Goal: Task Accomplishment & Management: Manage account settings

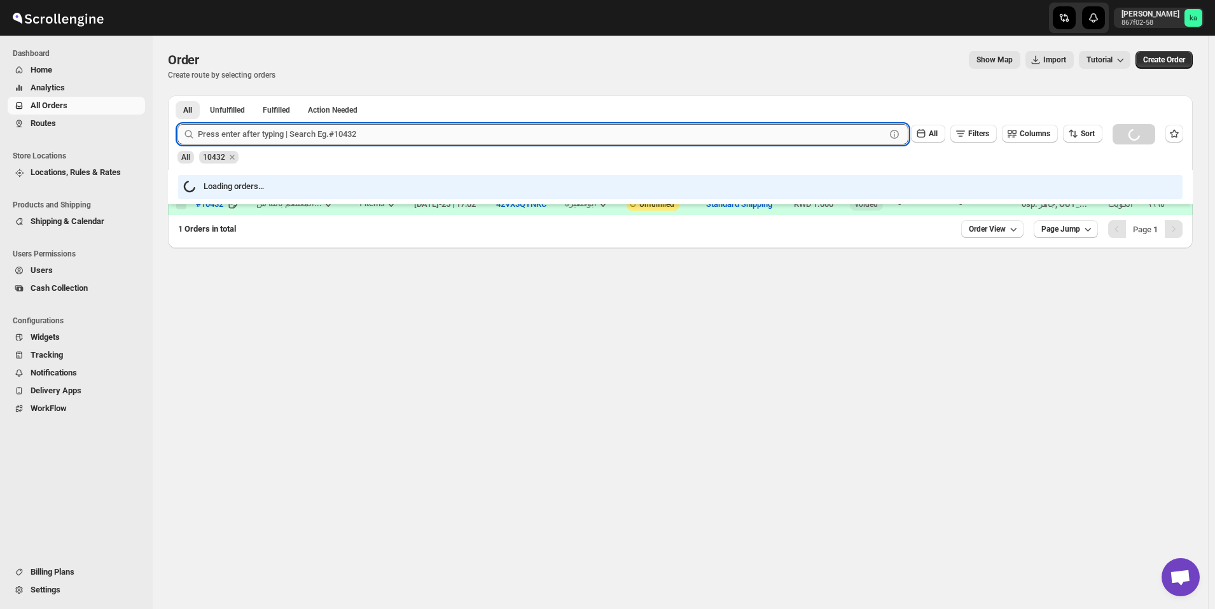
click at [371, 141] on input "text" at bounding box center [542, 134] width 688 height 20
paste input "10698 Complete"
drag, startPoint x: 288, startPoint y: 132, endPoint x: 219, endPoint y: 132, distance: 69.3
click at [219, 132] on input "10698 Complete" at bounding box center [530, 134] width 665 height 20
type input "10698"
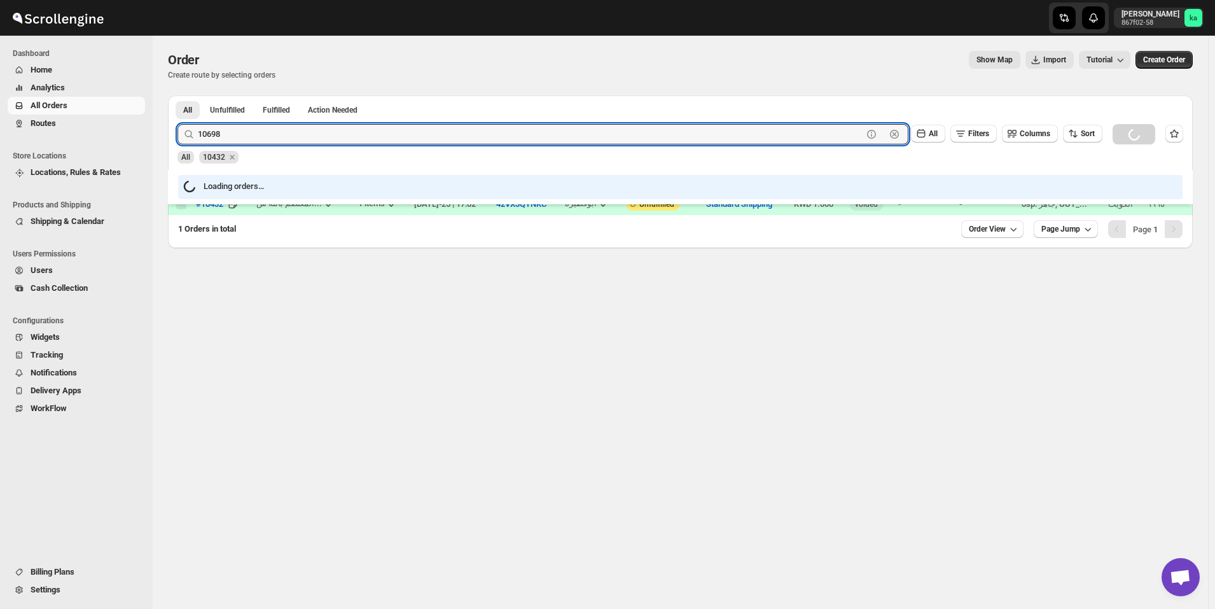
click at [178, 95] on button "Submit" at bounding box center [196, 101] width 36 height 13
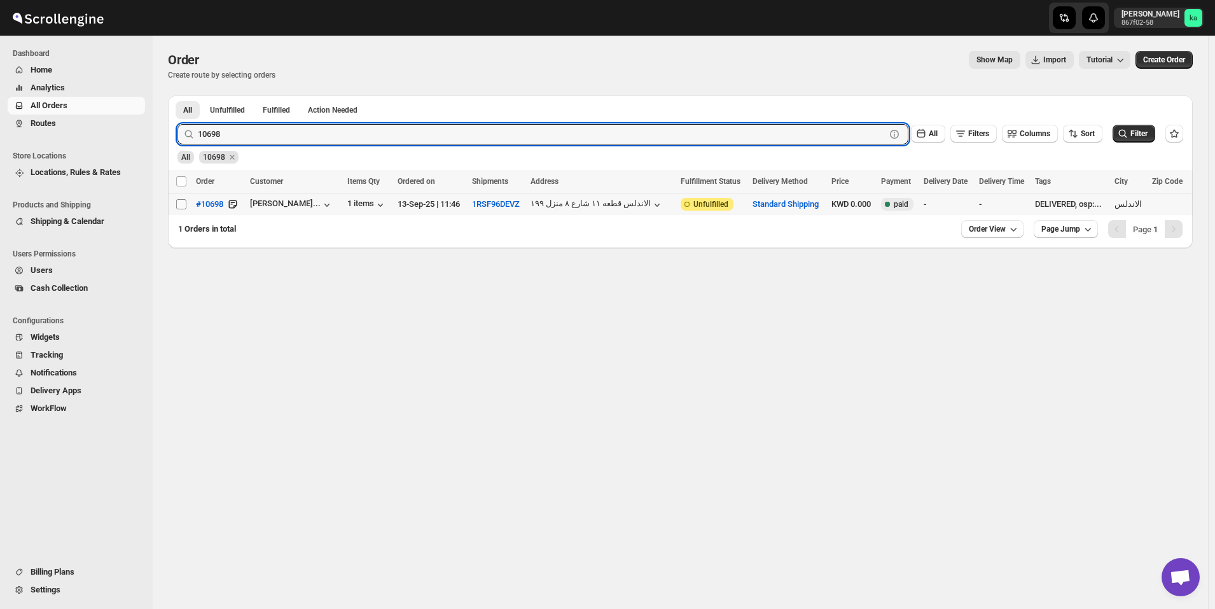
click at [181, 202] on input "Select order" at bounding box center [181, 204] width 10 height 10
checkbox input "true"
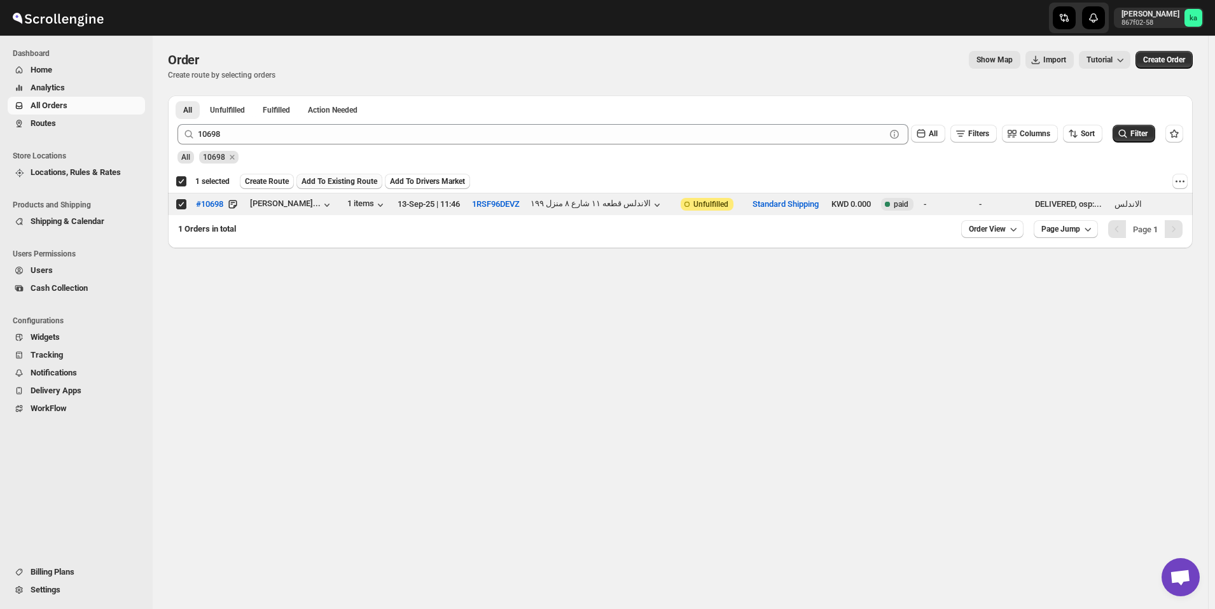
click at [314, 181] on span "Add To Existing Route" at bounding box center [340, 181] width 76 height 10
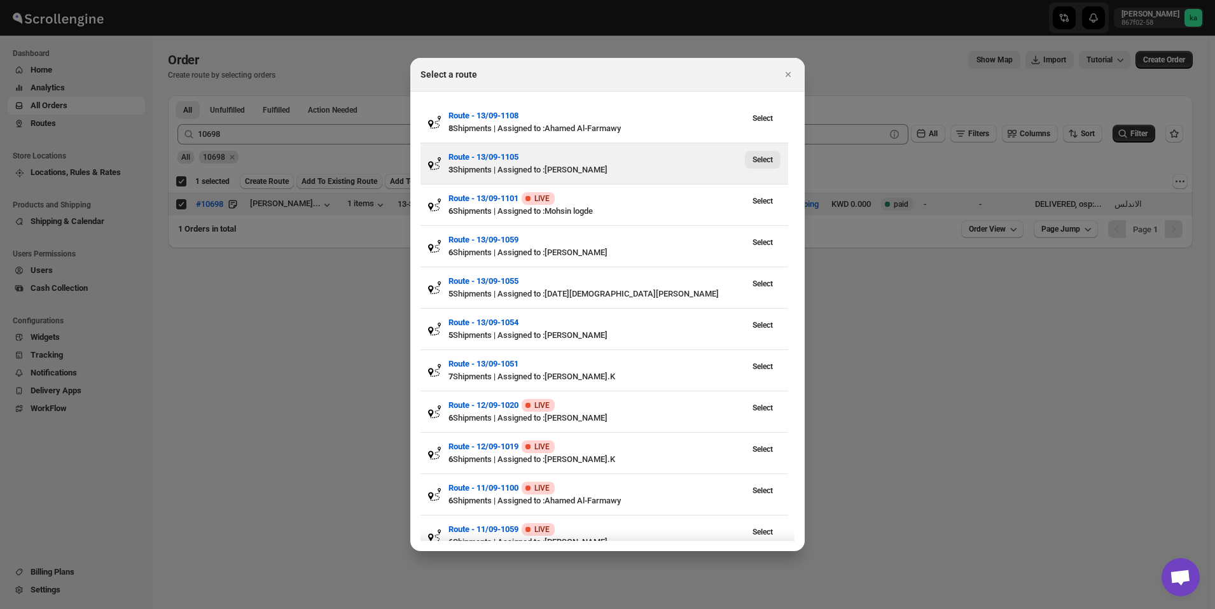
click at [765, 160] on span "Select" at bounding box center [763, 160] width 20 height 10
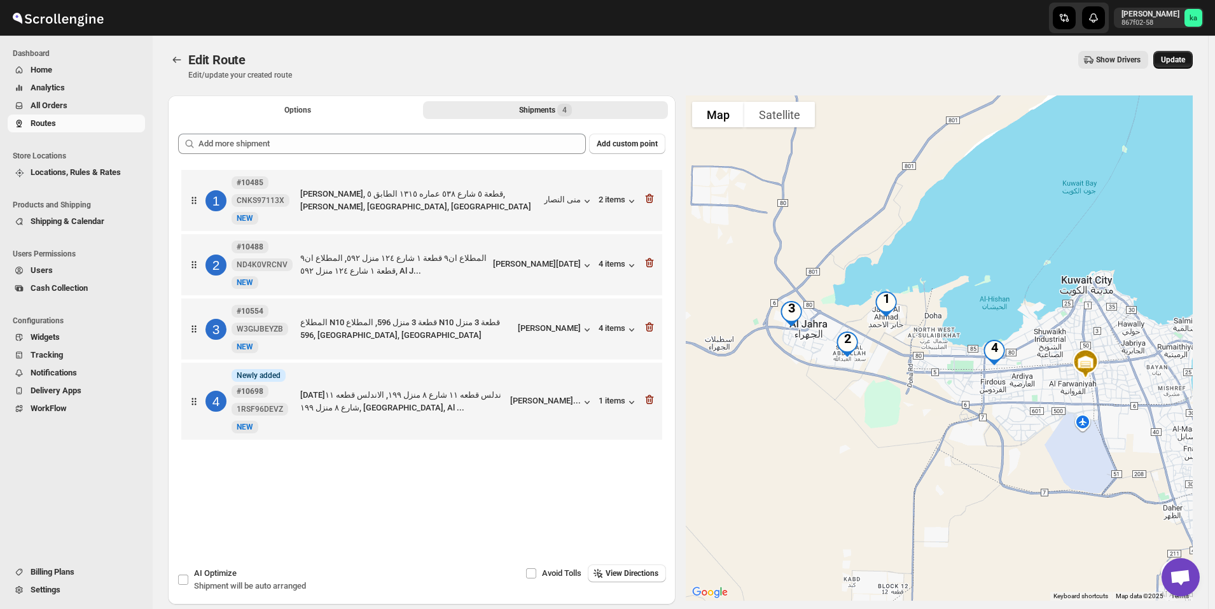
click at [1192, 61] on button "Update" at bounding box center [1172, 60] width 39 height 18
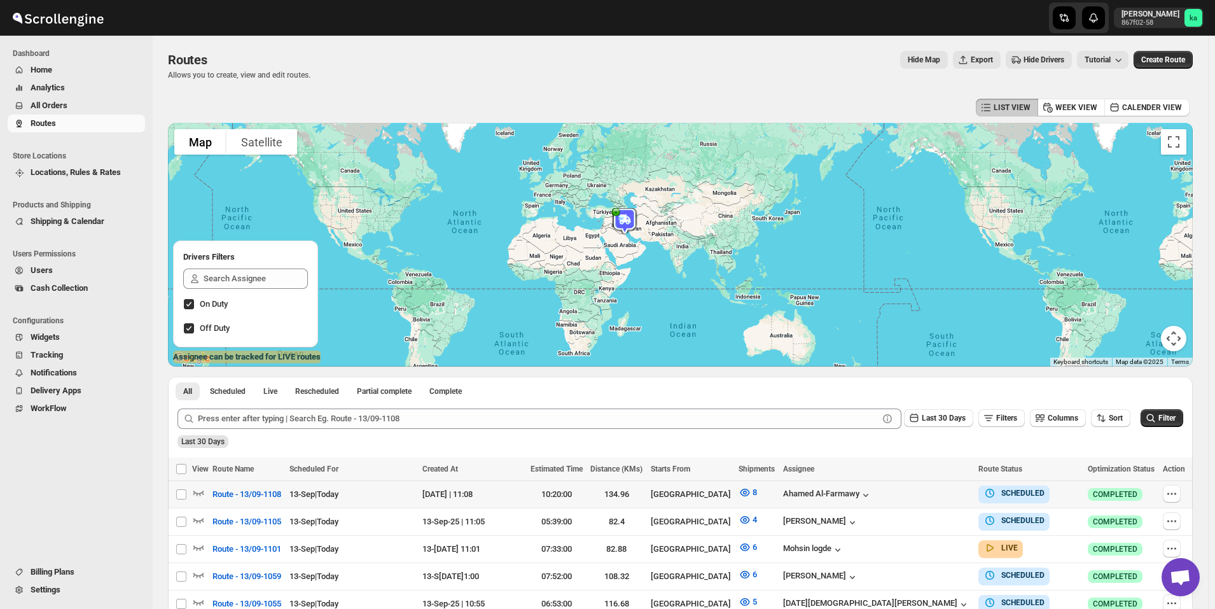
scroll to position [254, 0]
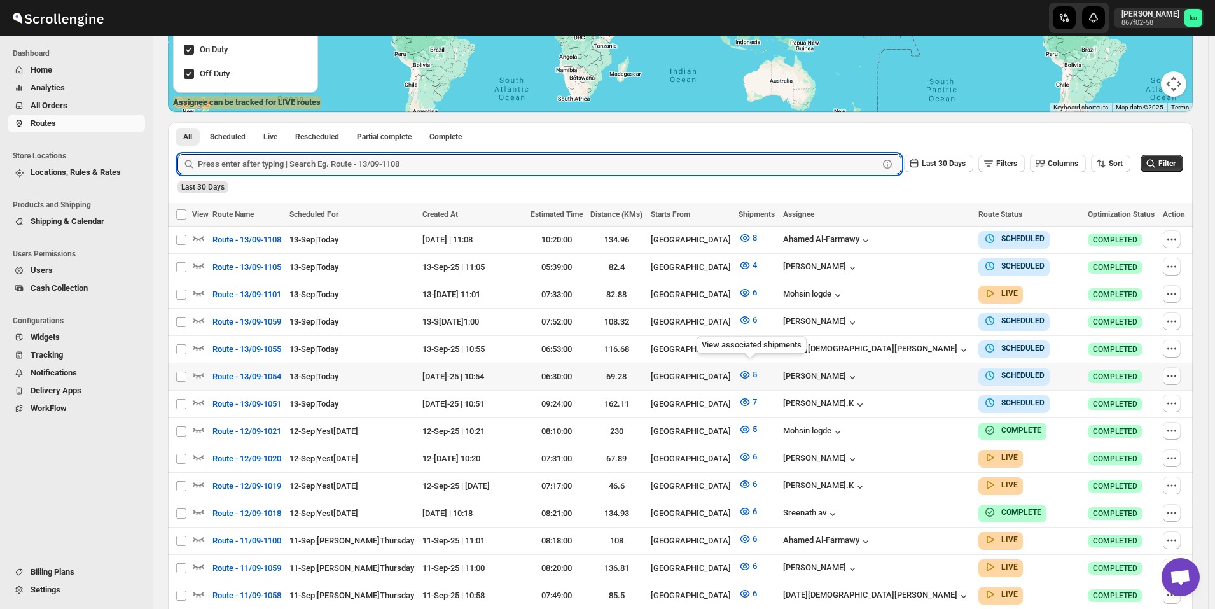
click at [353, 162] on input "text" at bounding box center [538, 164] width 681 height 20
click at [478, 169] on input "text" at bounding box center [538, 164] width 681 height 20
click at [377, 169] on input "text" at bounding box center [538, 164] width 681 height 20
paste input "10403"
type input "10403"
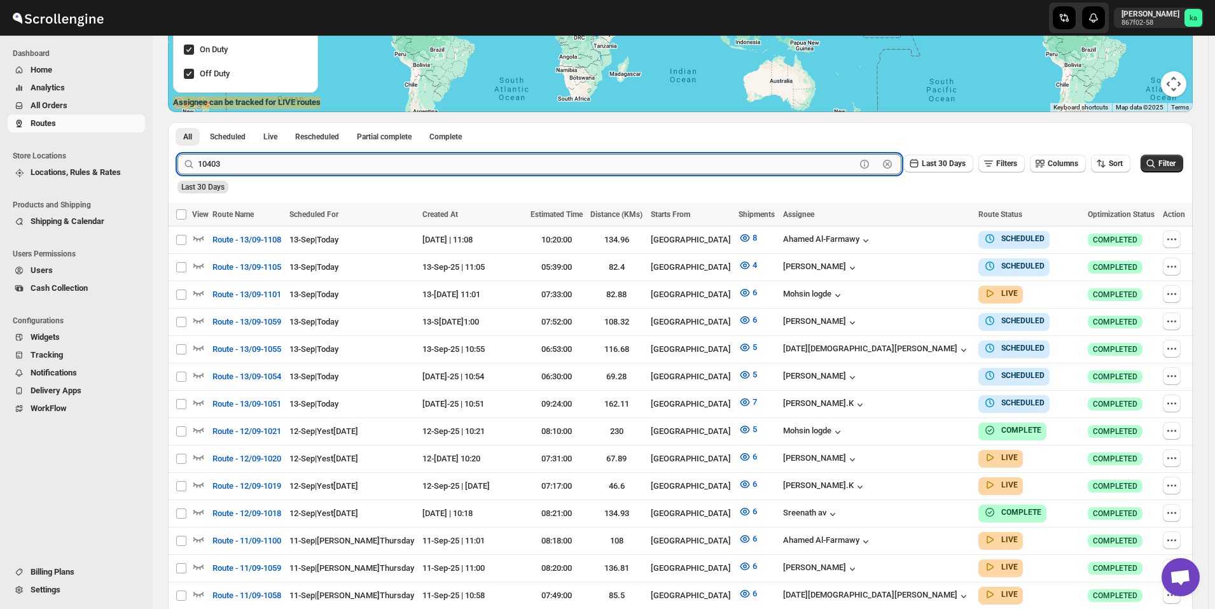
click at [178, 122] on button "Submit" at bounding box center [196, 128] width 36 height 13
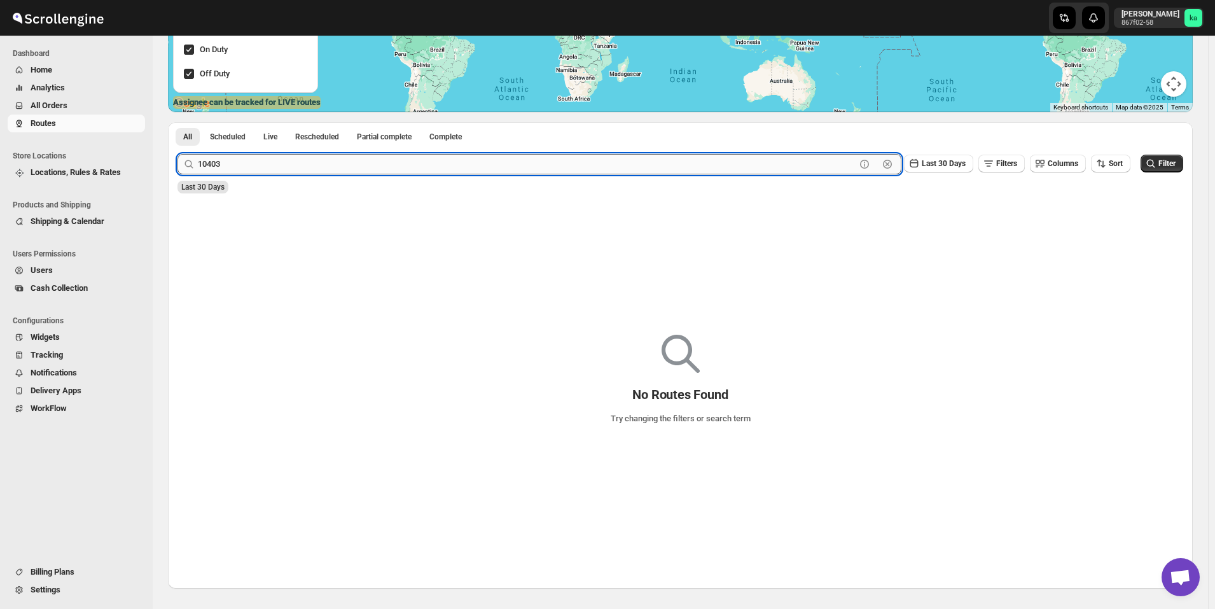
click at [378, 173] on input "10403" at bounding box center [527, 164] width 658 height 20
click at [49, 69] on span "Home" at bounding box center [42, 70] width 22 height 10
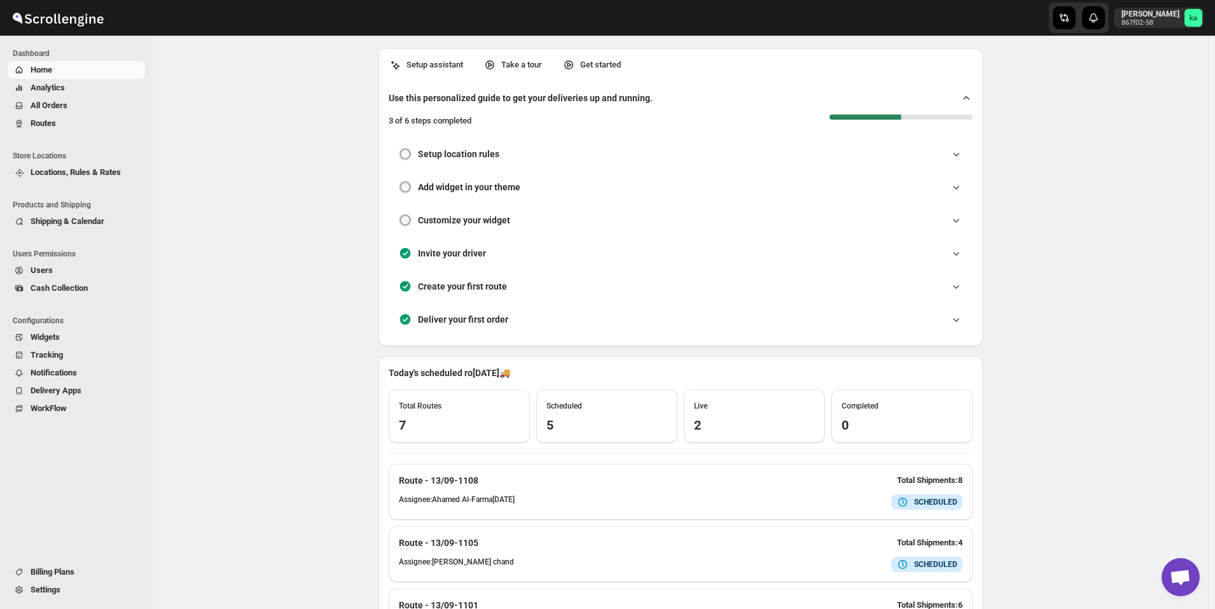
click at [75, 106] on span "All Orders" at bounding box center [87, 105] width 112 height 13
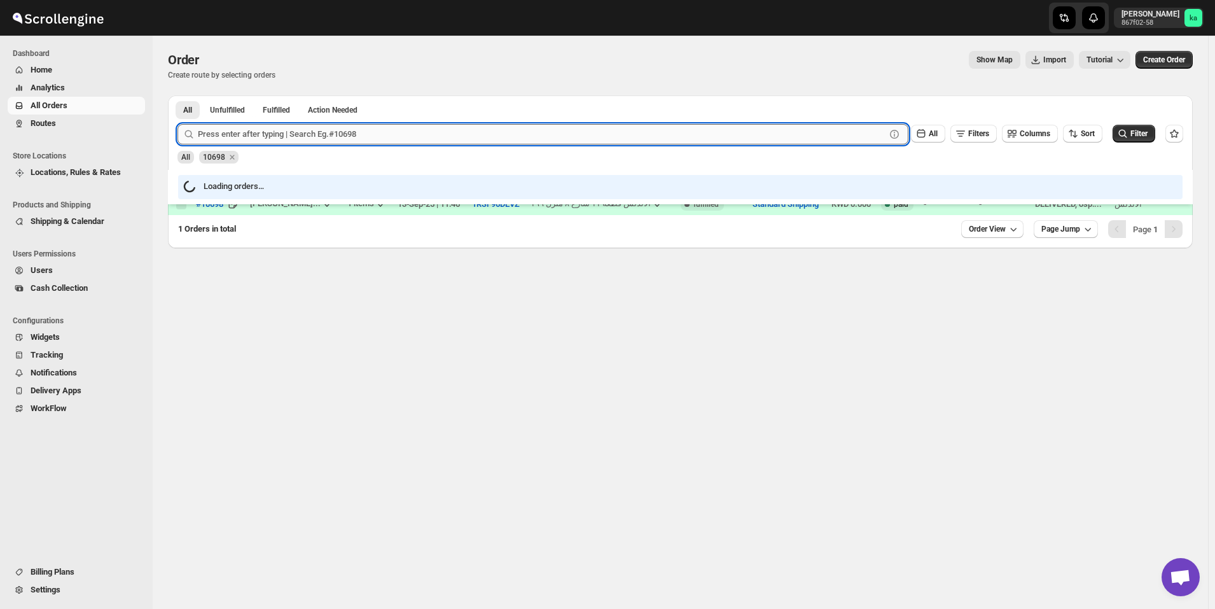
click at [235, 137] on input "text" at bounding box center [542, 134] width 688 height 20
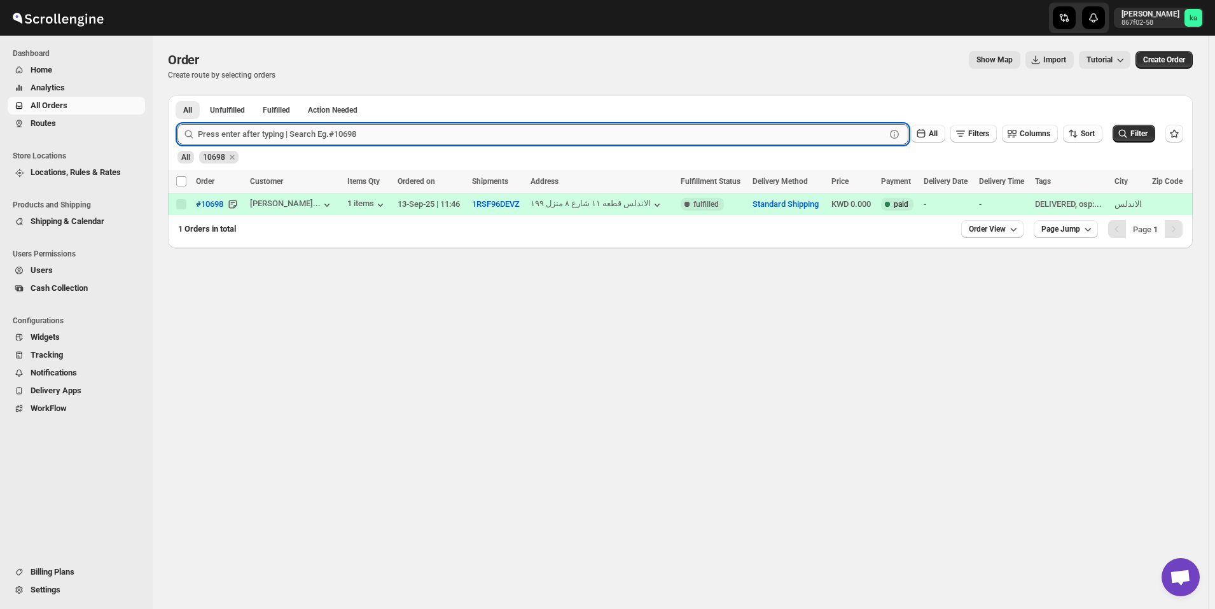
paste input "10403"
type input "10403"
click at [178, 95] on button "Submit" at bounding box center [196, 101] width 36 height 13
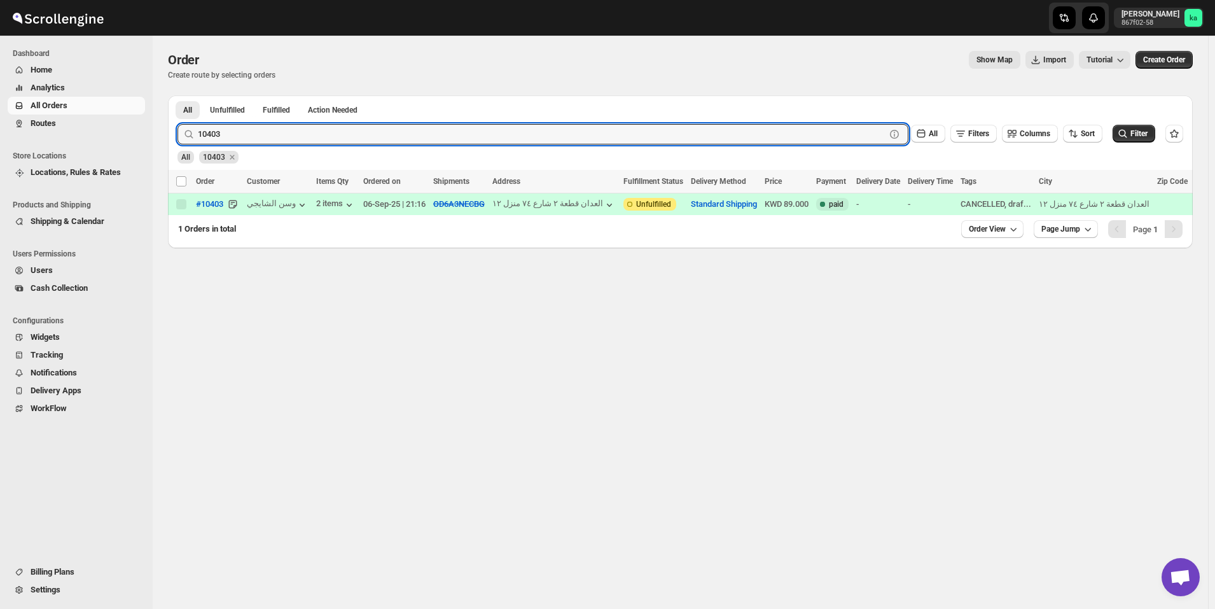
click at [897, 204] on div "-" at bounding box center [878, 204] width 44 height 13
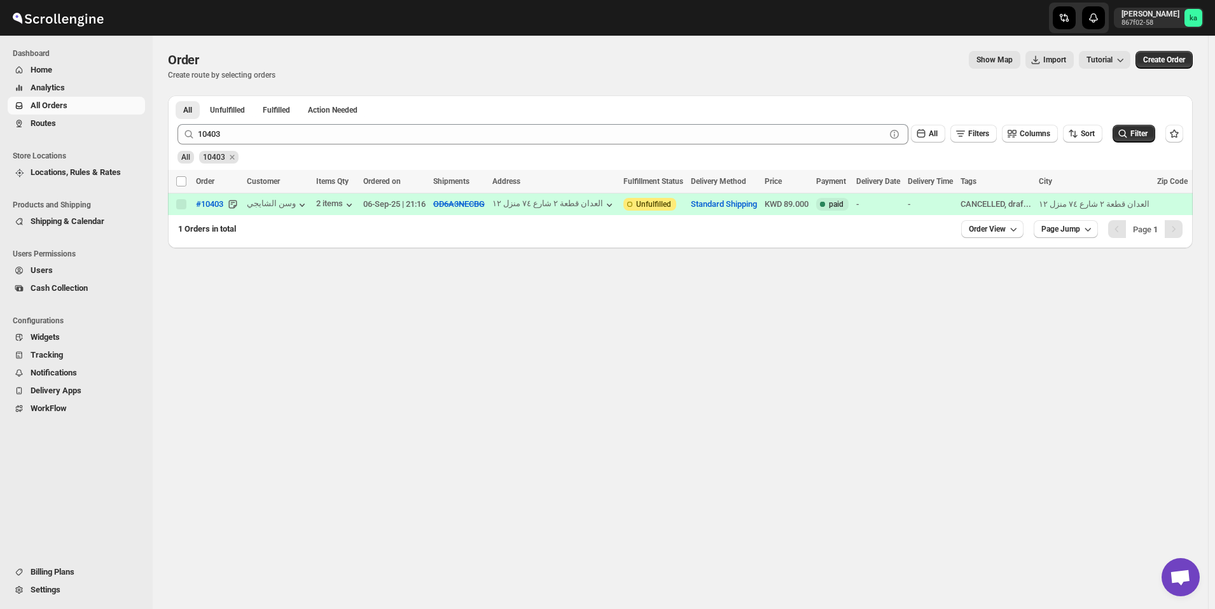
click at [897, 204] on div "-" at bounding box center [878, 204] width 44 height 13
click at [899, 206] on div "-" at bounding box center [878, 204] width 44 height 13
click at [982, 232] on span "Order View" at bounding box center [987, 229] width 37 height 10
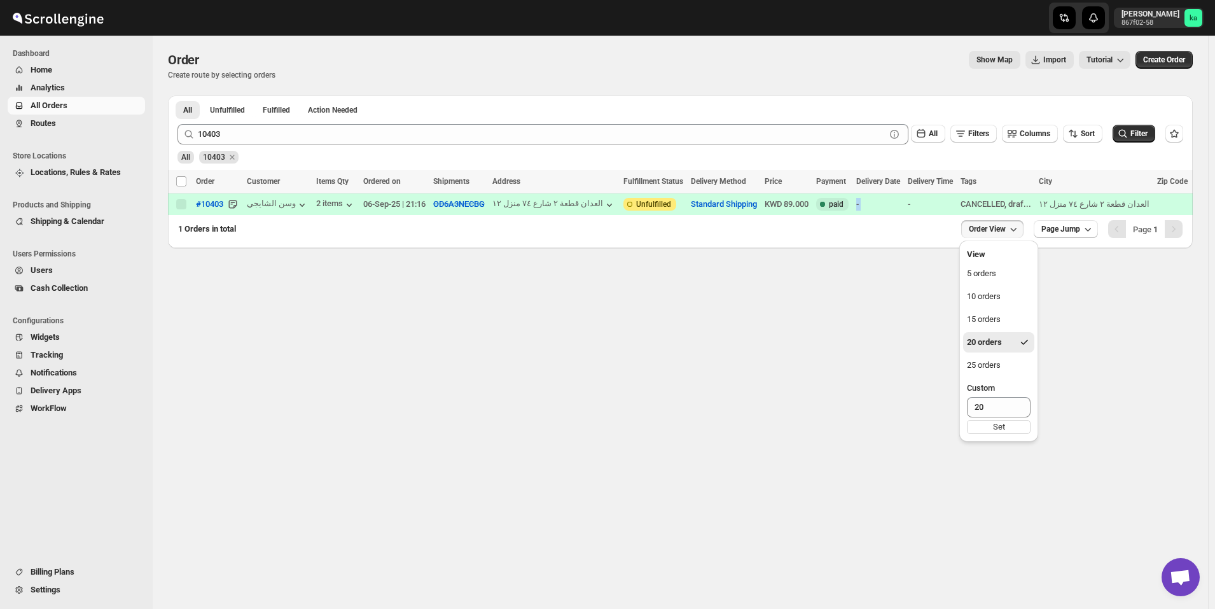
click at [980, 232] on span "Order View" at bounding box center [987, 229] width 37 height 10
click at [1093, 232] on icon "button" at bounding box center [1088, 229] width 13 height 13
click at [891, 362] on div "Order. This page is ready Order Create route by selecting orders Show Map Impor…" at bounding box center [681, 322] width 1056 height 573
click at [1164, 207] on td at bounding box center [1174, 204] width 42 height 22
drag, startPoint x: 1160, startPoint y: 207, endPoint x: 1152, endPoint y: 207, distance: 8.9
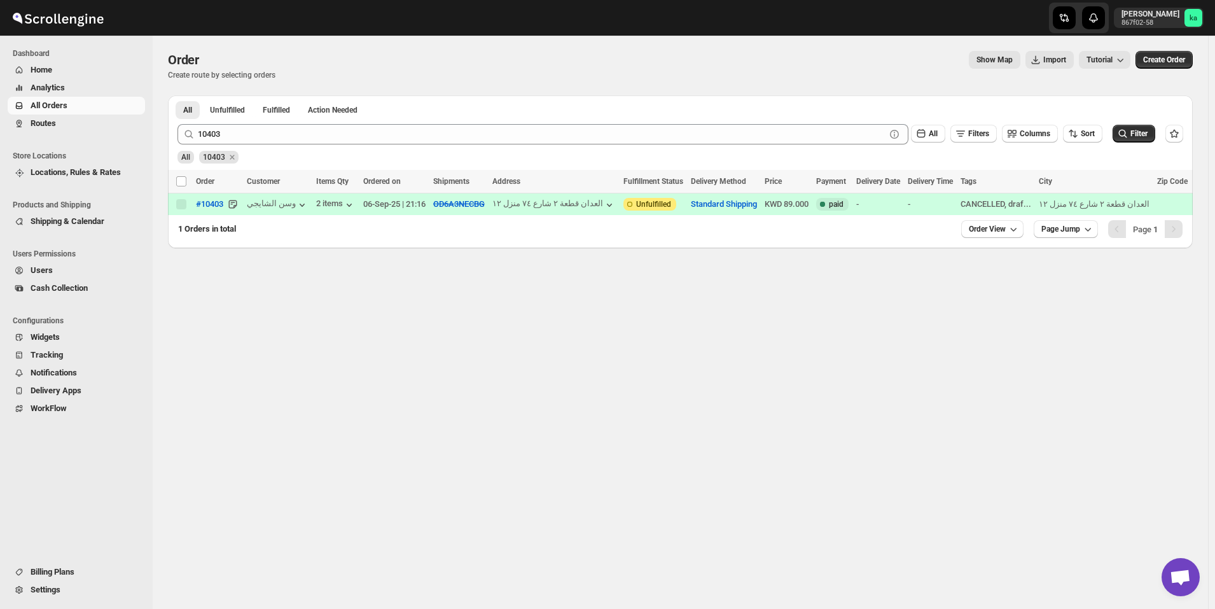
click at [1157, 207] on td at bounding box center [1174, 204] width 42 height 22
drag, startPoint x: 1132, startPoint y: 207, endPoint x: 1116, endPoint y: 207, distance: 15.9
click at [1123, 207] on div "العدان قطعة ٢ شارع ٧٤ منزل ١٢" at bounding box center [1094, 204] width 111 height 13
drag, startPoint x: 1082, startPoint y: 208, endPoint x: 1061, endPoint y: 208, distance: 21.6
click at [1068, 208] on div "العدان قطعة ٢ شارع ٧٤ منزل ١٢" at bounding box center [1094, 204] width 111 height 13
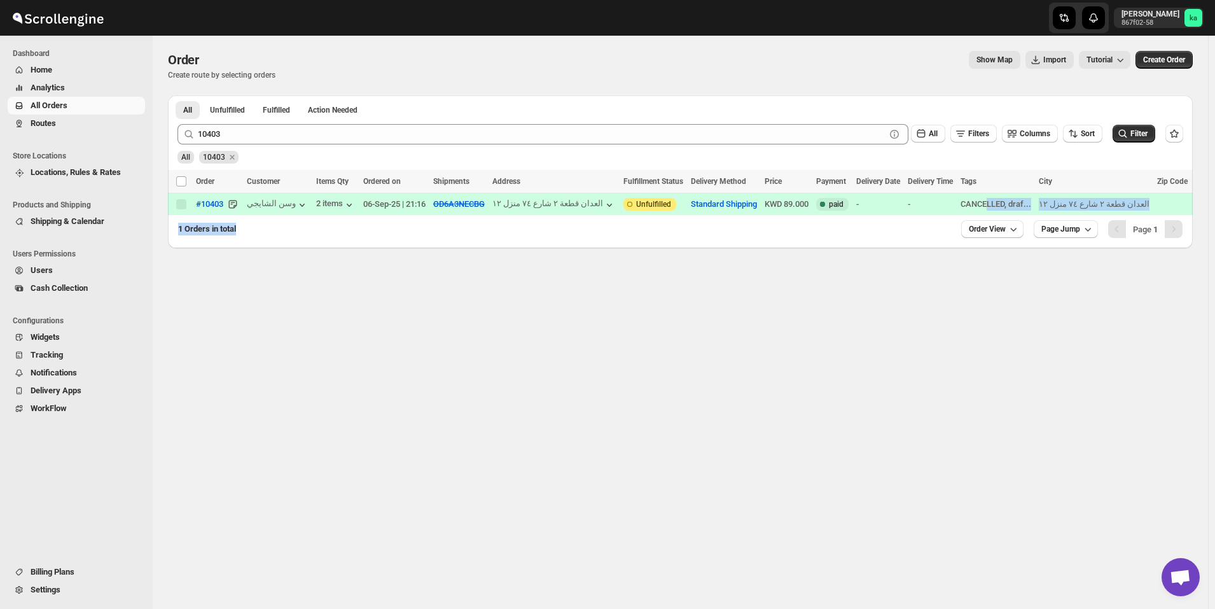
drag, startPoint x: 970, startPoint y: 214, endPoint x: 826, endPoint y: 222, distance: 143.4
click at [848, 223] on div "All Unfulfilled Fulfilled Action Needed Tab Filters All Unfulfilled Fulfilled A…" at bounding box center [680, 171] width 1025 height 153
click at [778, 221] on div "1 Orders in total Order View Page Jump Page 1" at bounding box center [675, 224] width 1015 height 28
drag, startPoint x: 766, startPoint y: 208, endPoint x: 747, endPoint y: 207, distance: 19.1
click at [764, 208] on td "KWD 89.000" at bounding box center [787, 204] width 52 height 22
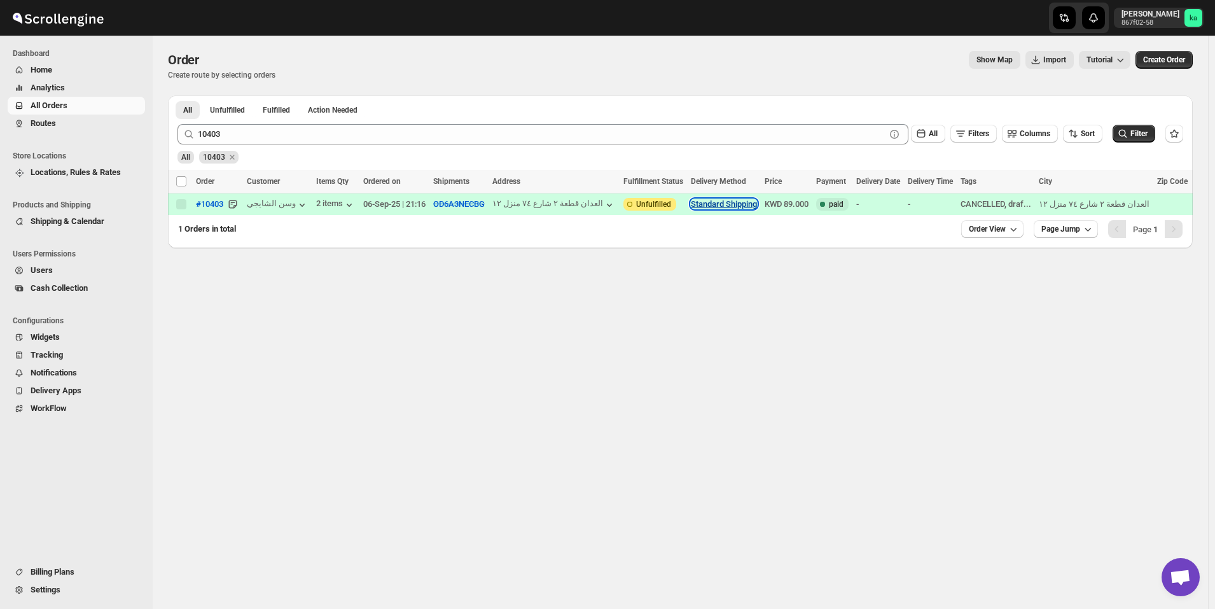
click at [737, 206] on button "Standard Shipping" at bounding box center [724, 204] width 66 height 10
click at [281, 158] on div "Loading orders…" at bounding box center [680, 153] width 1005 height 24
click at [283, 157] on div "Loading orders…" at bounding box center [680, 153] width 1005 height 24
click at [286, 156] on div "Loading orders…" at bounding box center [680, 153] width 1005 height 24
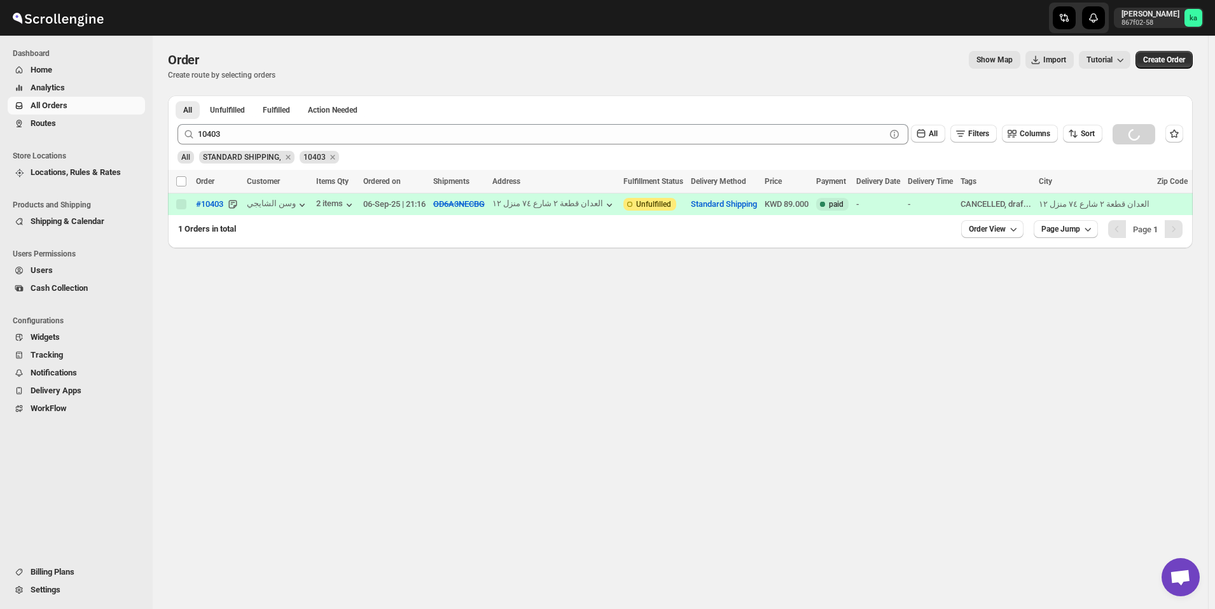
click at [284, 156] on div "Loading orders…" at bounding box center [680, 153] width 1005 height 24
click at [284, 157] on div "Loading orders…" at bounding box center [680, 153] width 1005 height 24
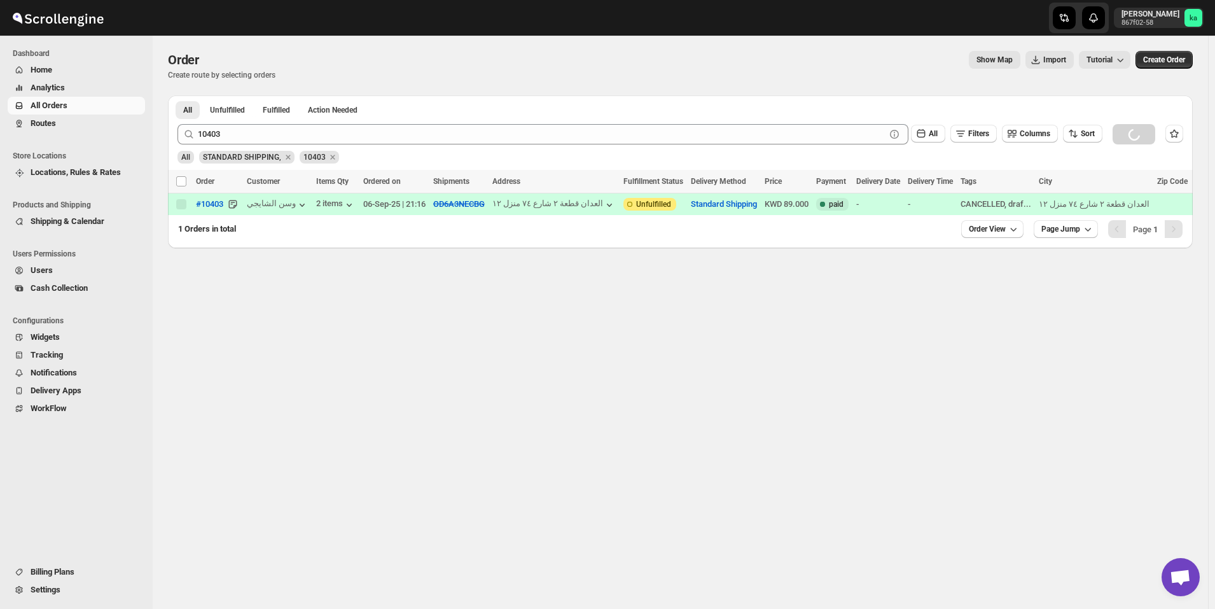
click at [284, 157] on div "Loading orders…" at bounding box center [680, 153] width 1005 height 24
click at [239, 163] on div "Loading orders…" at bounding box center [680, 153] width 1005 height 24
drag, startPoint x: 239, startPoint y: 163, endPoint x: 245, endPoint y: 159, distance: 6.9
click at [240, 162] on div "Loading orders…" at bounding box center [680, 153] width 1005 height 24
click at [284, 156] on div "Loading orders…" at bounding box center [680, 153] width 1005 height 24
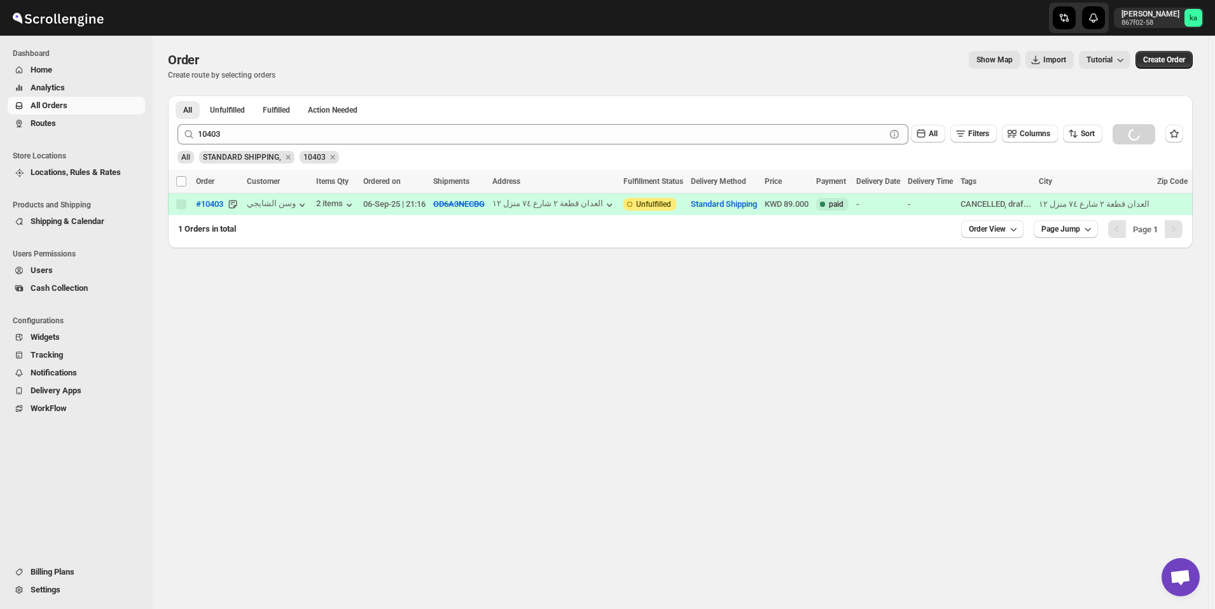
click at [284, 156] on div "Loading orders…" at bounding box center [680, 153] width 1005 height 24
drag, startPoint x: 284, startPoint y: 156, endPoint x: 270, endPoint y: 174, distance: 22.7
click at [275, 174] on div "Loading orders… Loading orders… Select all orders Order Customer Items Qty Orde…" at bounding box center [680, 192] width 1025 height 45
click at [279, 158] on div "Loading orders…" at bounding box center [680, 153] width 1005 height 24
click at [284, 158] on div "Loading orders…" at bounding box center [680, 153] width 1005 height 24
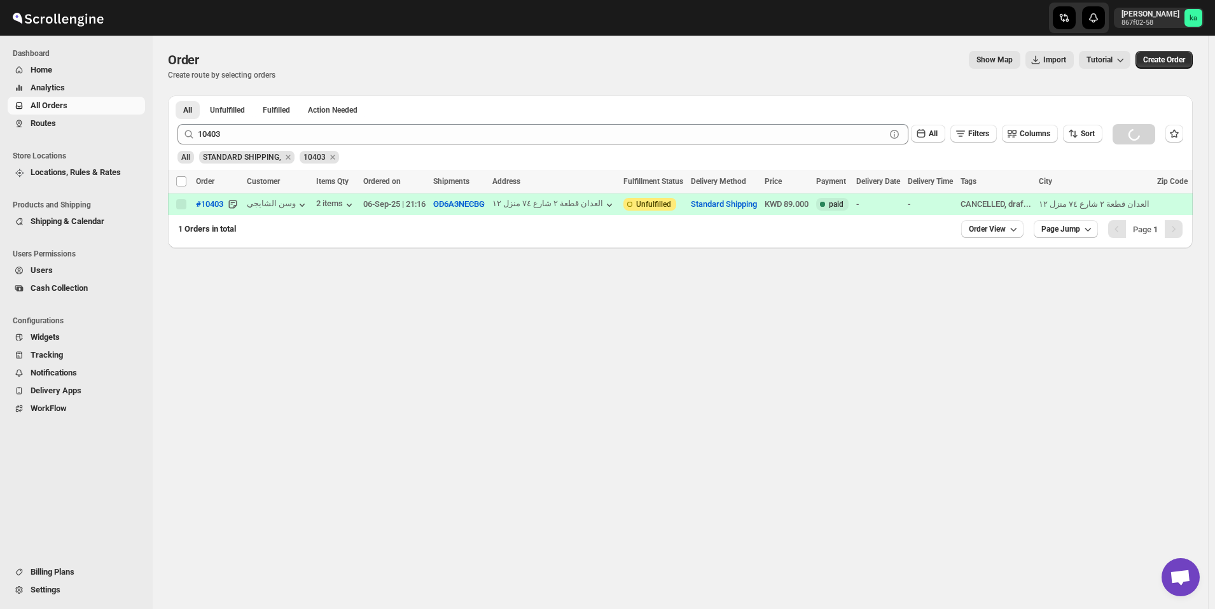
click at [284, 158] on div "Loading orders…" at bounding box center [680, 153] width 1005 height 24
click at [222, 103] on button "Unfulfilled" at bounding box center [227, 110] width 50 height 18
click at [290, 108] on span "Fulfilled" at bounding box center [276, 110] width 27 height 10
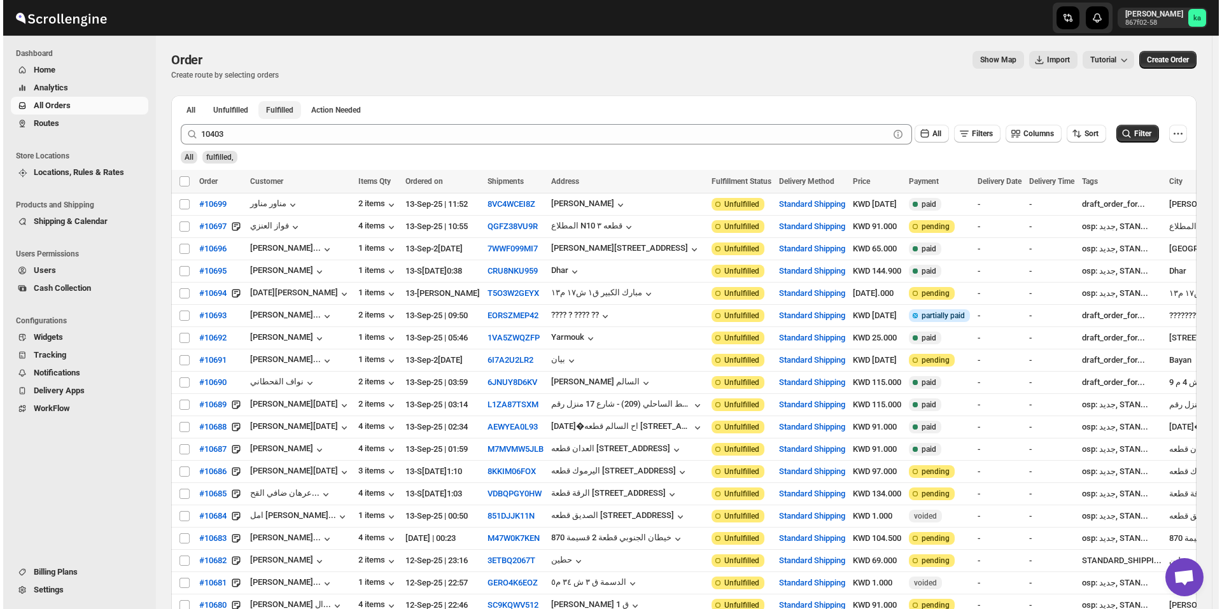
scroll to position [0, 0]
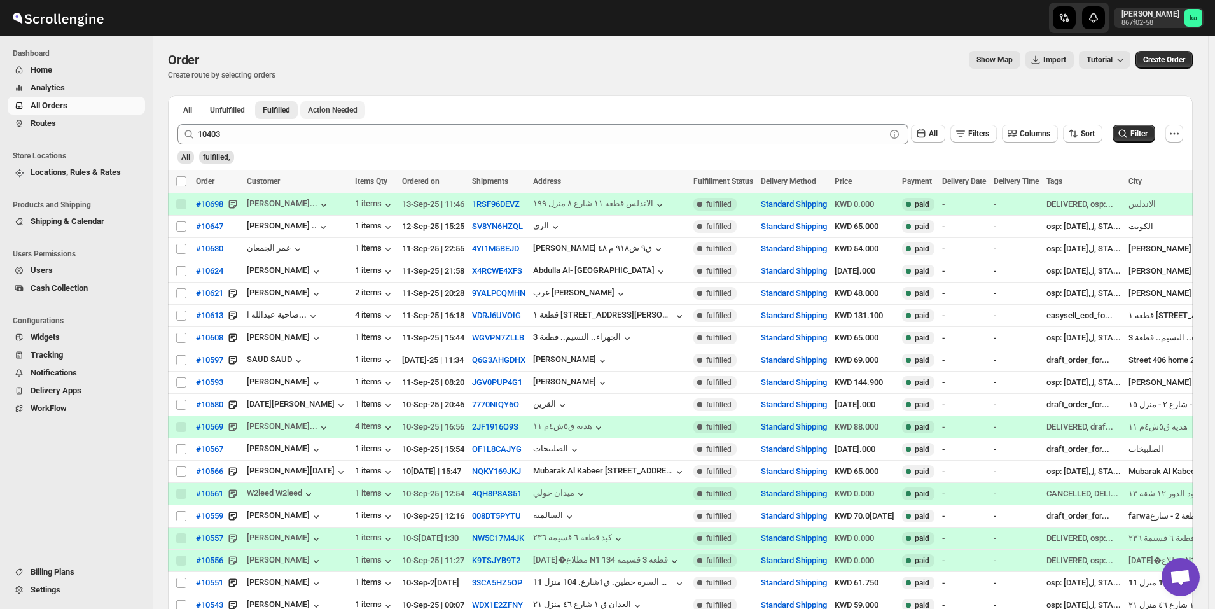
click at [328, 108] on span "Action Needed" at bounding box center [333, 110] width 50 height 10
click at [179, 104] on button "All" at bounding box center [188, 110] width 24 height 18
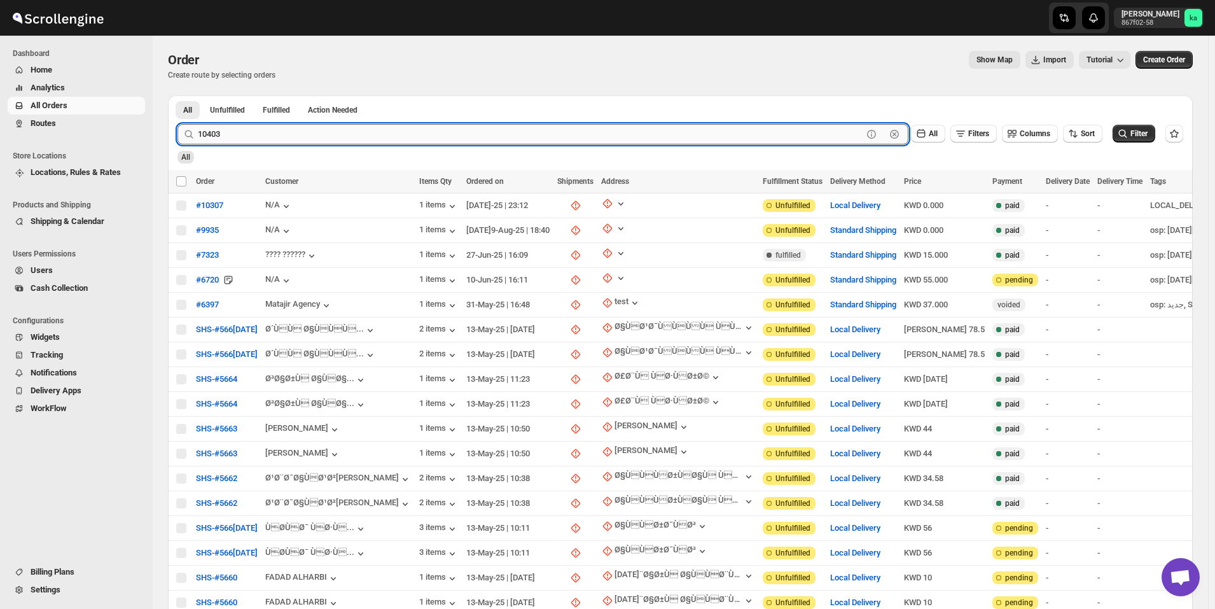
click at [250, 136] on input "10403" at bounding box center [530, 134] width 665 height 20
click at [249, 139] on input "10403" at bounding box center [530, 134] width 665 height 20
click at [178, 95] on button "Submit" at bounding box center [196, 101] width 36 height 13
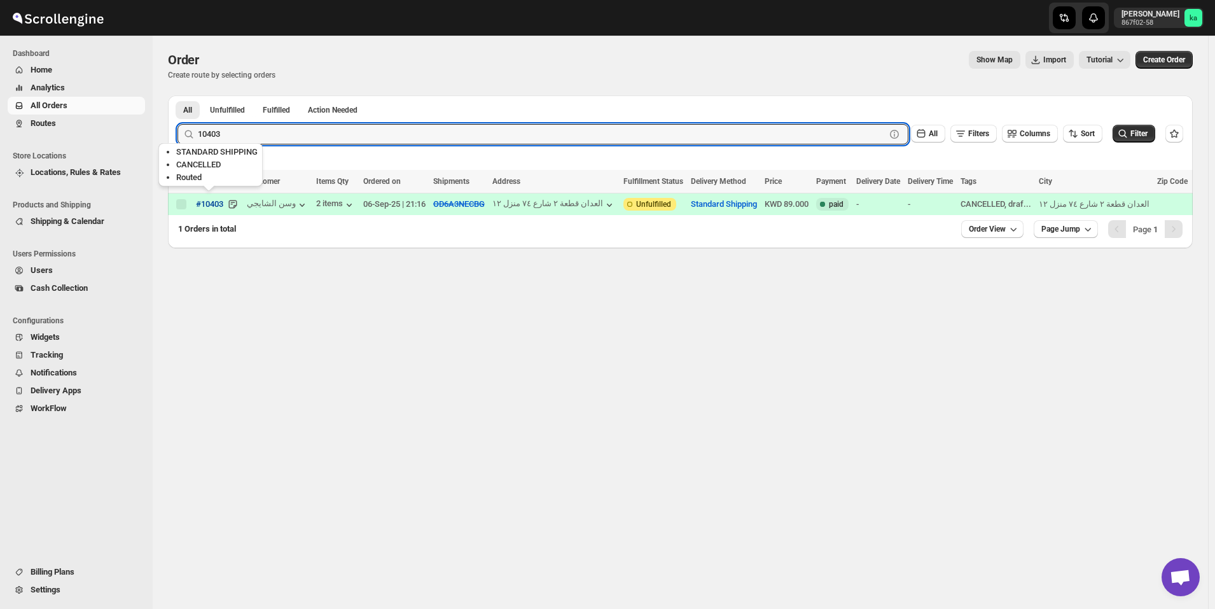
click at [216, 206] on span "#10403" at bounding box center [209, 204] width 27 height 13
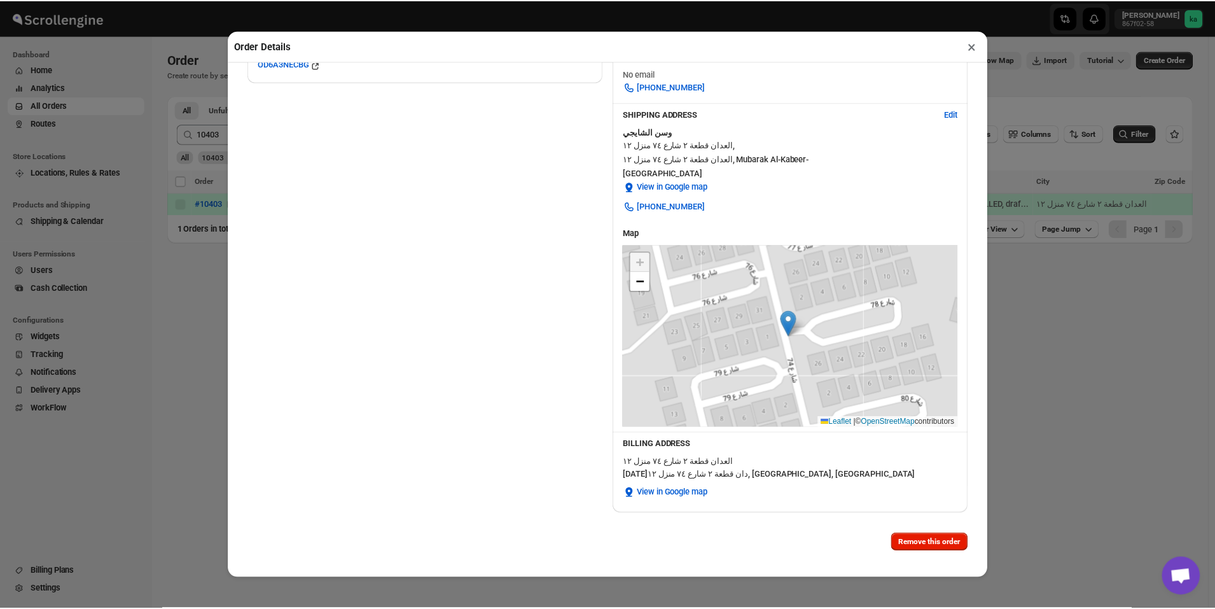
scroll to position [385, 0]
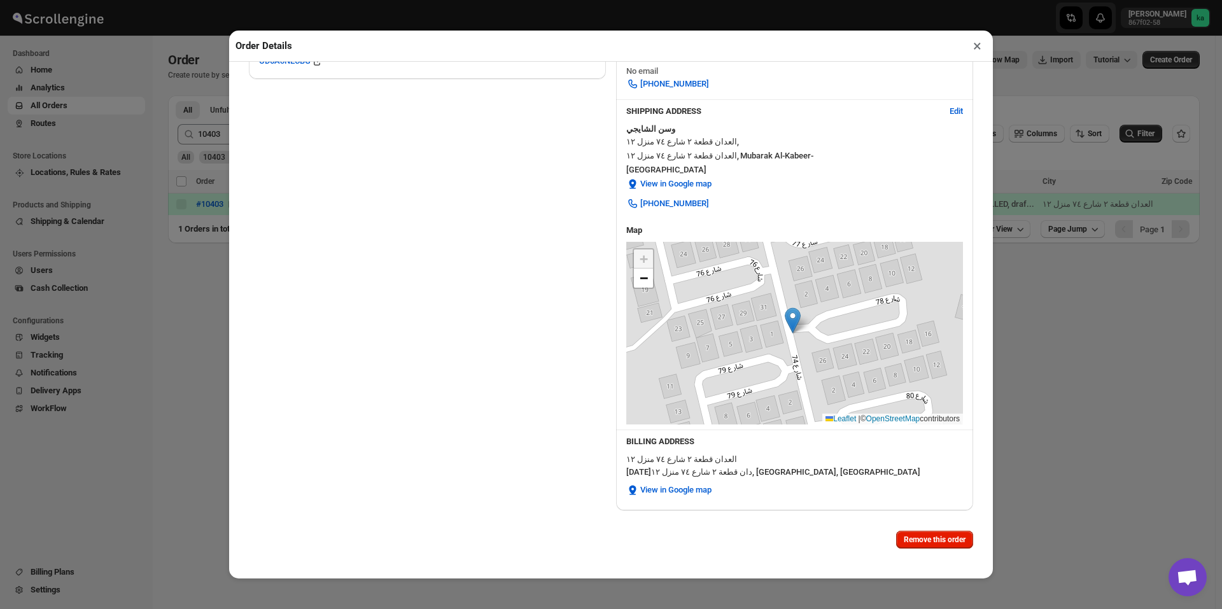
click at [193, 368] on div "Order Details × Order #10403 View in shopify View in new tab Order Placed : 06-…" at bounding box center [611, 304] width 1222 height 609
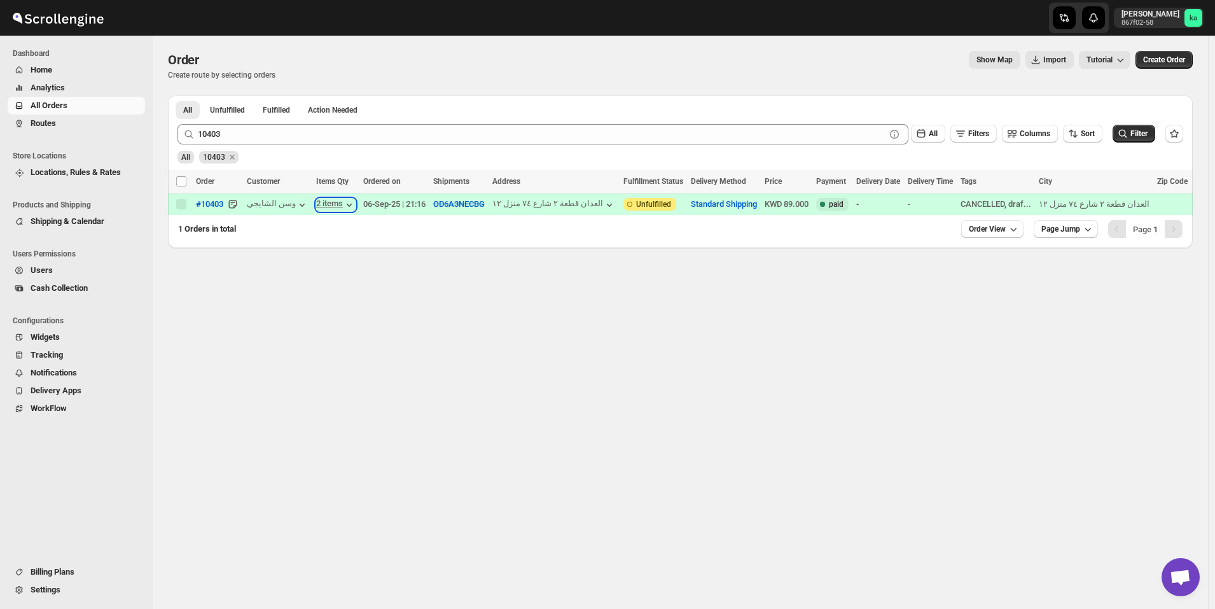
click at [351, 203] on icon "button" at bounding box center [349, 205] width 13 height 13
click at [456, 372] on div "Order. This page is ready Order Create route by selecting orders Show Map Impor…" at bounding box center [681, 322] width 1056 height 573
click at [284, 215] on div at bounding box center [678, 215] width 1021 height 1
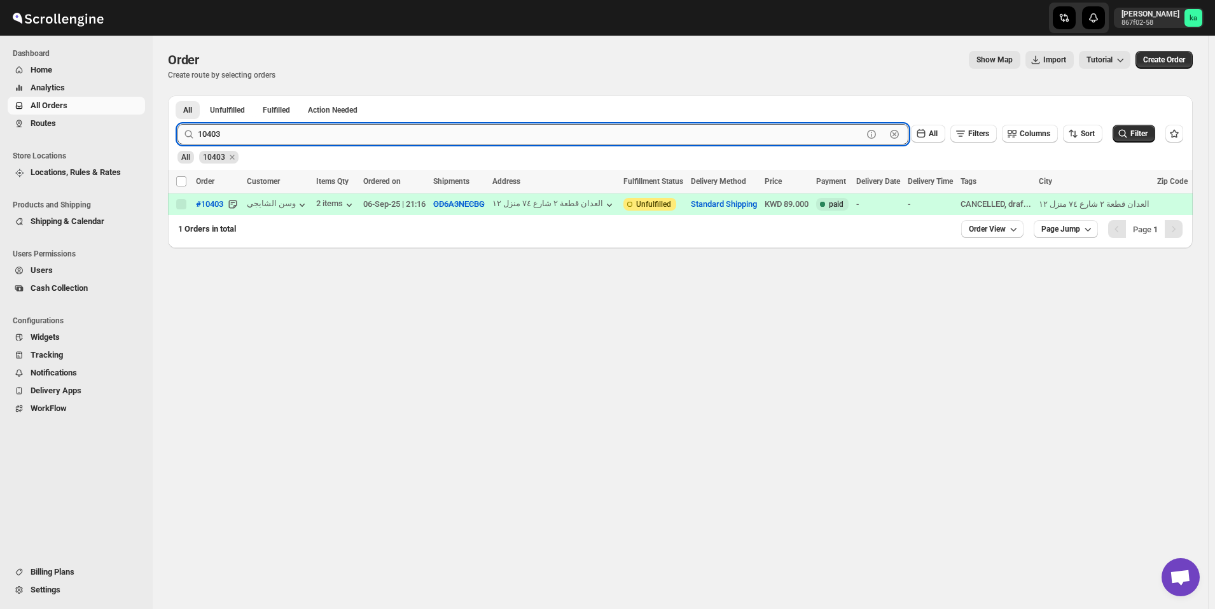
click at [460, 139] on input "10403" at bounding box center [530, 134] width 665 height 20
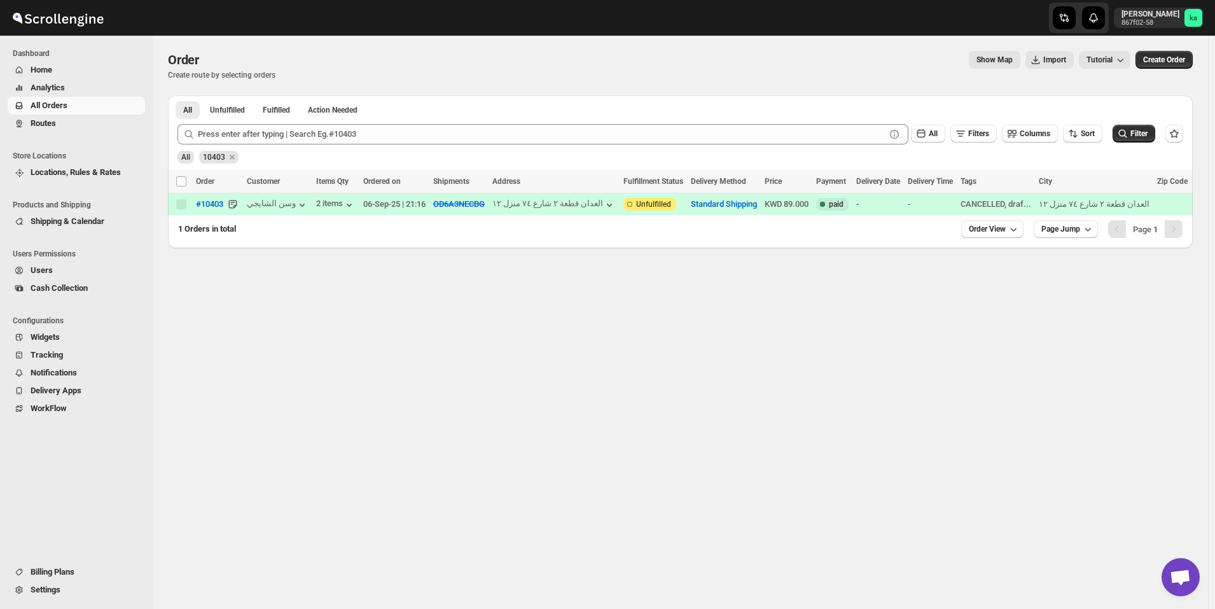
click at [85, 118] on span "Routes" at bounding box center [87, 123] width 112 height 13
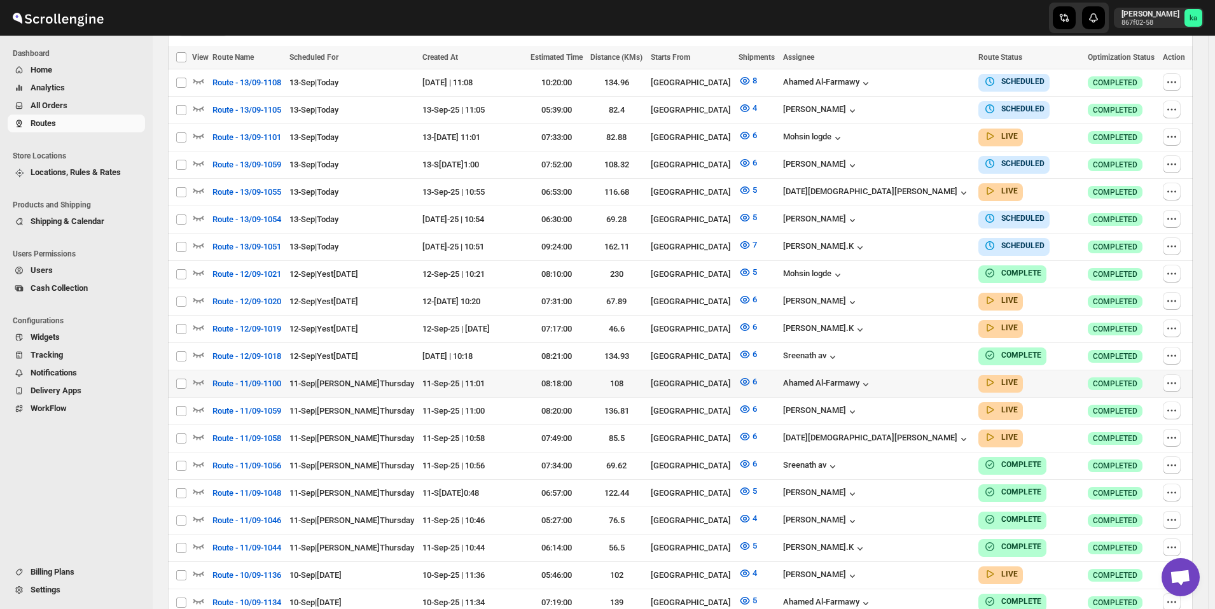
scroll to position [426, 0]
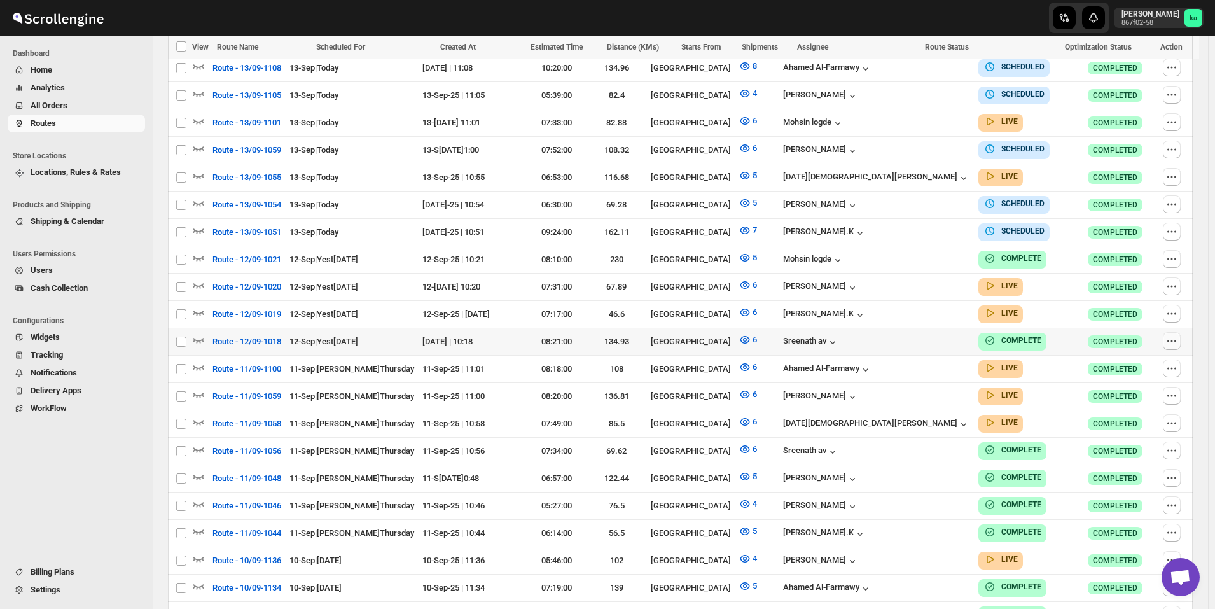
click at [1171, 338] on icon "button" at bounding box center [1172, 341] width 13 height 13
checkbox input "true"
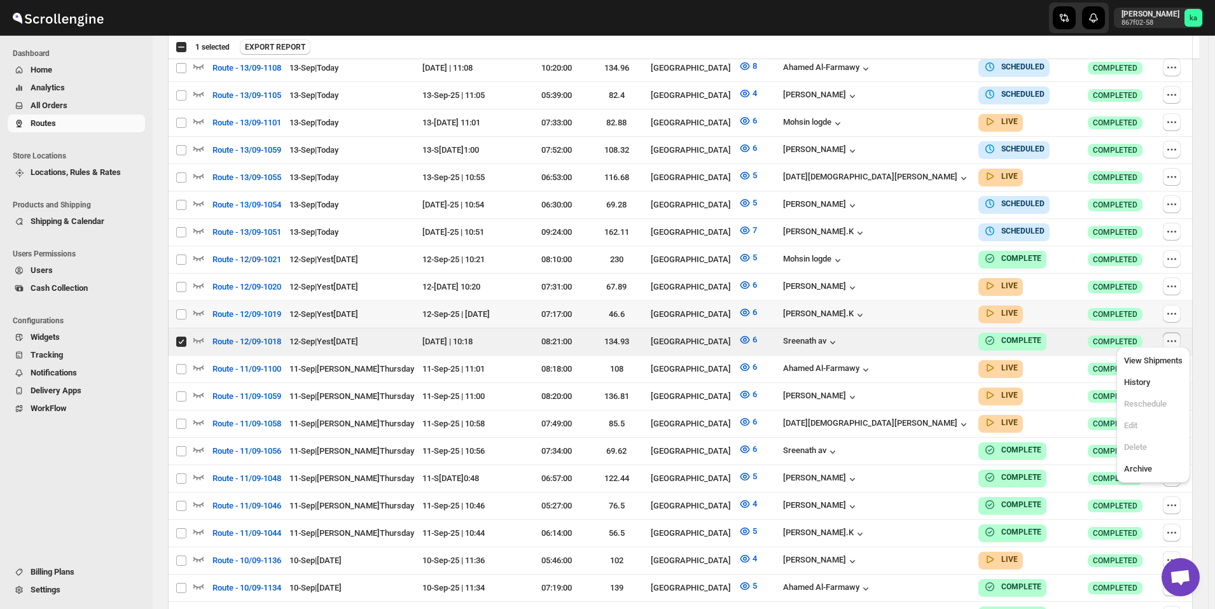
click at [1023, 305] on div "Warning LIVE" at bounding box center [1030, 314] width 102 height 18
click at [1176, 311] on button "button" at bounding box center [1172, 314] width 18 height 18
checkbox input "true"
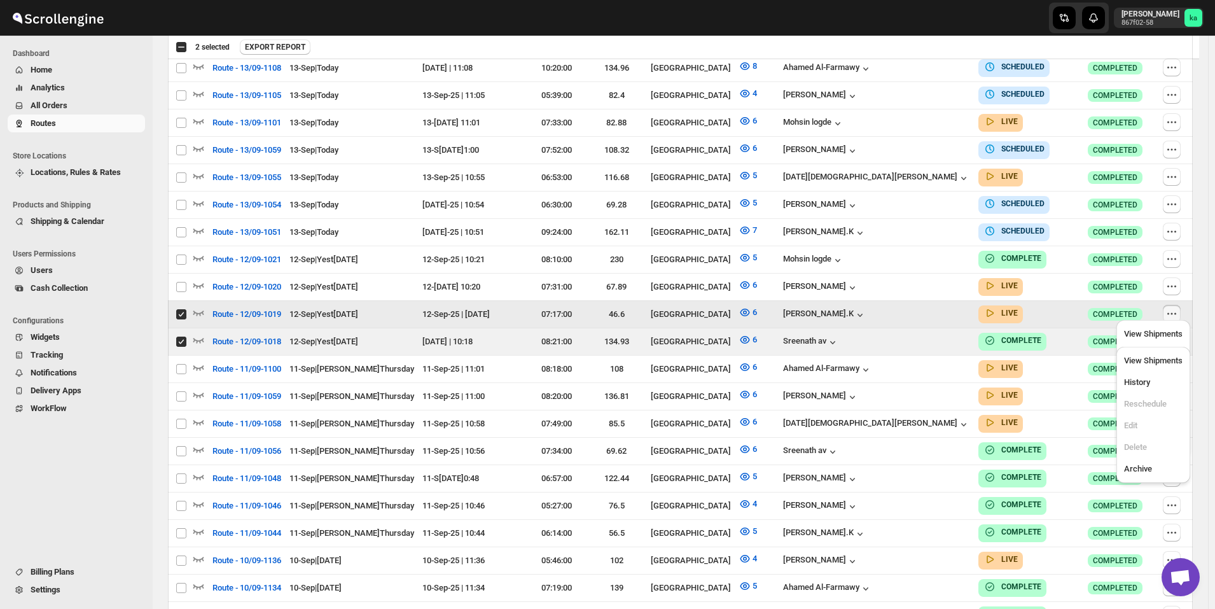
click at [1021, 310] on div "Warning LIVE" at bounding box center [1030, 314] width 102 height 18
click at [775, 340] on div "6" at bounding box center [757, 341] width 36 height 17
click at [1178, 280] on button "button" at bounding box center [1172, 286] width 18 height 18
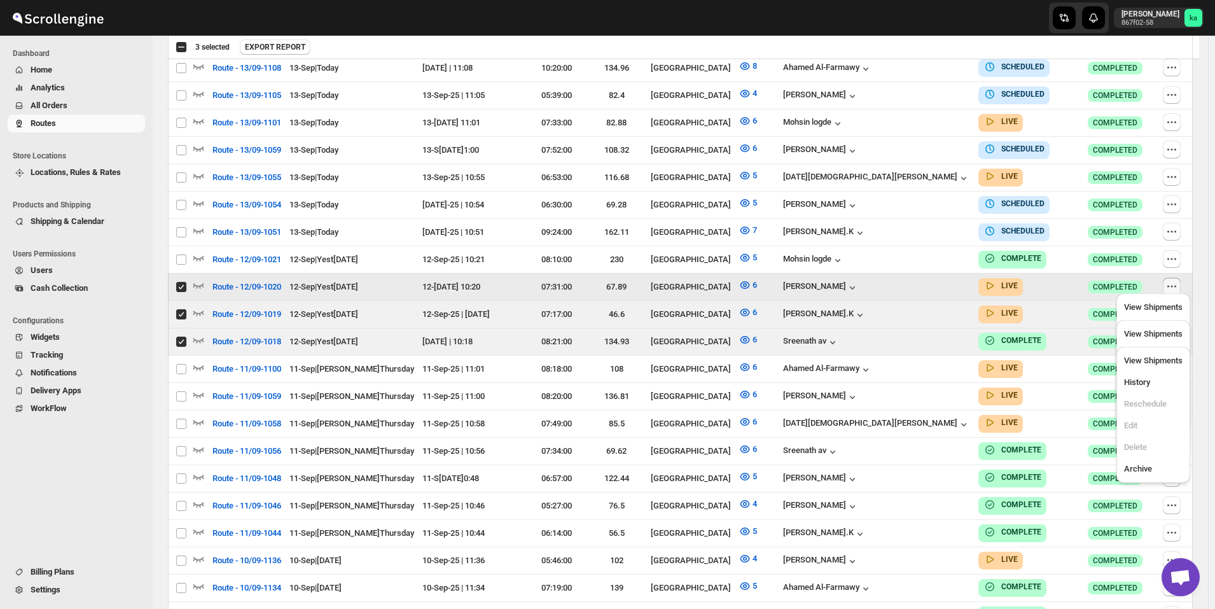
click at [178, 282] on input "Select route" at bounding box center [181, 287] width 10 height 10
checkbox input "false"
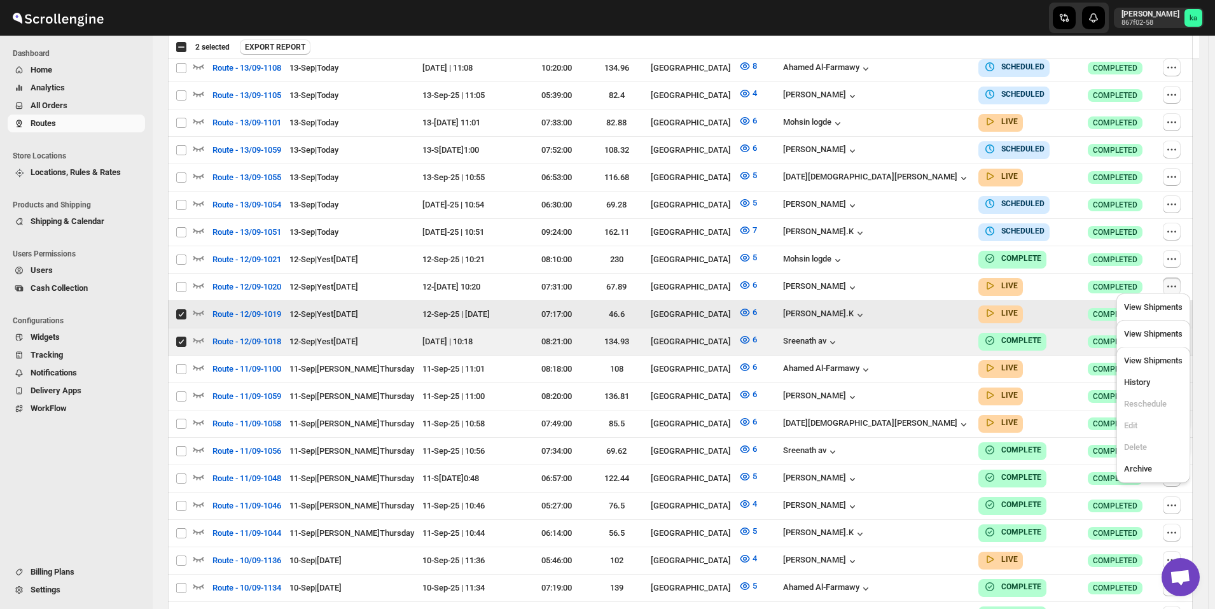
click at [182, 309] on input "Select route" at bounding box center [181, 314] width 10 height 10
checkbox input "false"
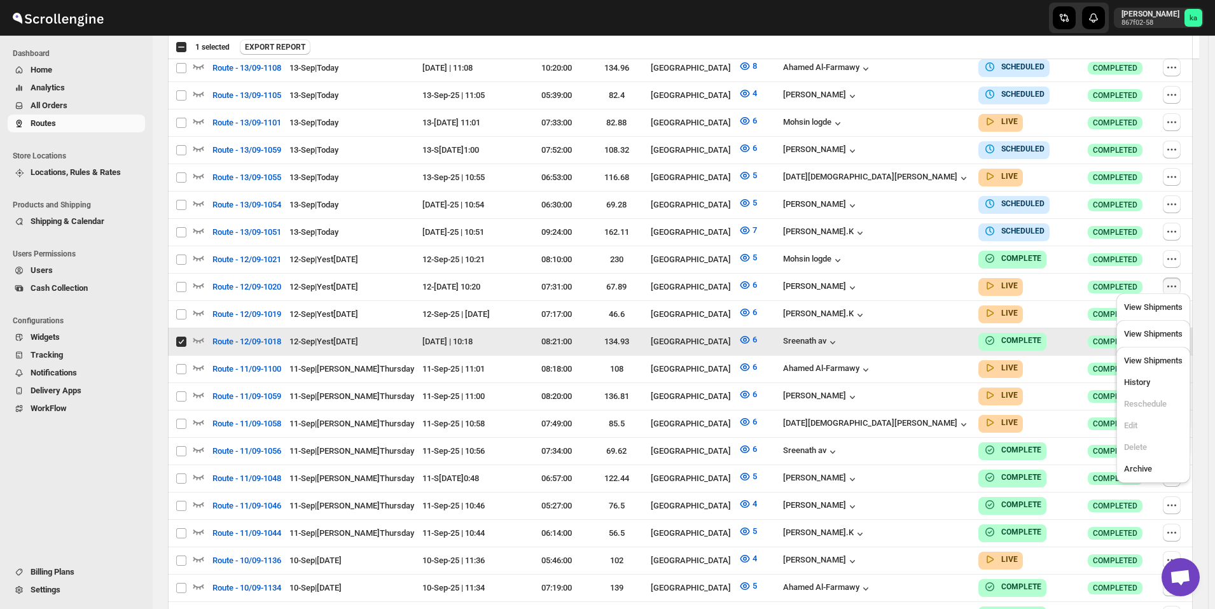
click at [180, 337] on input "Select route" at bounding box center [181, 342] width 10 height 10
checkbox input "false"
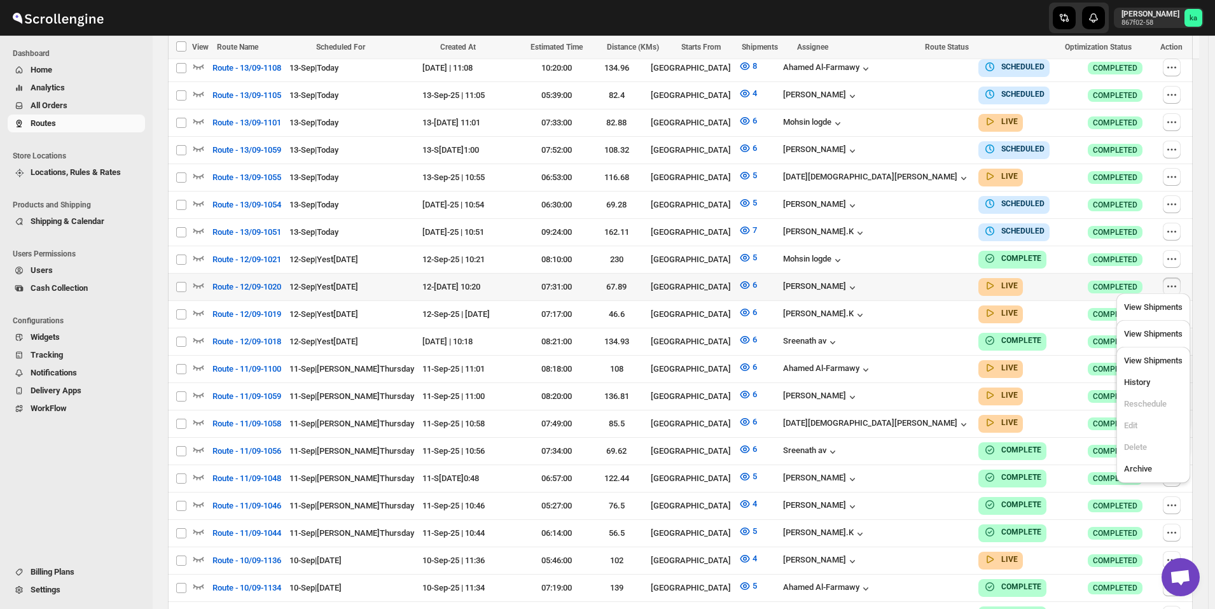
click at [996, 282] on div "Warning LIVE" at bounding box center [1030, 287] width 102 height 18
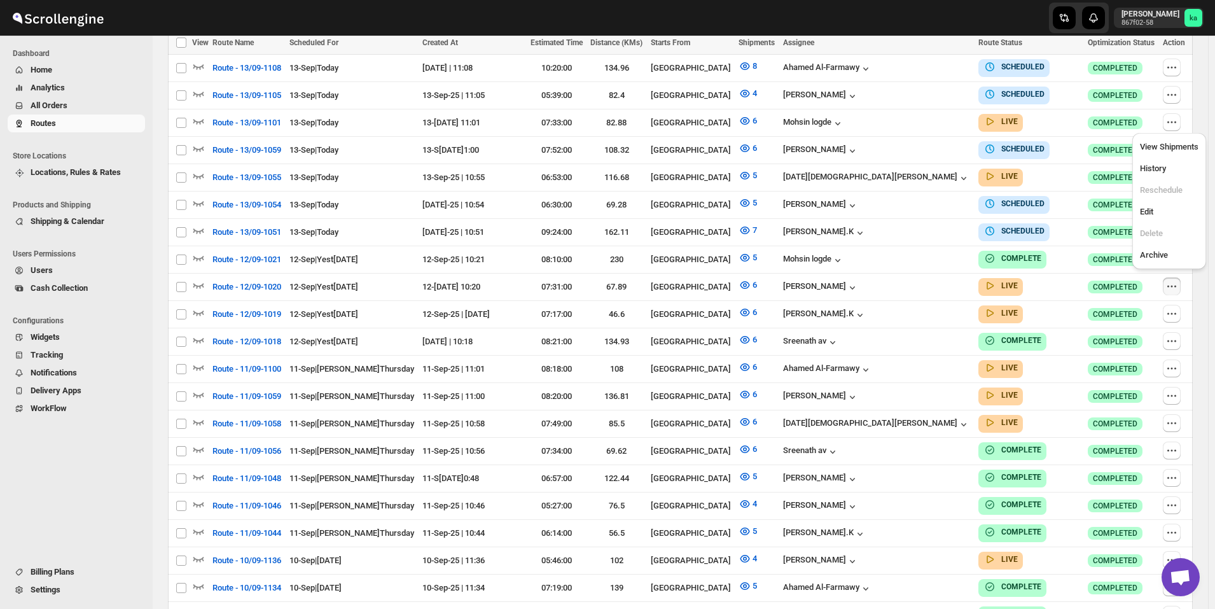
scroll to position [45, 0]
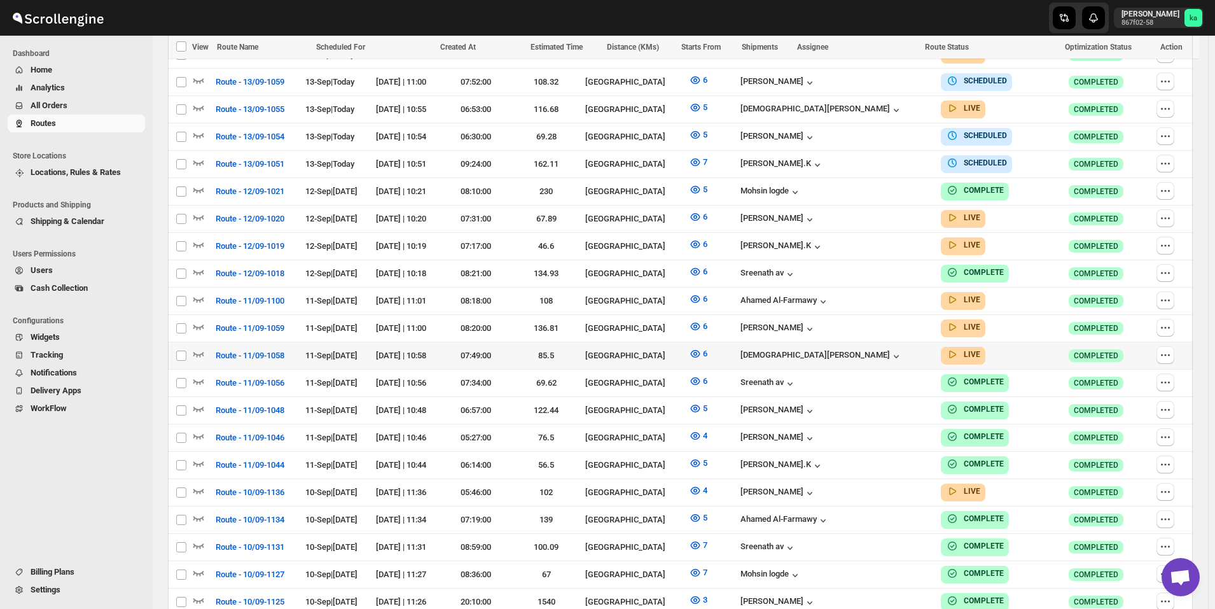
scroll to position [426, 0]
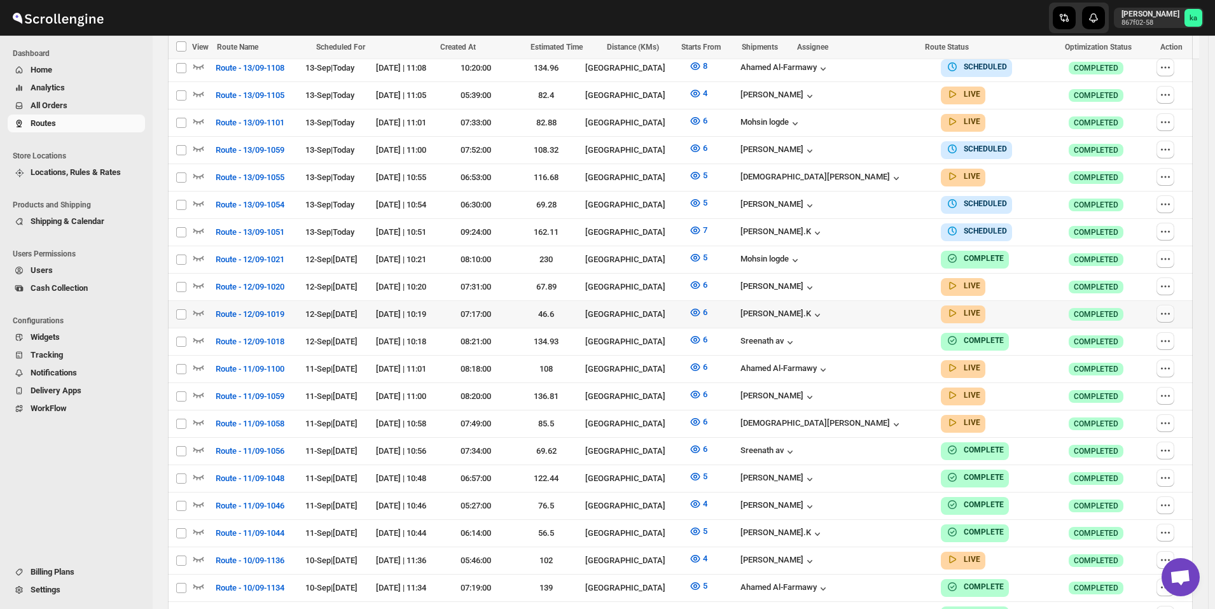
click at [1163, 312] on icon "button" at bounding box center [1162, 313] width 2 height 2
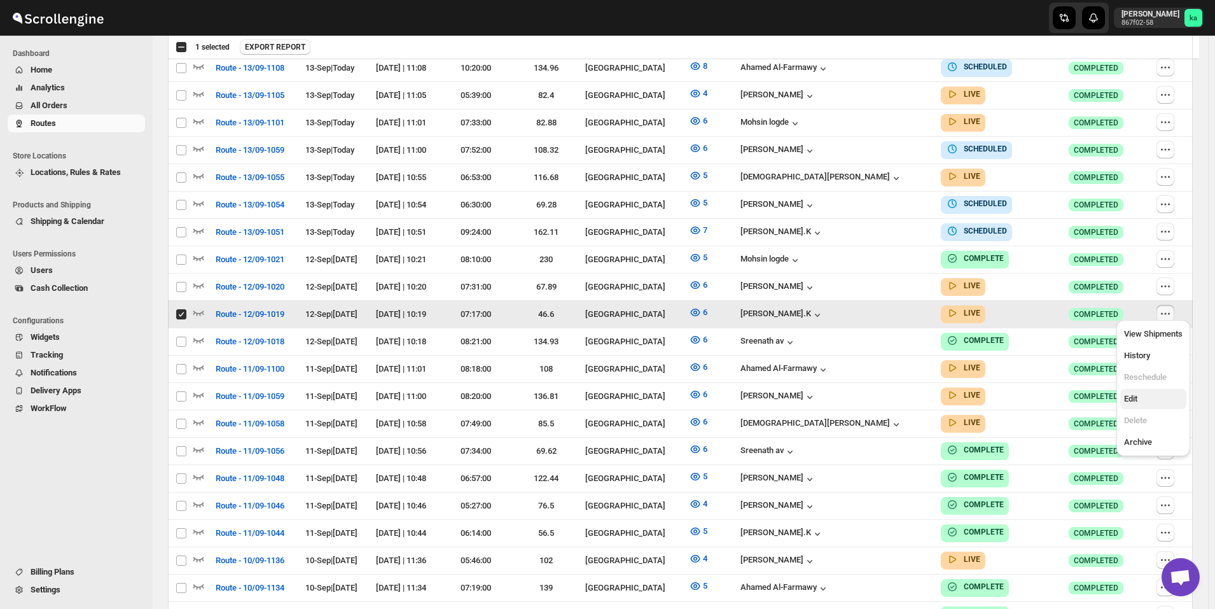
click at [1155, 398] on span "Edit" at bounding box center [1153, 399] width 59 height 13
checkbox input "false"
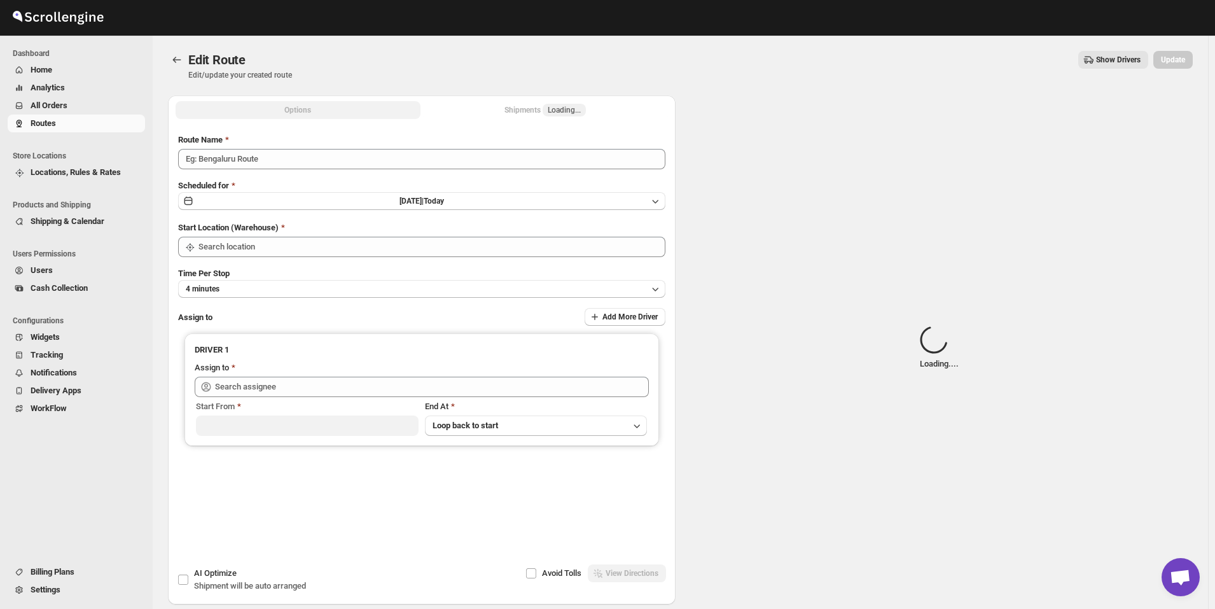
type input "Route - 12/09-1019"
click at [536, 106] on div "Shipments Loading..." at bounding box center [545, 110] width 81 height 13
type input "[GEOGRAPHIC_DATA]"
type input "[PERSON_NAME].K ([EMAIL_ADDRESS][DOMAIN_NAME])"
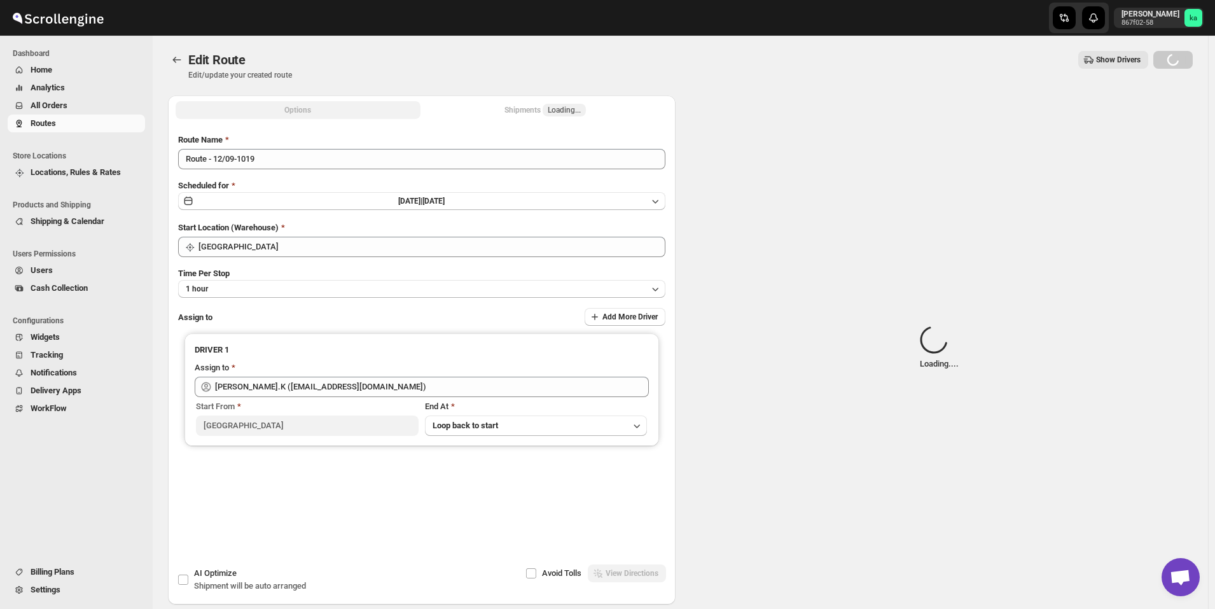
click at [534, 115] on div "Shipments Loading..." at bounding box center [545, 110] width 81 height 13
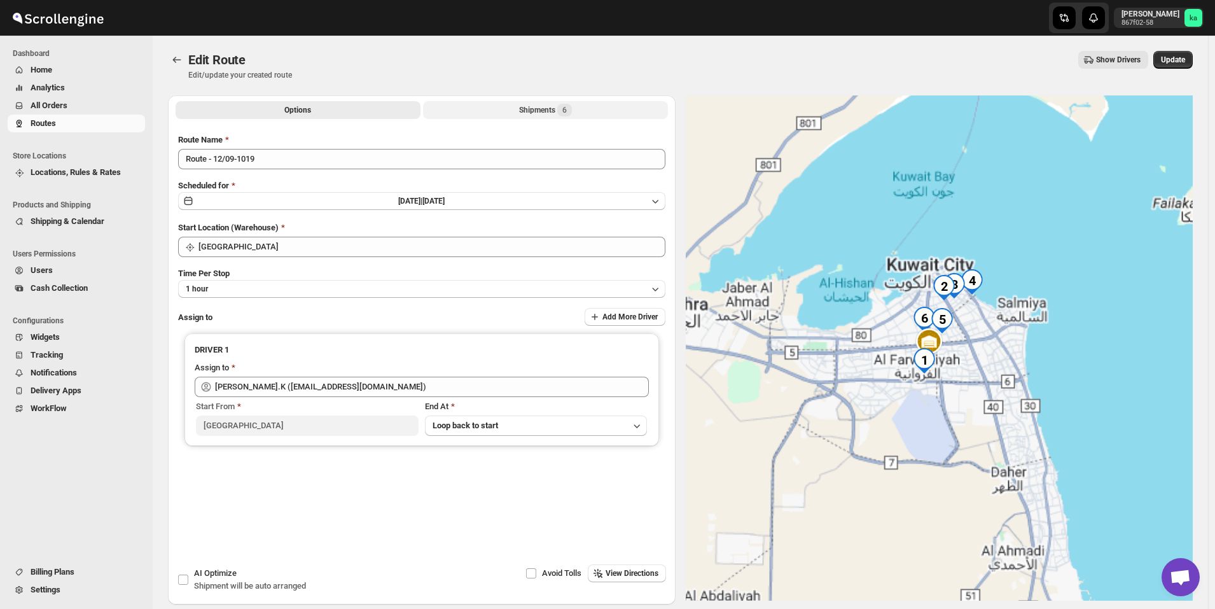
click at [555, 111] on div "Shipments 6" at bounding box center [545, 110] width 53 height 13
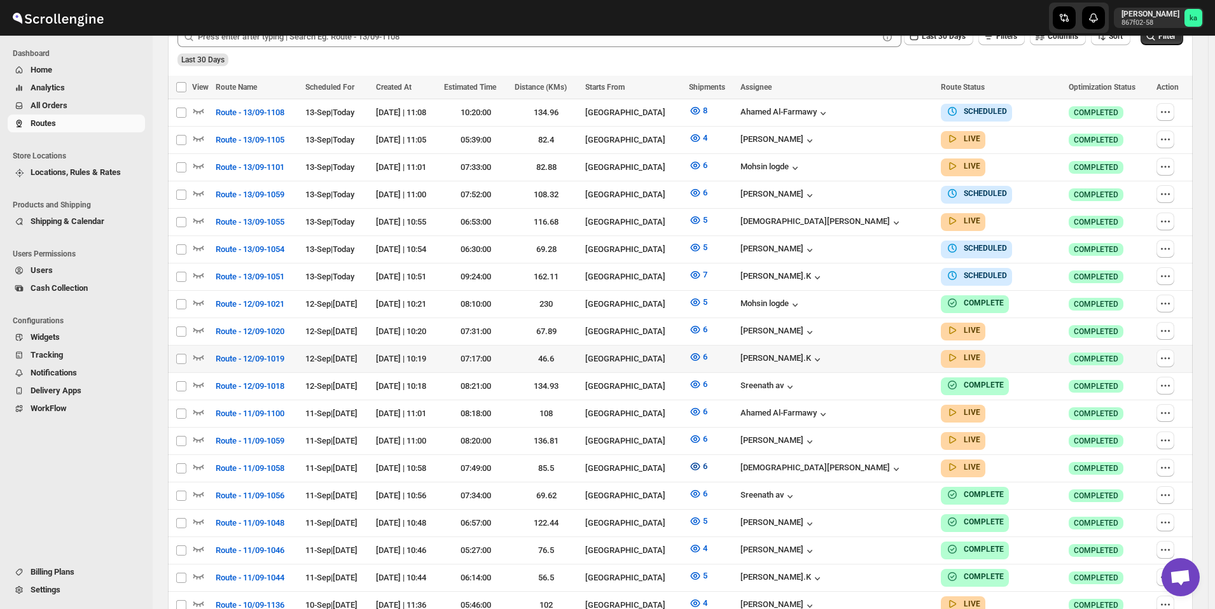
scroll to position [509, 0]
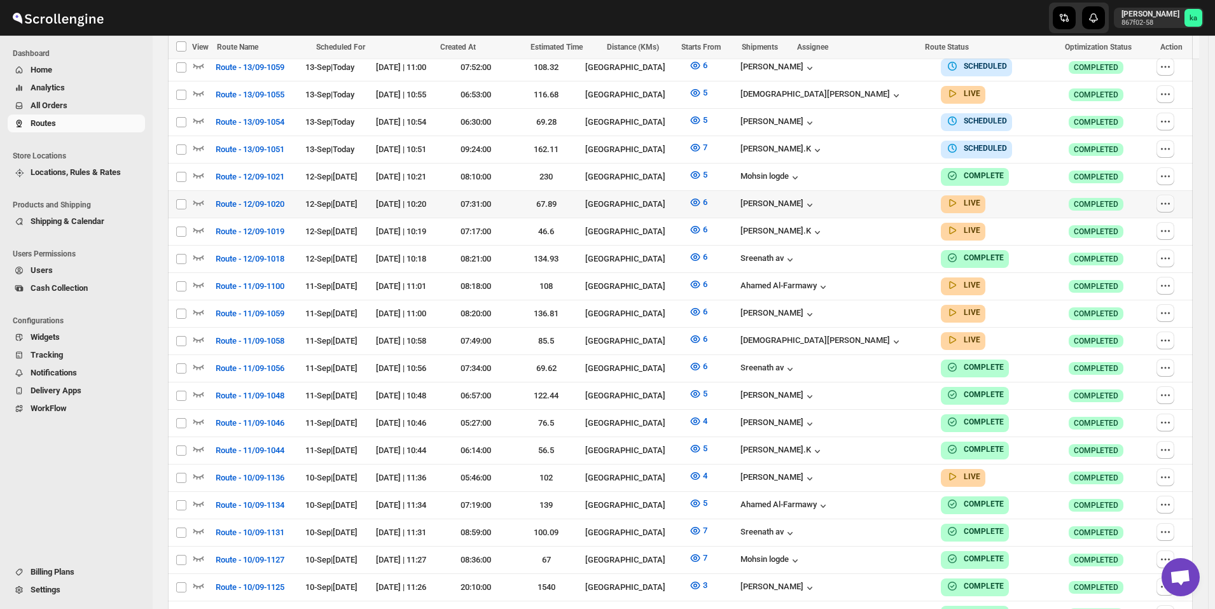
click at [1169, 197] on icon "button" at bounding box center [1165, 203] width 13 height 13
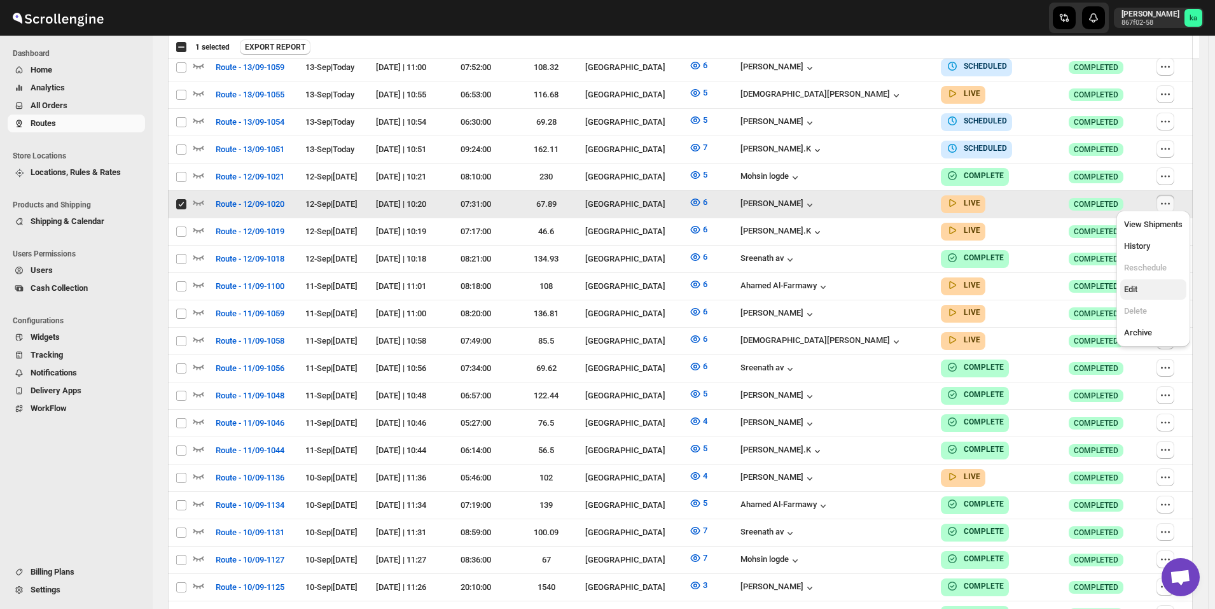
click at [1157, 283] on span "Edit" at bounding box center [1153, 289] width 59 height 13
checkbox input "false"
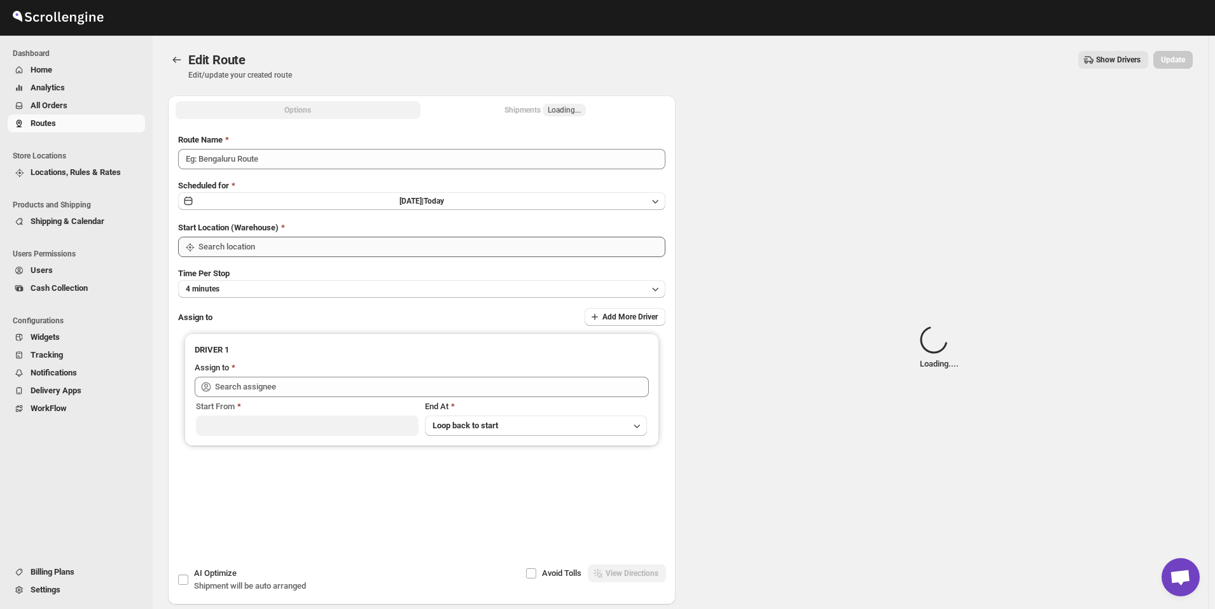
type input "Route - 12/09-1020"
type input "[GEOGRAPHIC_DATA]"
type input "[PERSON_NAME] ([EMAIL_ADDRESS][DOMAIN_NAME])"
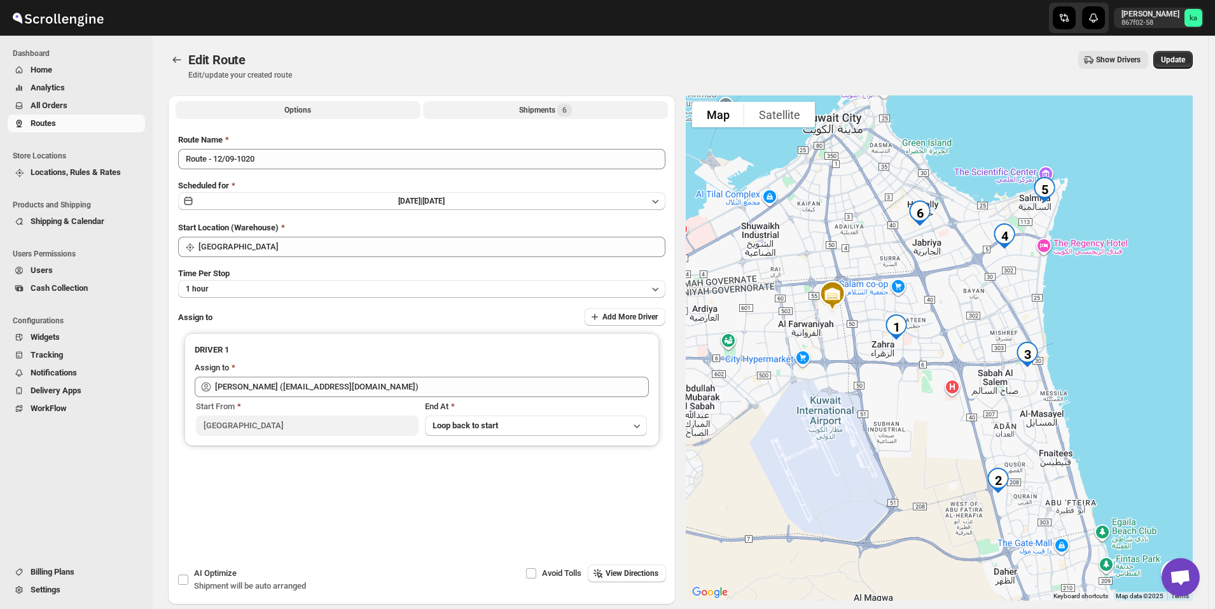
click at [548, 108] on div "Shipments 6" at bounding box center [545, 110] width 53 height 13
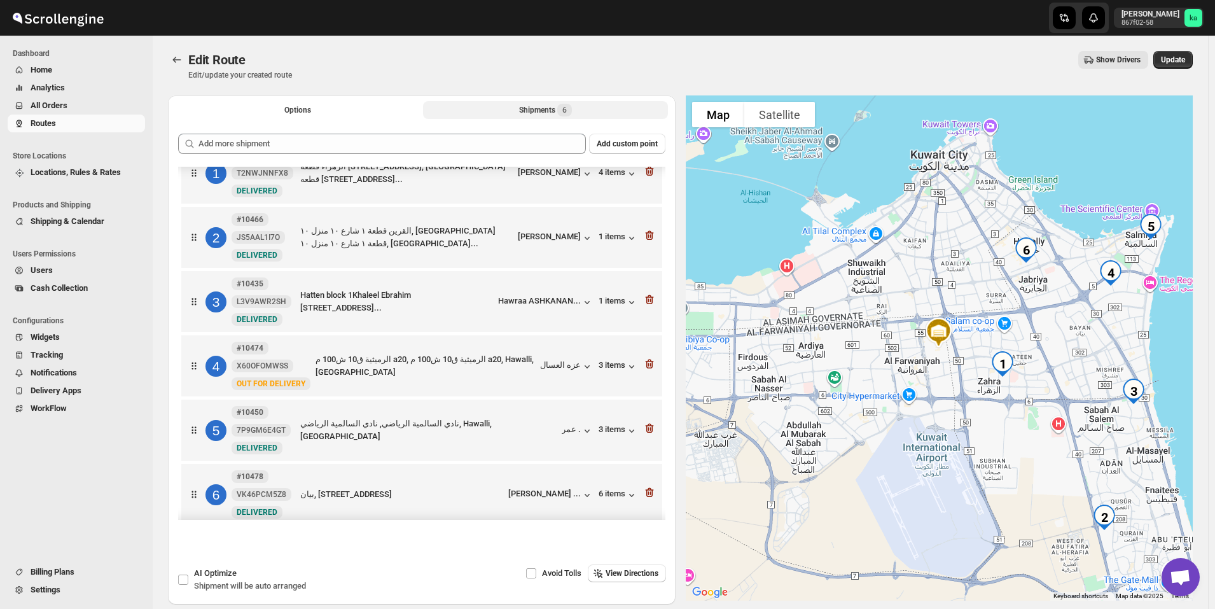
scroll to position [39, 0]
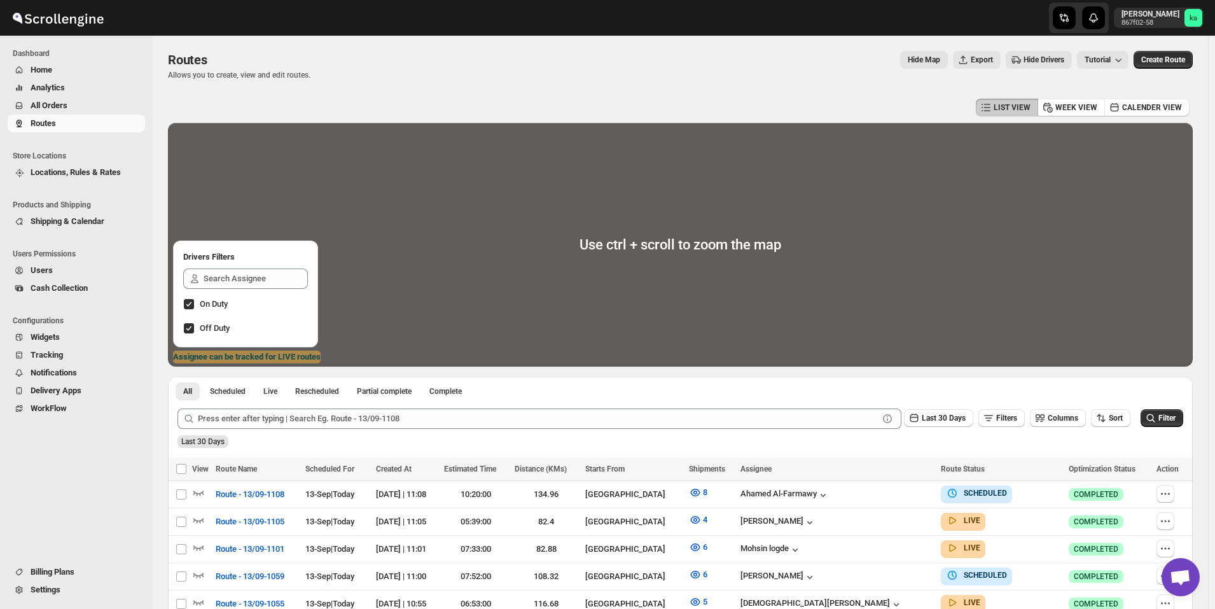
scroll to position [318, 0]
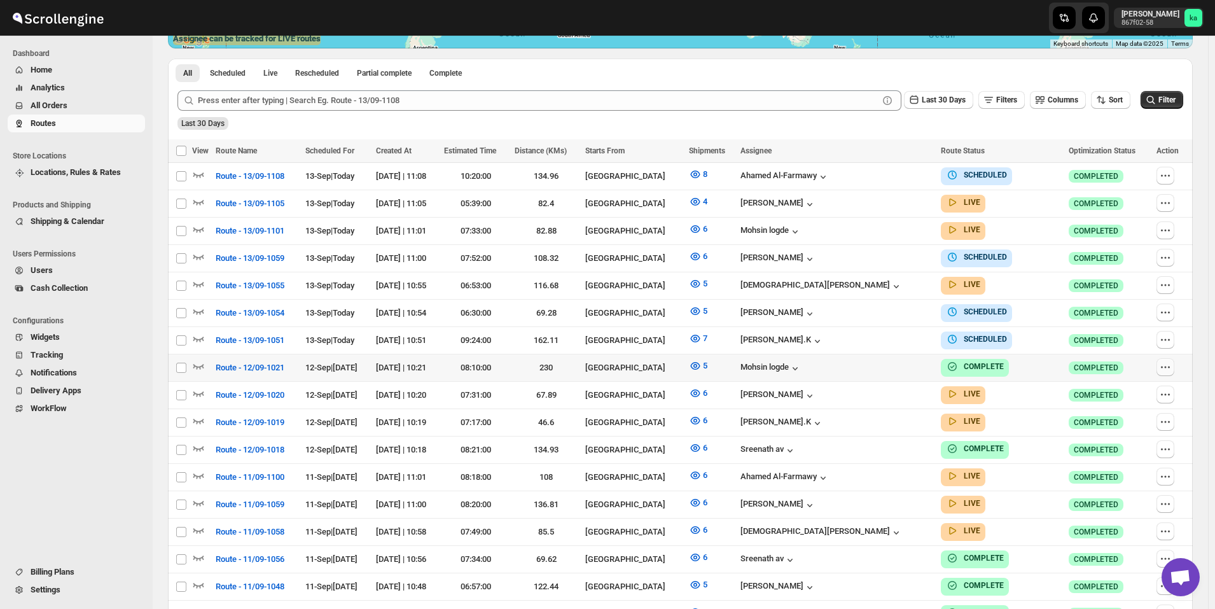
click at [1172, 361] on icon "button" at bounding box center [1165, 367] width 13 height 13
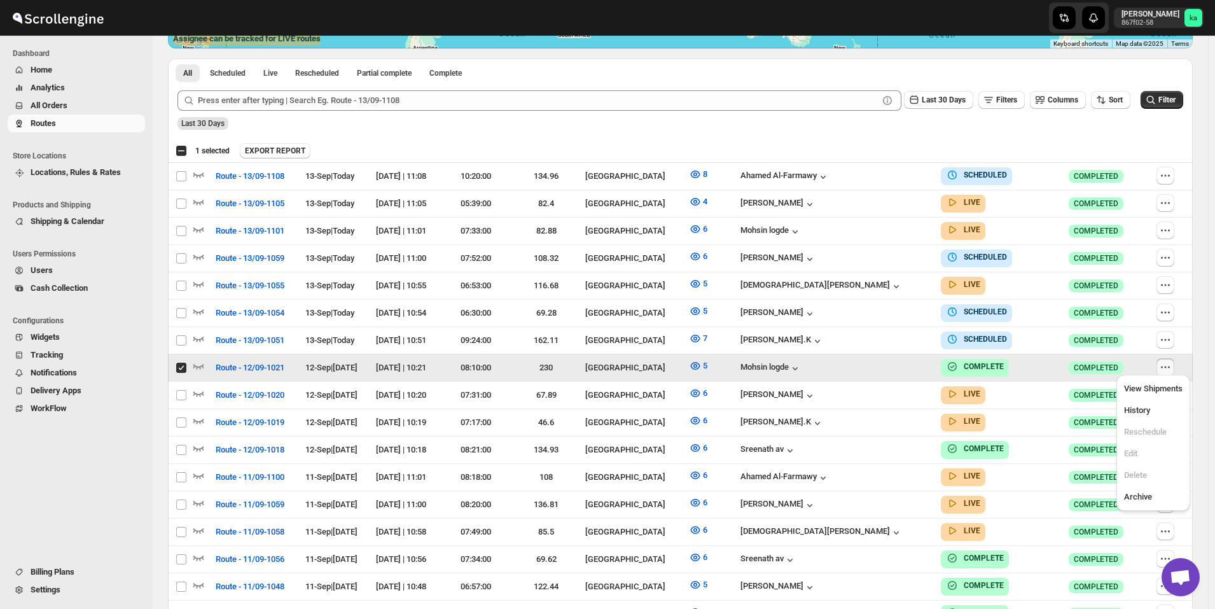
click at [183, 363] on input "Select route" at bounding box center [181, 368] width 10 height 10
checkbox input "false"
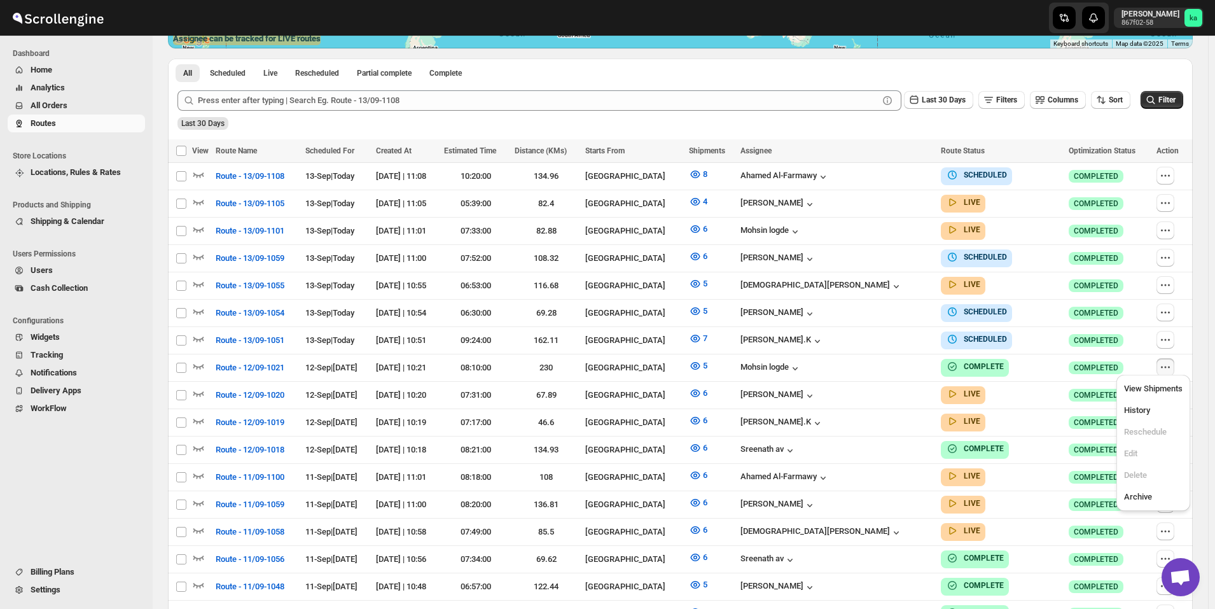
click at [1174, 440] on button "button" at bounding box center [1166, 449] width 18 height 18
checkbox input "true"
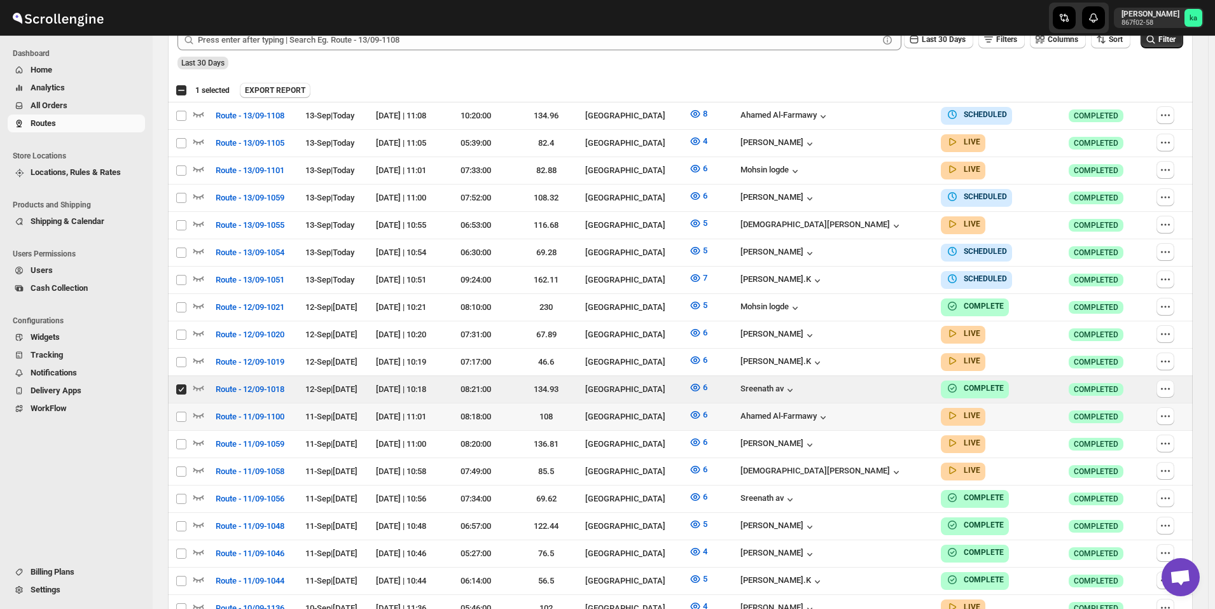
scroll to position [382, 0]
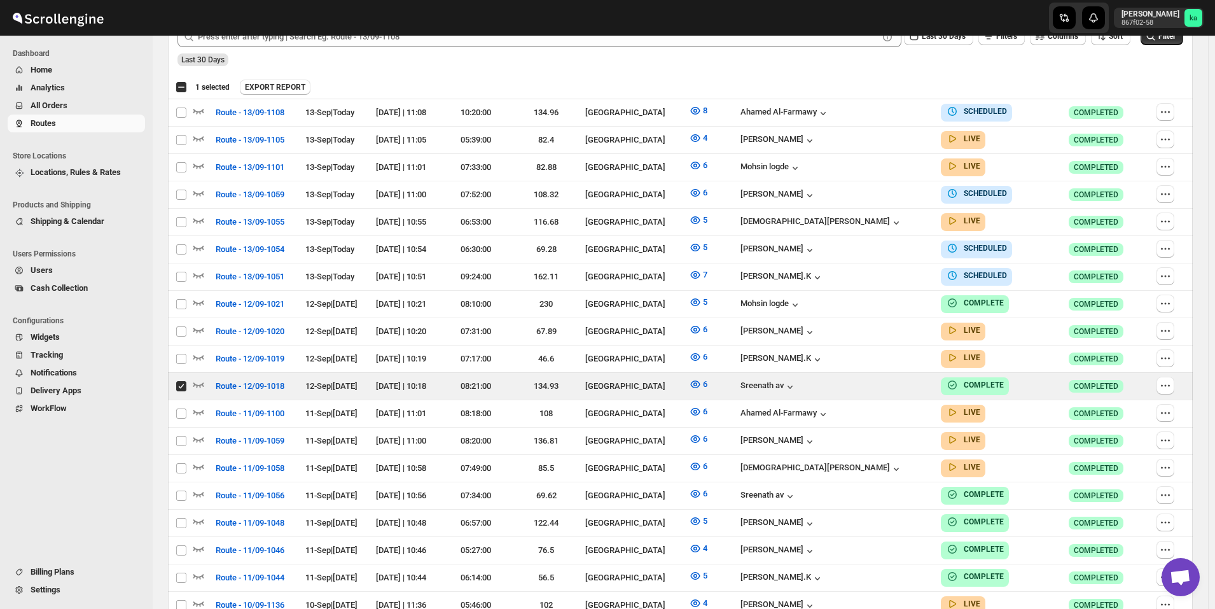
click at [73, 99] on span "All Orders" at bounding box center [87, 105] width 112 height 13
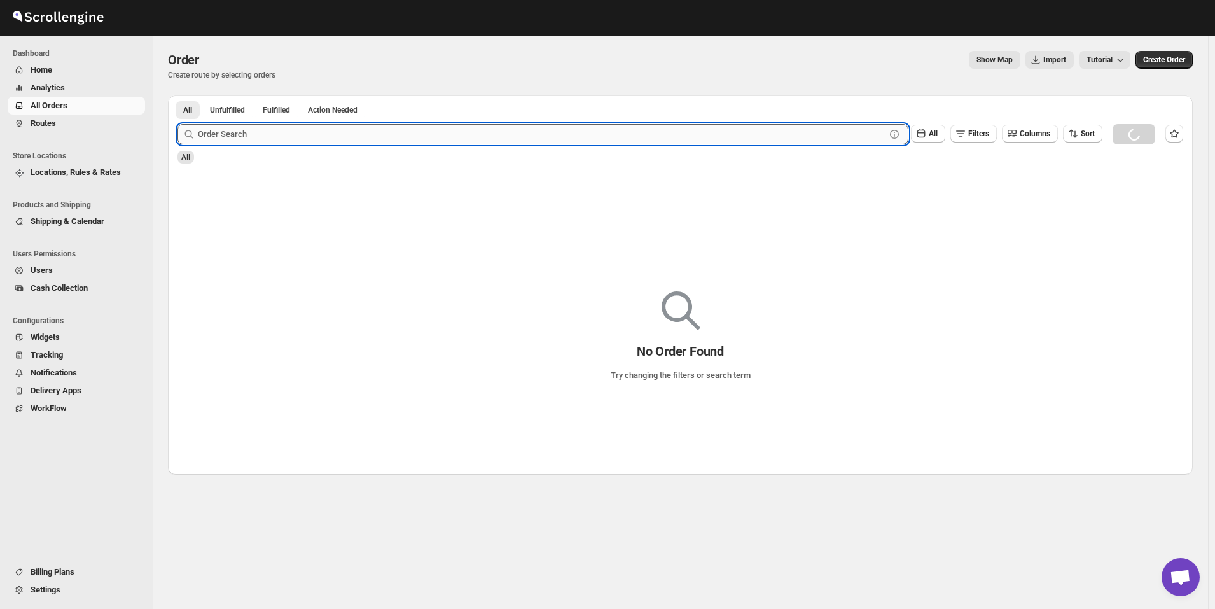
click at [250, 142] on input "text" at bounding box center [542, 134] width 688 height 20
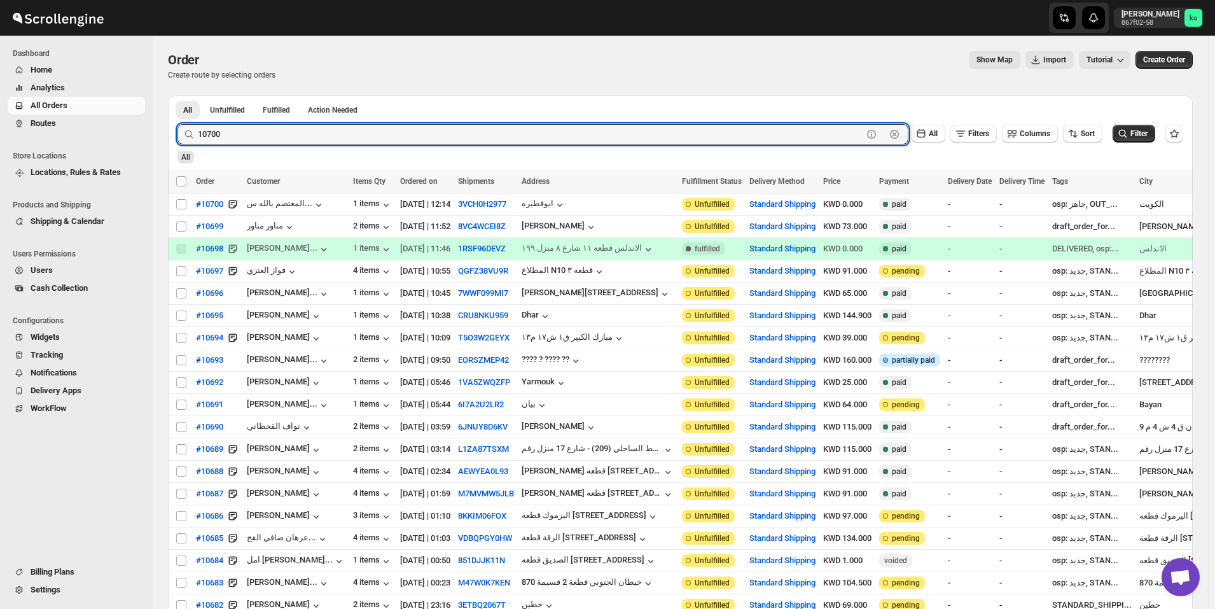
type input "10700"
click at [178, 95] on button "Submit" at bounding box center [196, 101] width 36 height 13
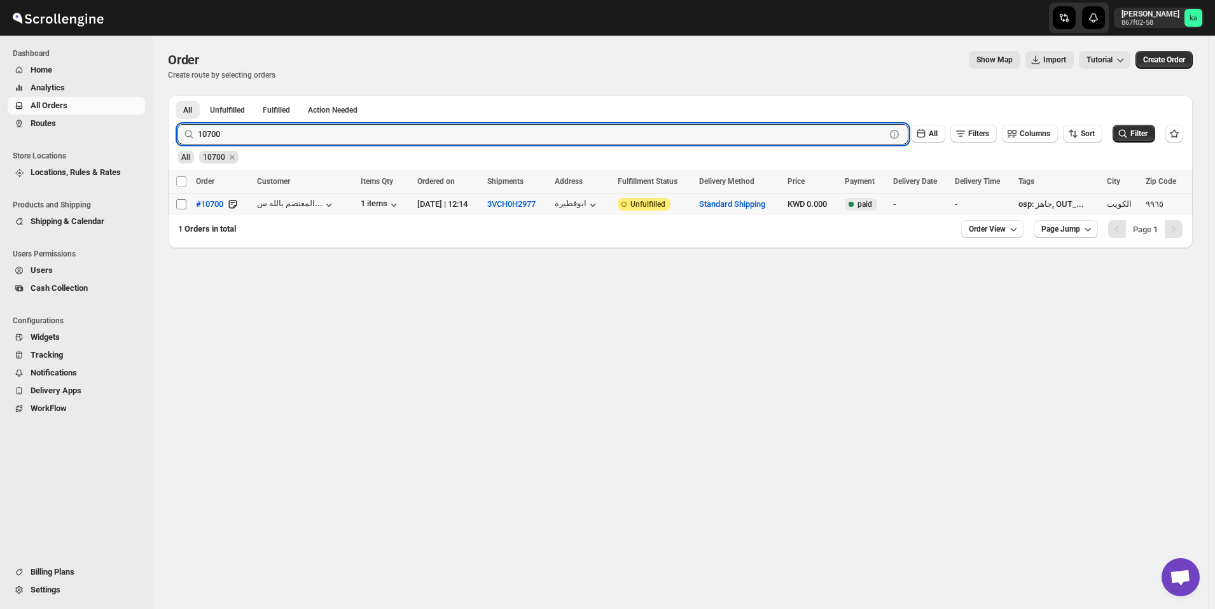
click at [186, 204] on span at bounding box center [181, 204] width 11 height 11
click at [186, 204] on input "Select order" at bounding box center [181, 204] width 10 height 10
checkbox input "false"
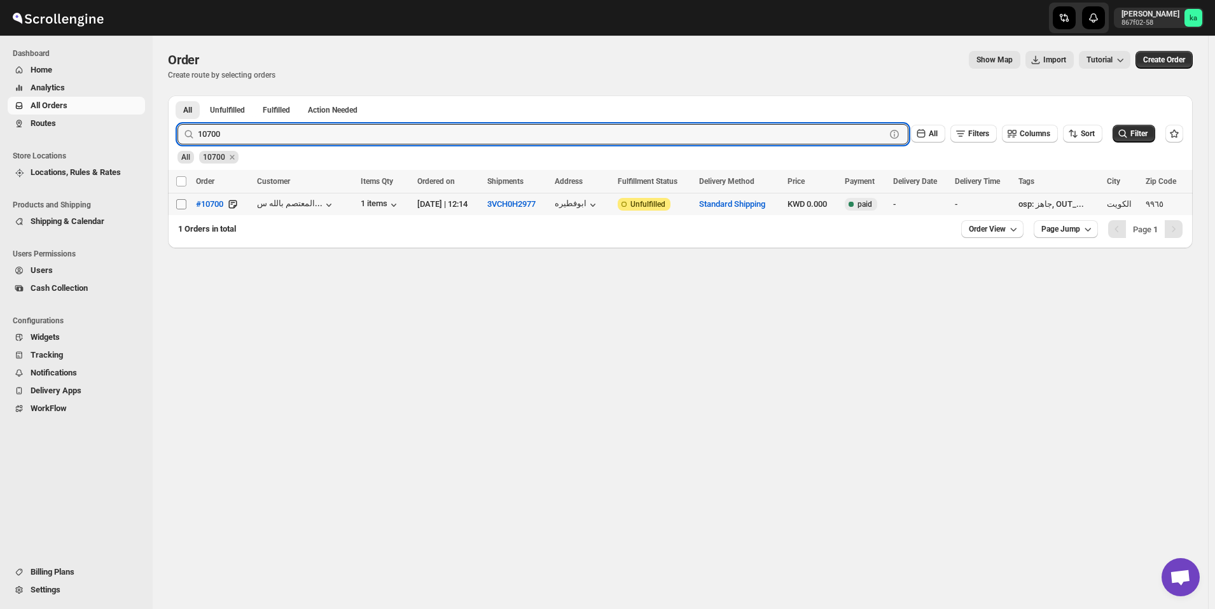
checkbox input "false"
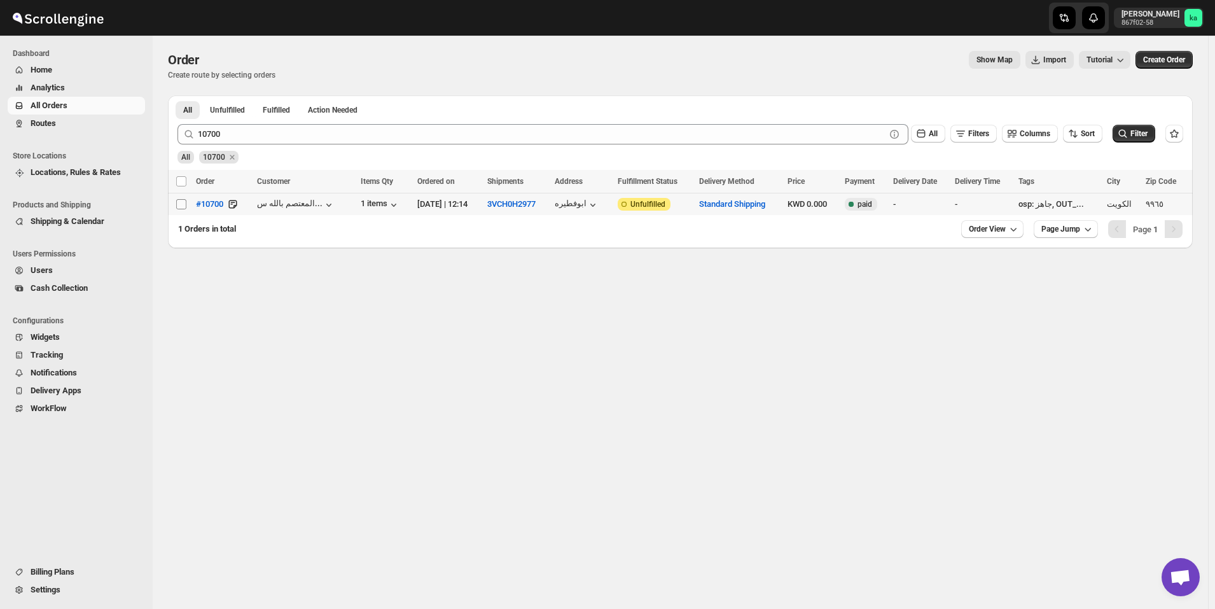
click at [181, 204] on input "Select order" at bounding box center [181, 204] width 10 height 10
checkbox input "true"
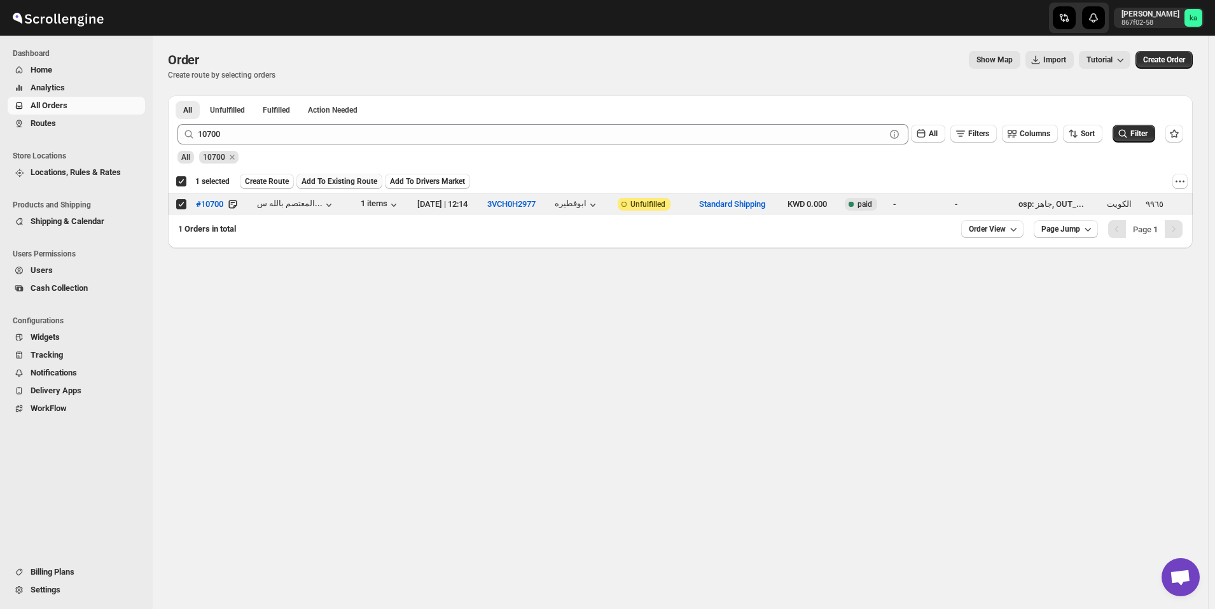
click at [340, 179] on span "Add To Existing Route" at bounding box center [340, 181] width 76 height 10
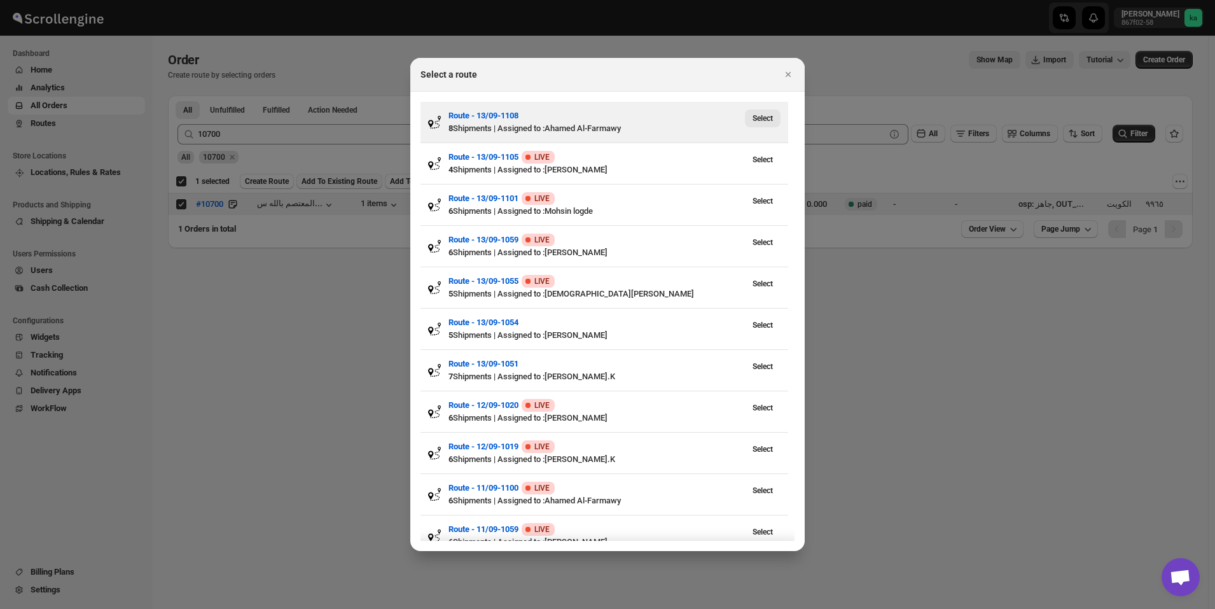
click at [771, 120] on span "Select" at bounding box center [763, 118] width 20 height 10
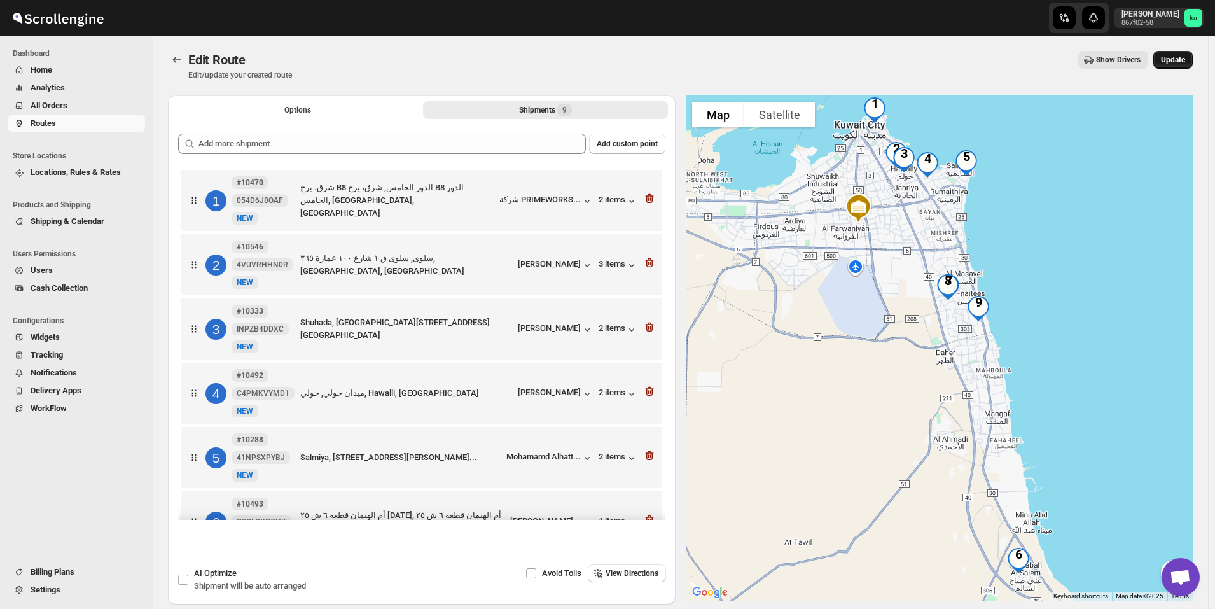
click at [1185, 55] on span "Update" at bounding box center [1173, 60] width 24 height 10
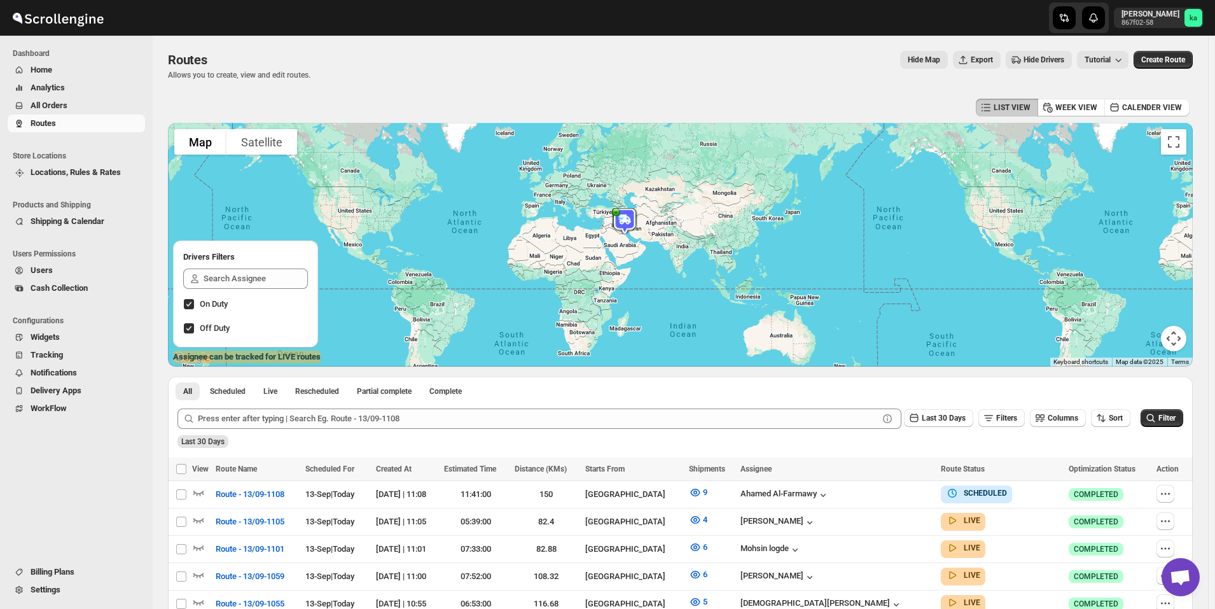
click at [91, 102] on span "All Orders" at bounding box center [87, 105] width 112 height 13
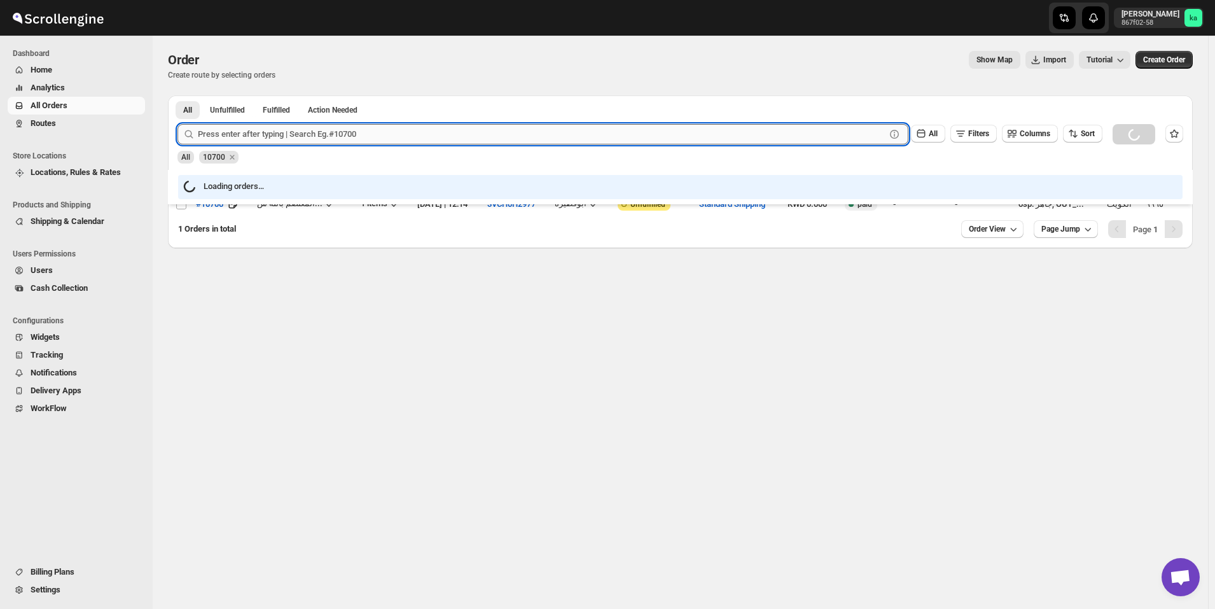
click at [343, 141] on input "text" at bounding box center [542, 134] width 688 height 20
paste input "10432"
type input "10432"
click at [178, 95] on button "Submit" at bounding box center [196, 101] width 36 height 13
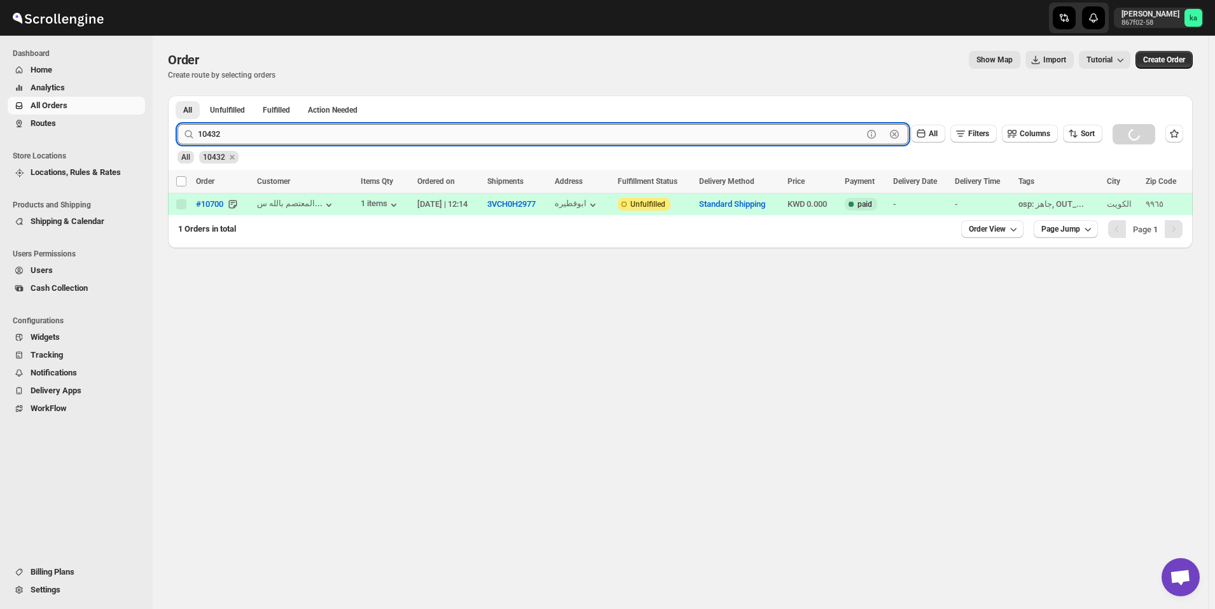
click at [178, 95] on button "Submit" at bounding box center [196, 101] width 36 height 13
click at [247, 134] on input "10432" at bounding box center [530, 134] width 665 height 20
click at [247, 129] on input "10432" at bounding box center [530, 134] width 665 height 20
click at [256, 134] on input "10432" at bounding box center [530, 134] width 665 height 20
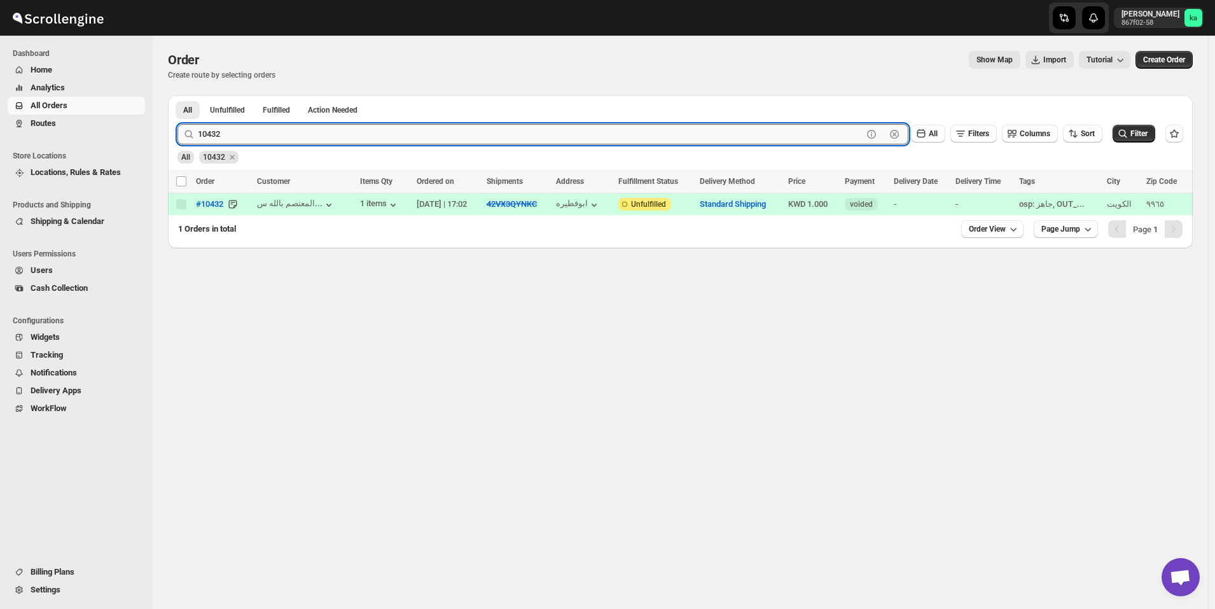
click at [256, 134] on input "10432" at bounding box center [530, 134] width 665 height 20
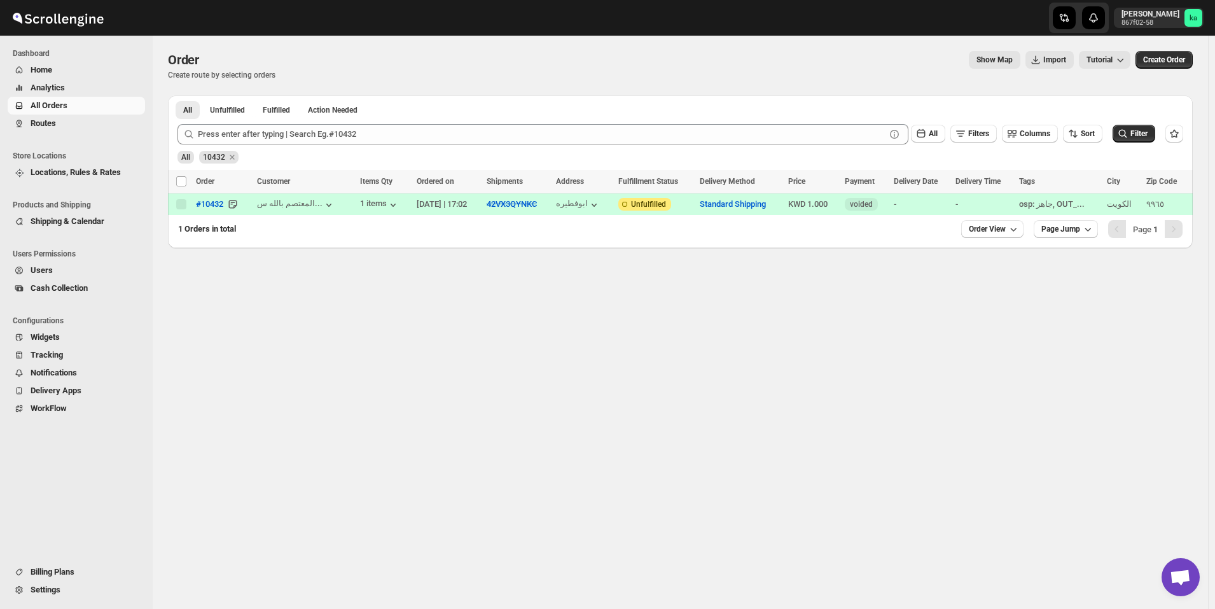
click at [60, 121] on span "Routes" at bounding box center [87, 123] width 112 height 13
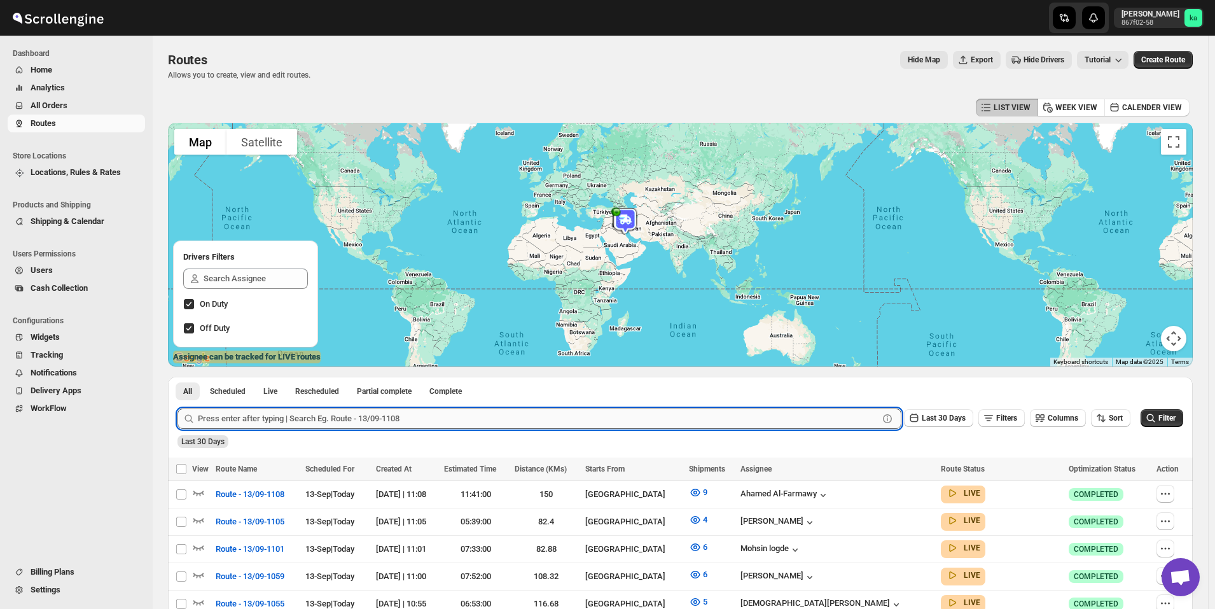
click at [244, 419] on input "text" at bounding box center [538, 418] width 681 height 20
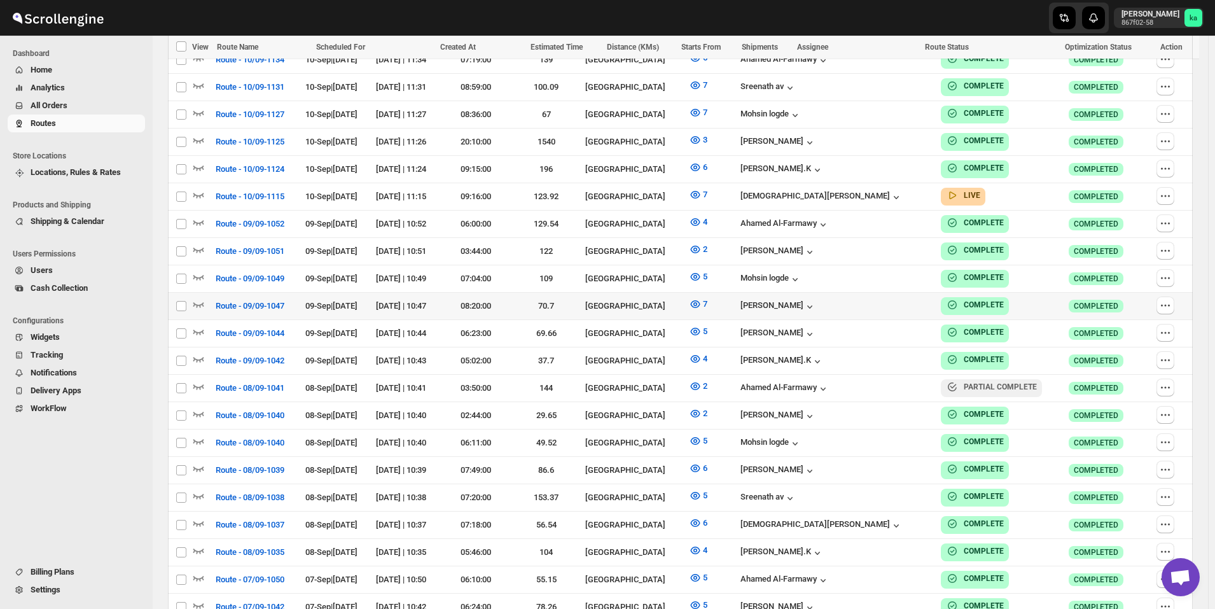
scroll to position [891, 0]
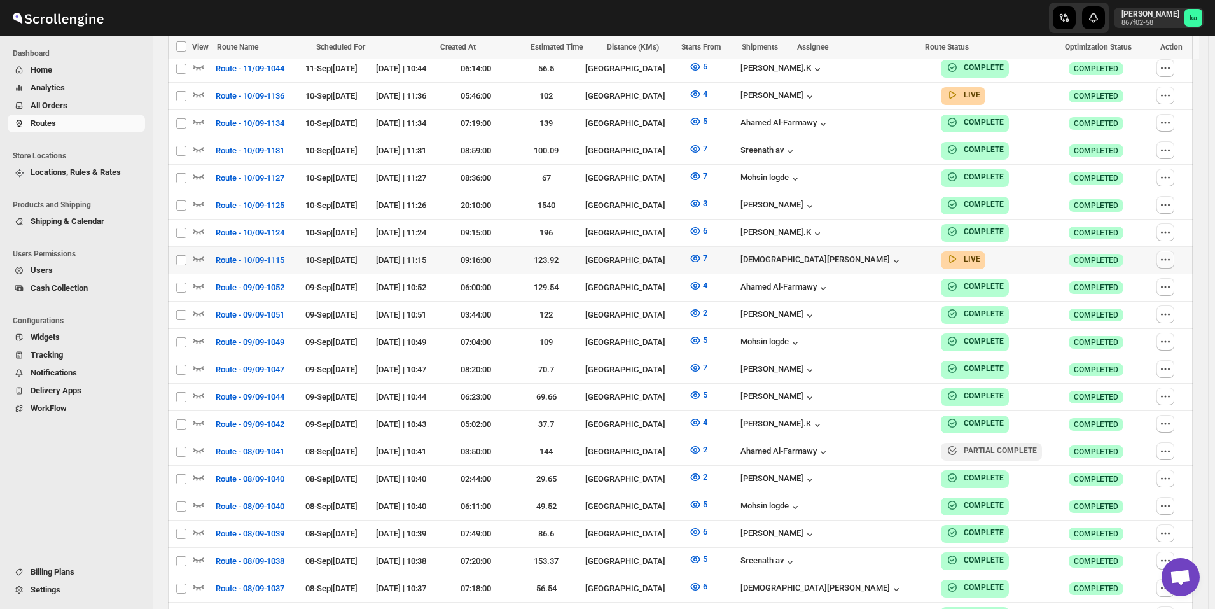
click at [1172, 253] on icon "button" at bounding box center [1165, 259] width 13 height 13
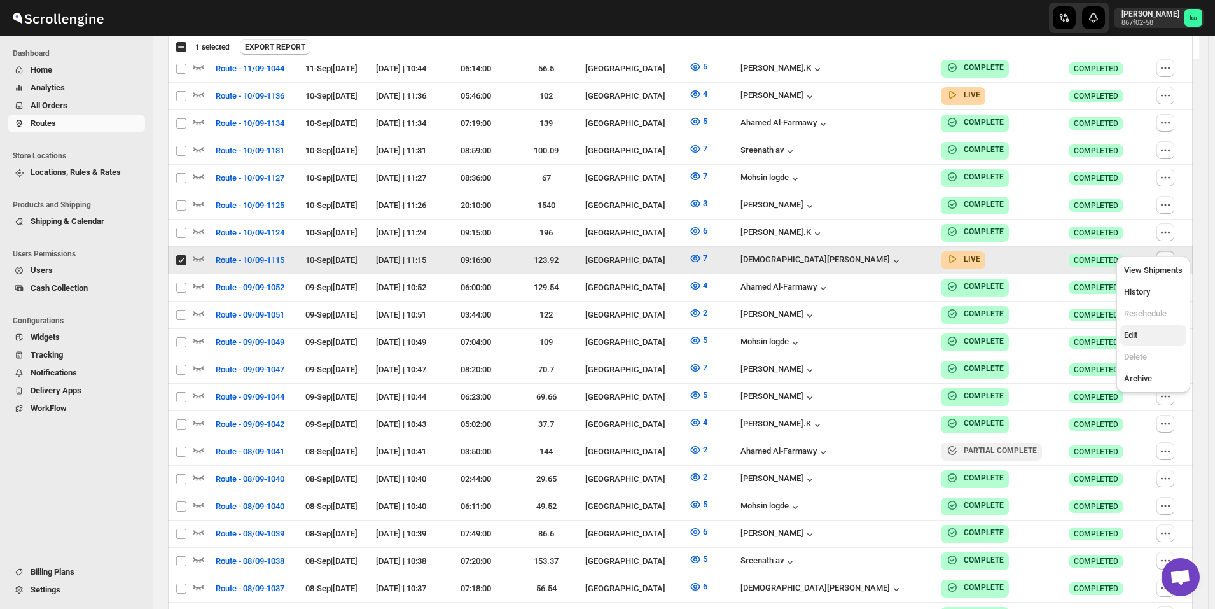
click at [1145, 335] on span "Edit" at bounding box center [1153, 335] width 59 height 13
checkbox input "false"
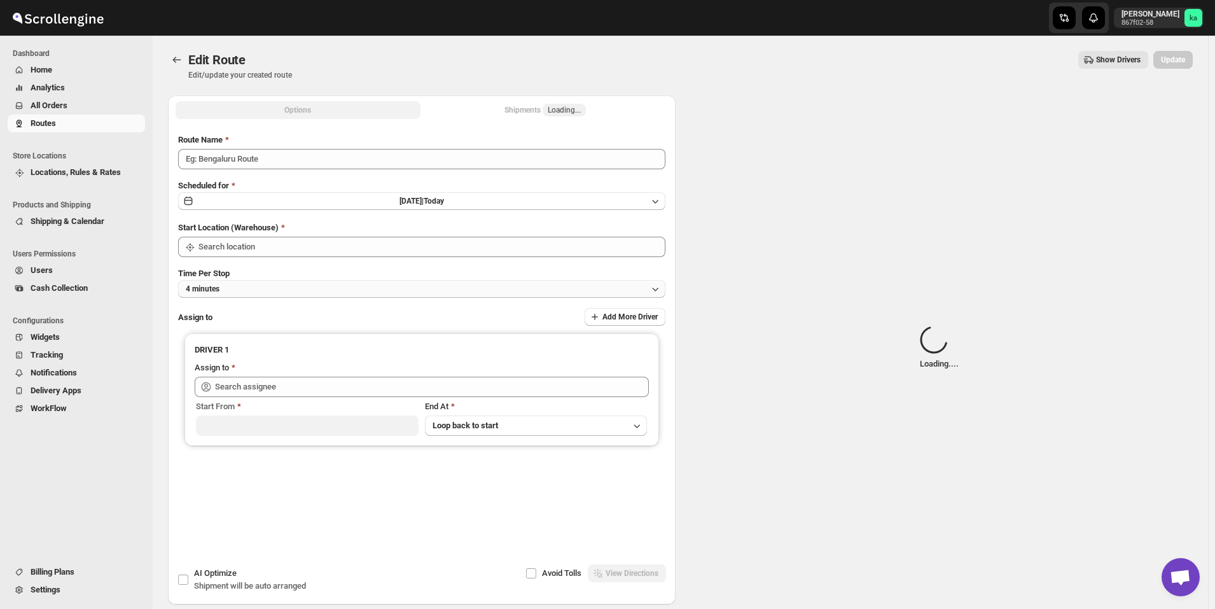
type input "Route - 10/09-1115"
type input "[GEOGRAPHIC_DATA]"
type input "[PERSON_NAME] ([EMAIL_ADDRESS][DOMAIN_NAME])"
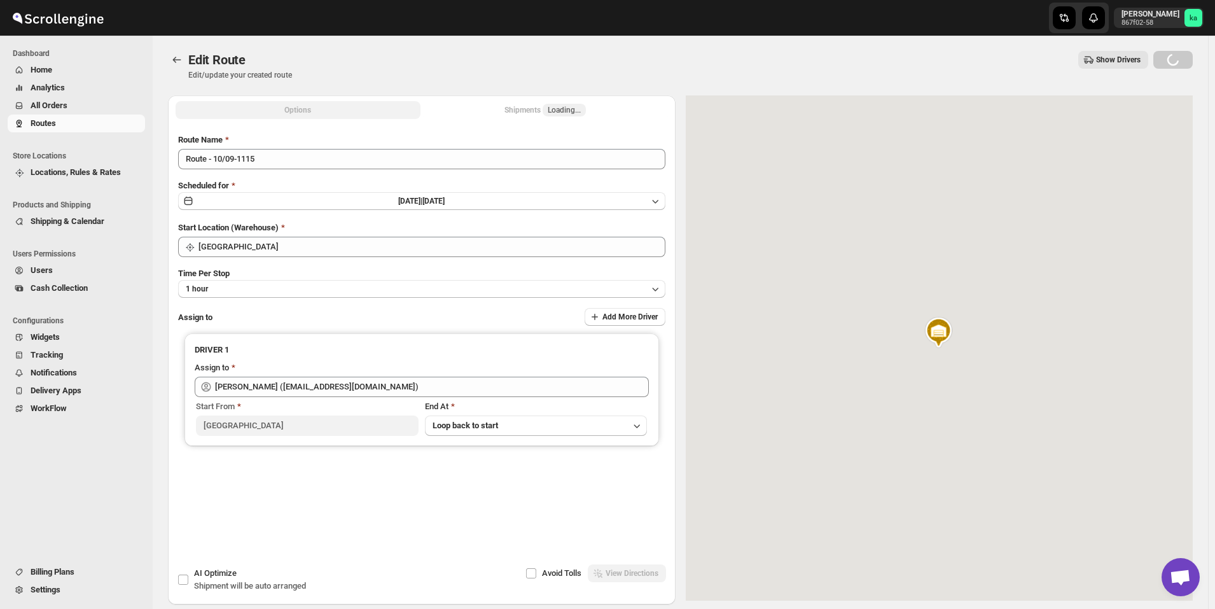
click at [539, 109] on div "Shipments Loading..." at bounding box center [545, 110] width 81 height 13
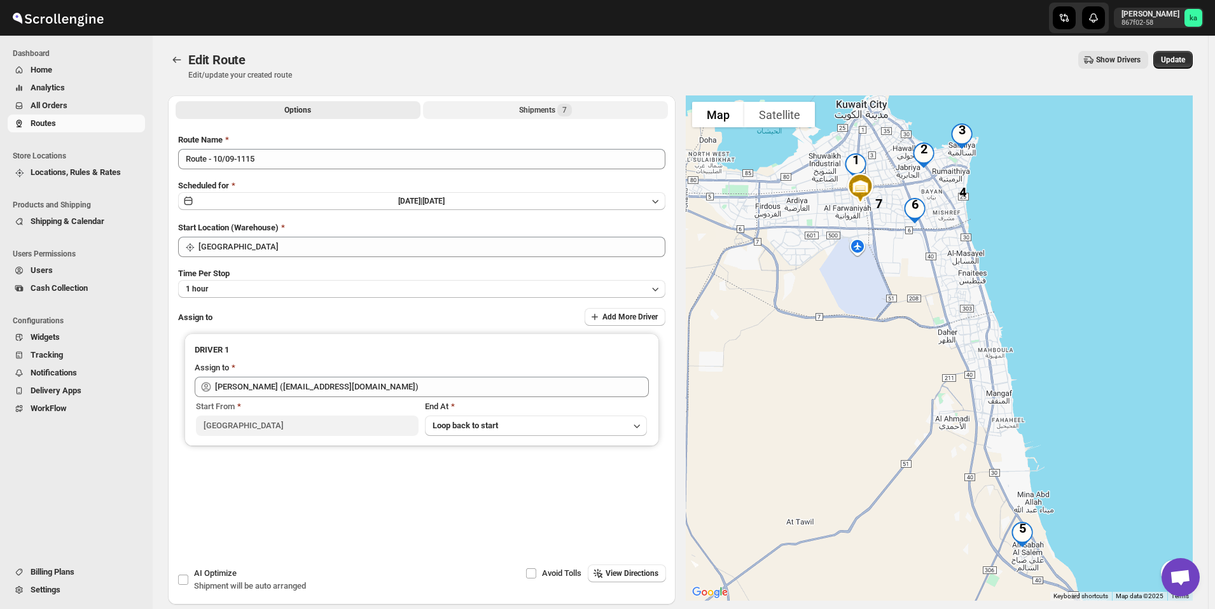
click at [544, 109] on div "Shipments 7" at bounding box center [545, 110] width 53 height 13
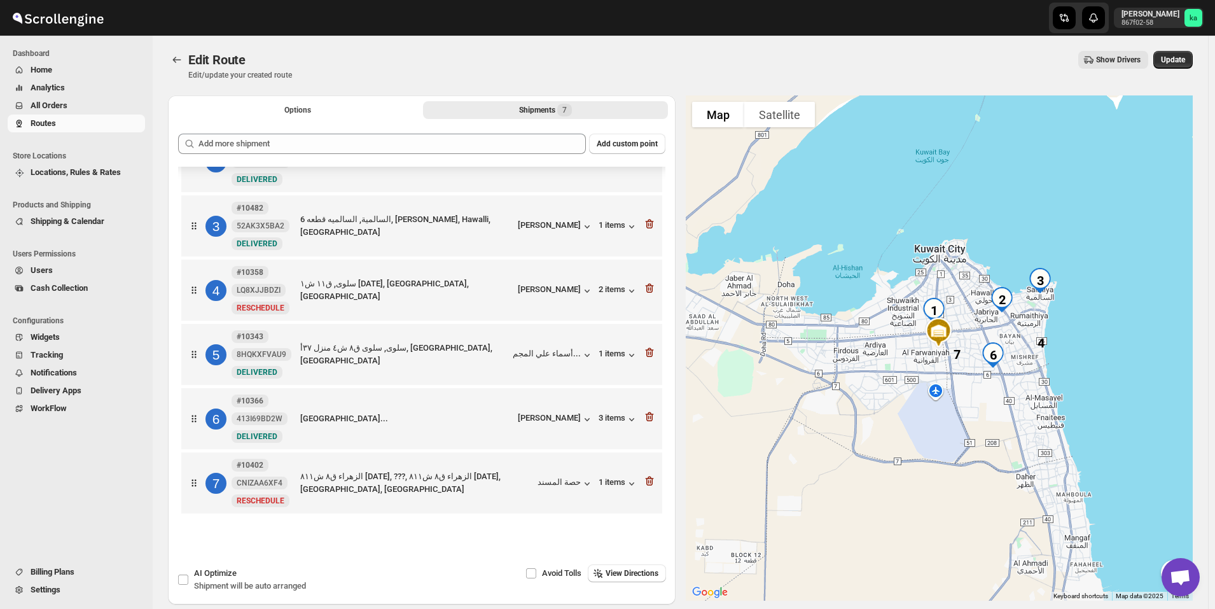
scroll to position [59, 0]
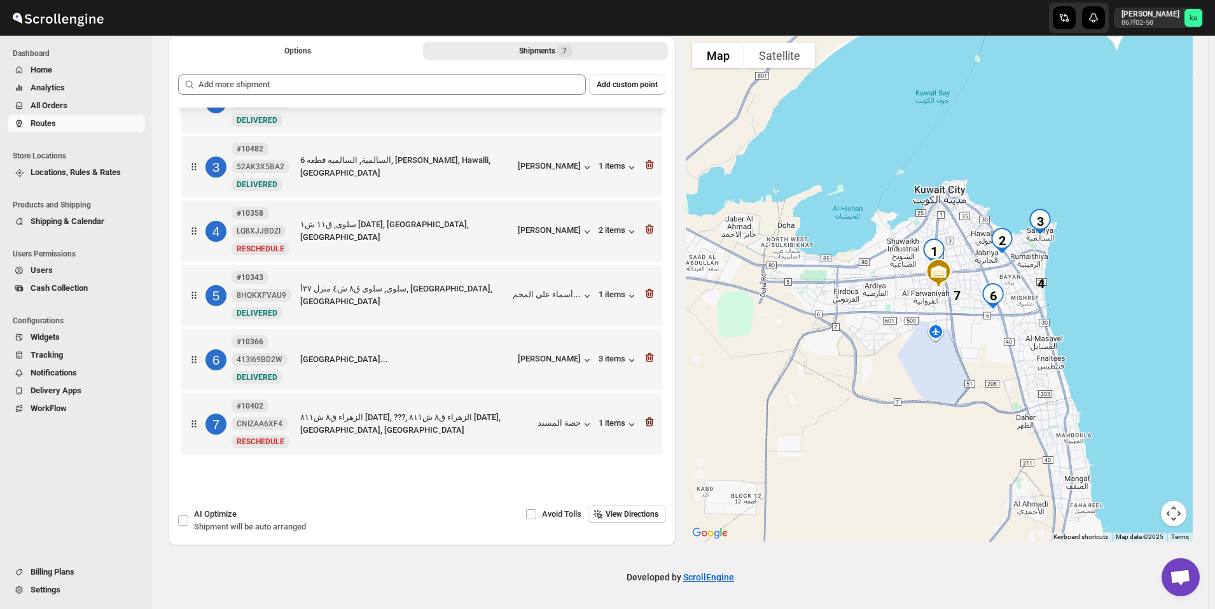
click at [648, 423] on icon "button" at bounding box center [649, 421] width 13 height 13
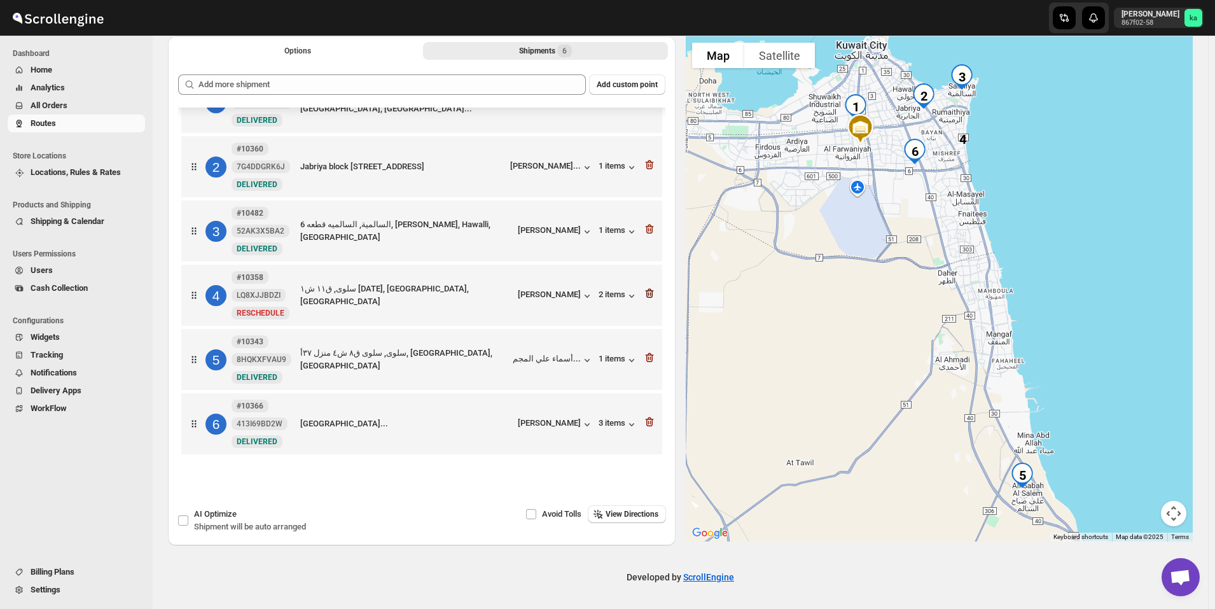
click at [648, 292] on icon "button" at bounding box center [649, 293] width 13 height 13
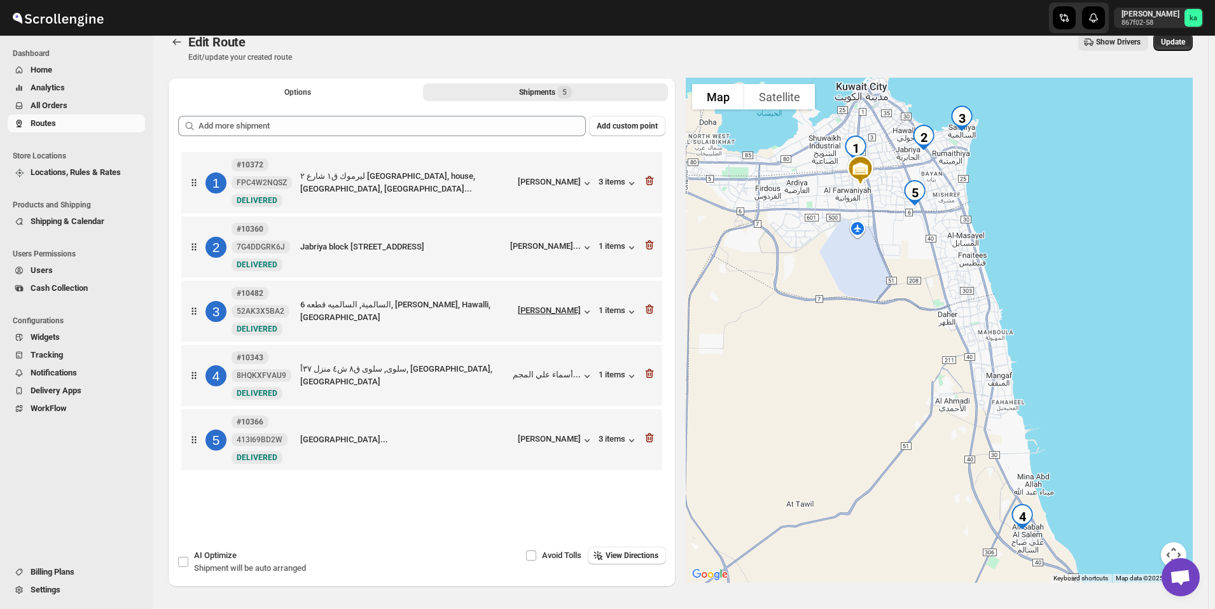
scroll to position [0, 0]
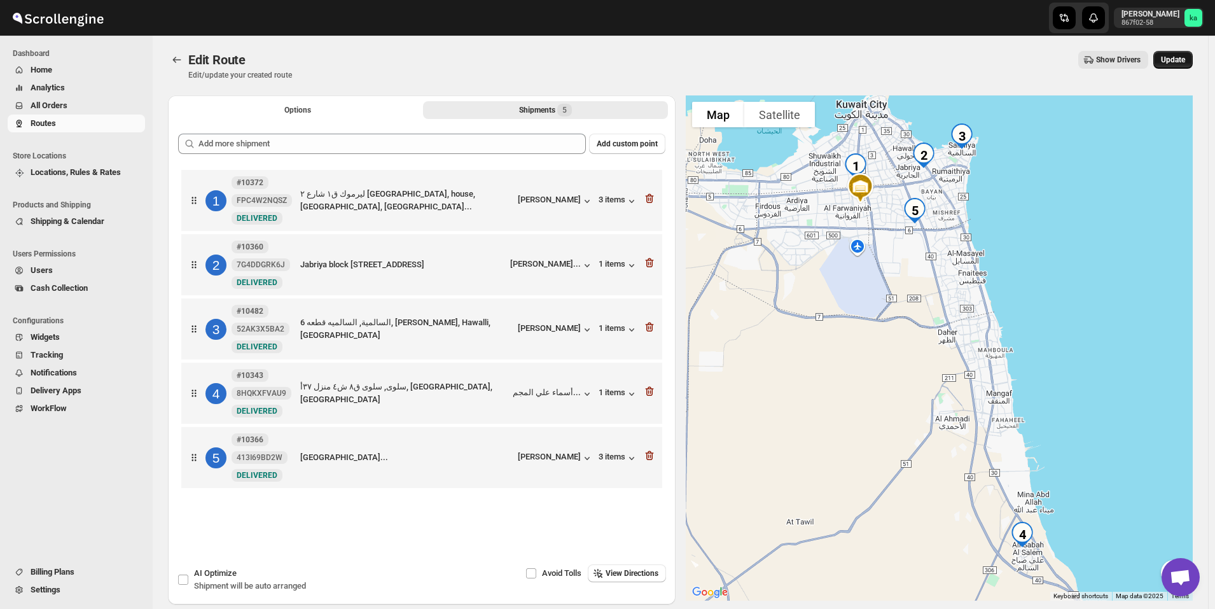
click at [1193, 56] on button "Update" at bounding box center [1172, 60] width 39 height 18
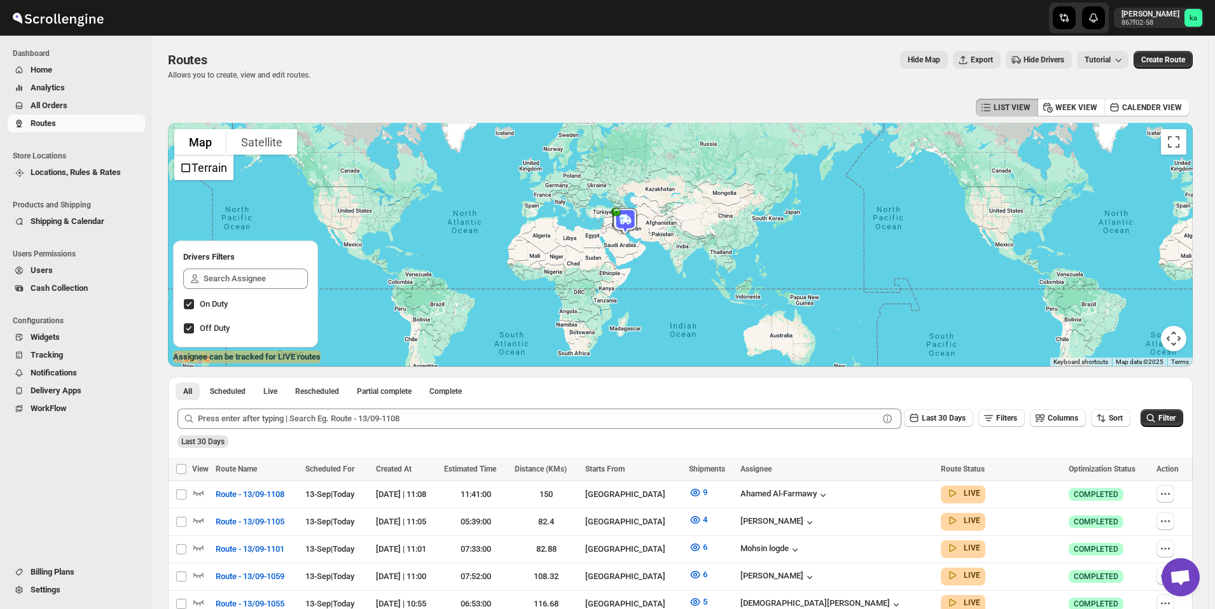
click at [95, 103] on span "All Orders" at bounding box center [87, 105] width 112 height 13
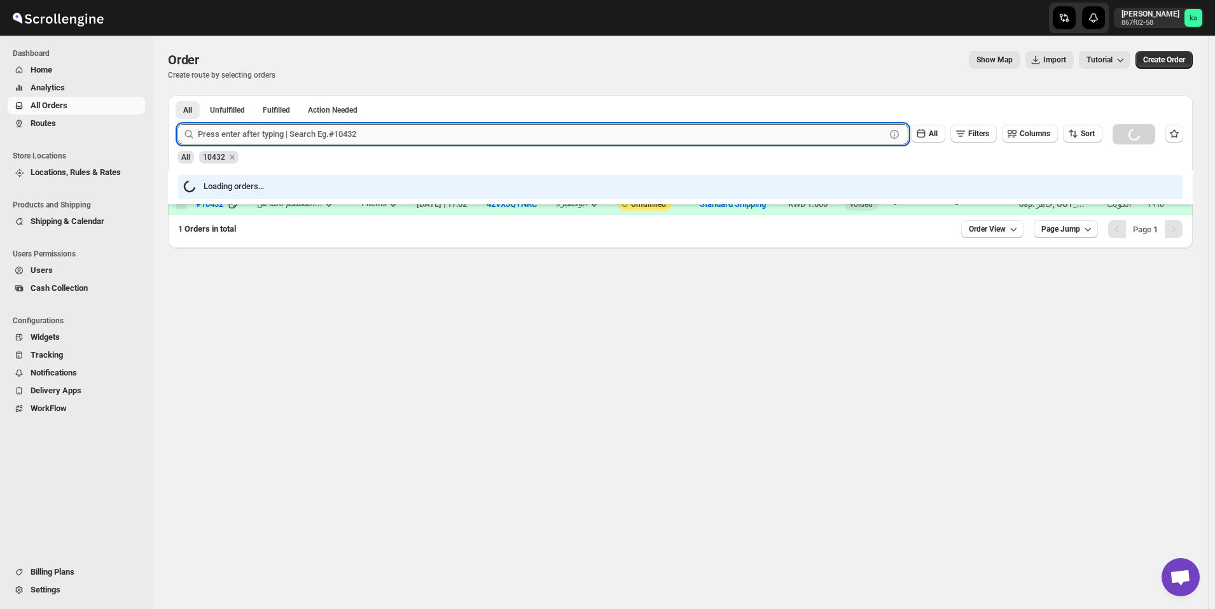
click at [356, 128] on input "text" at bounding box center [542, 134] width 688 height 20
paste input "10402"
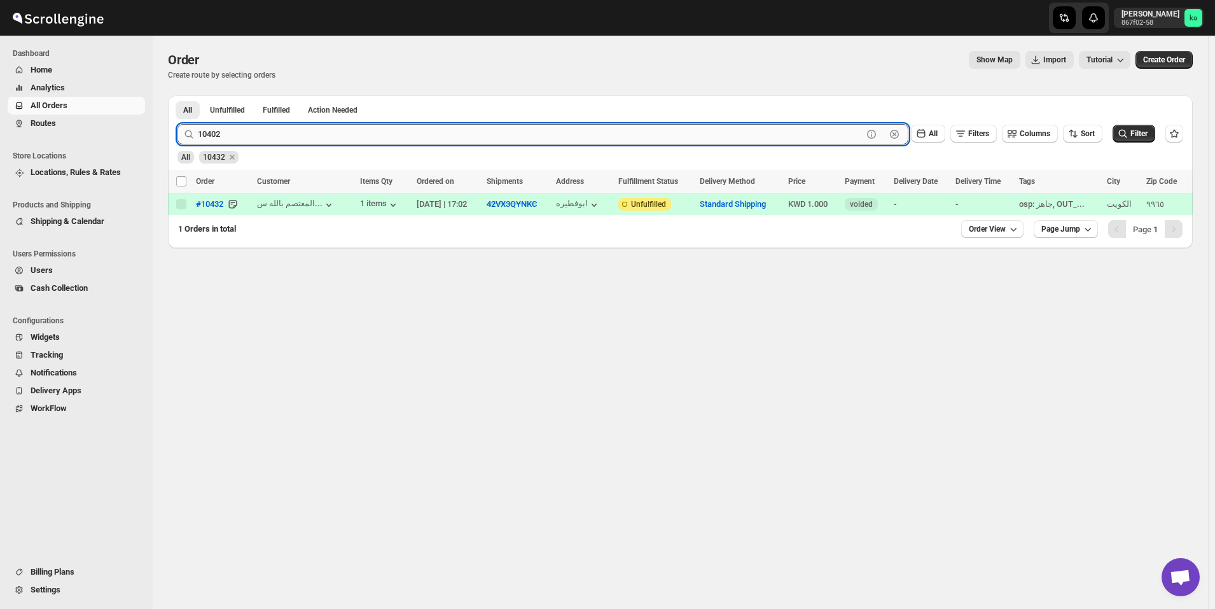
type input "10402"
click at [178, 95] on button "Submit" at bounding box center [196, 101] width 36 height 13
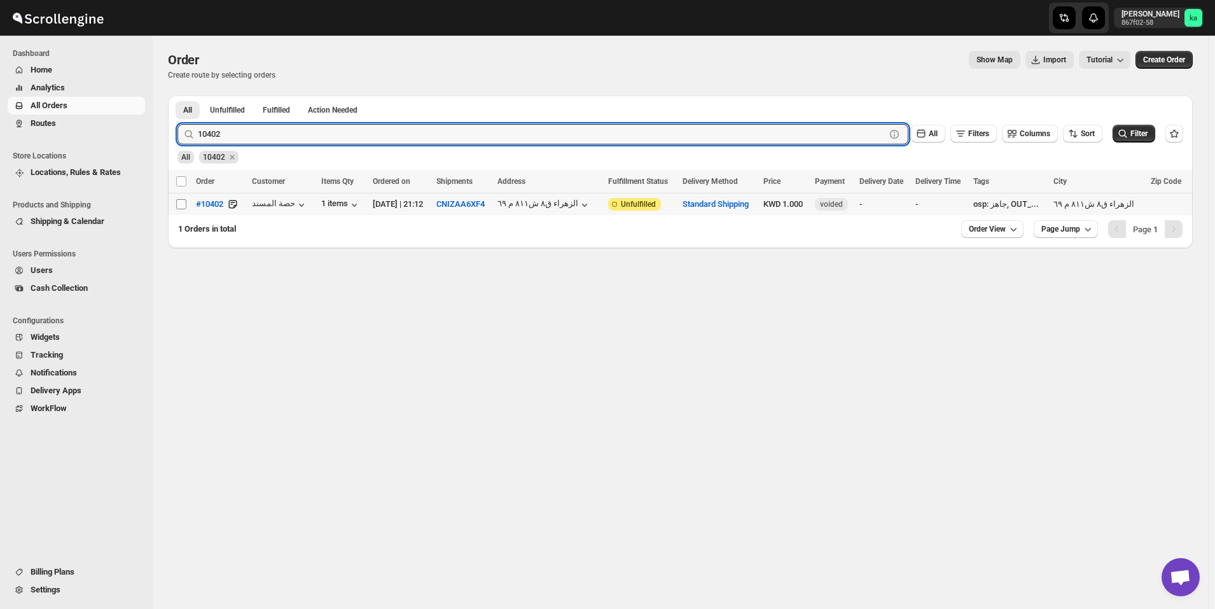
click at [180, 207] on input "Select order" at bounding box center [181, 204] width 10 height 10
checkbox input "true"
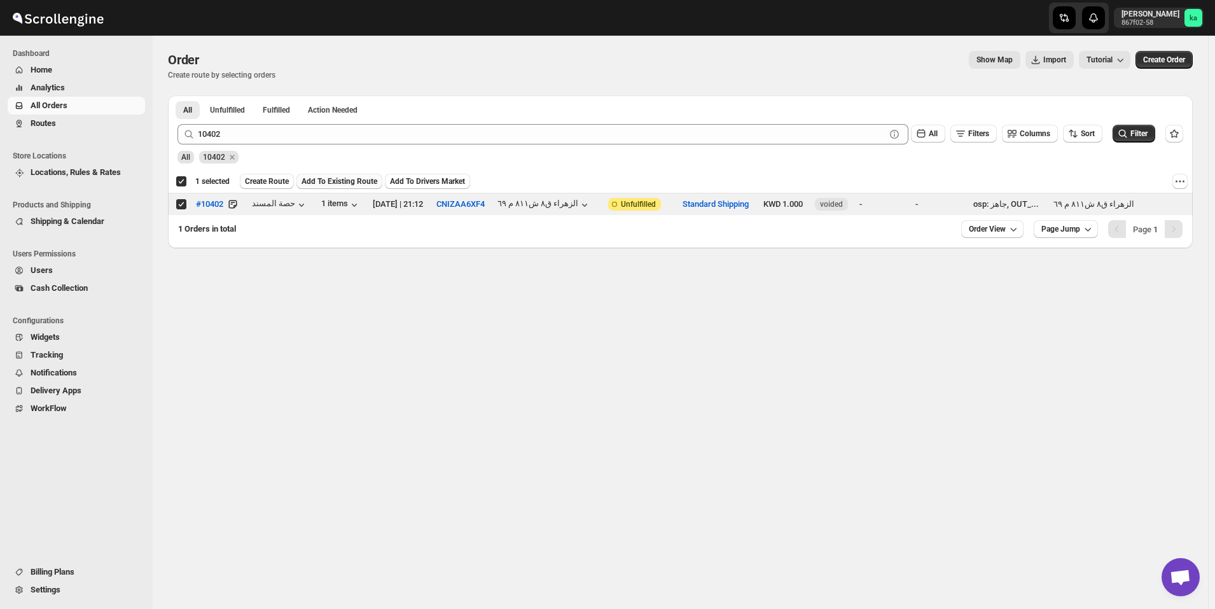
click at [327, 181] on span "Add To Existing Route" at bounding box center [340, 181] width 76 height 10
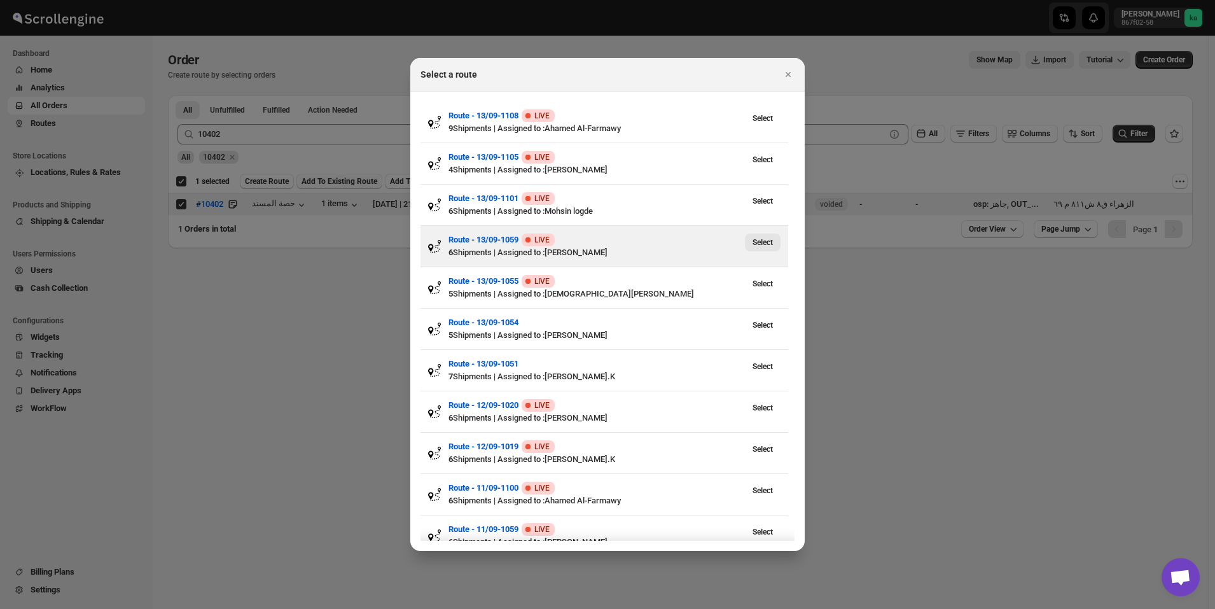
click at [769, 245] on span "Select" at bounding box center [763, 242] width 20 height 10
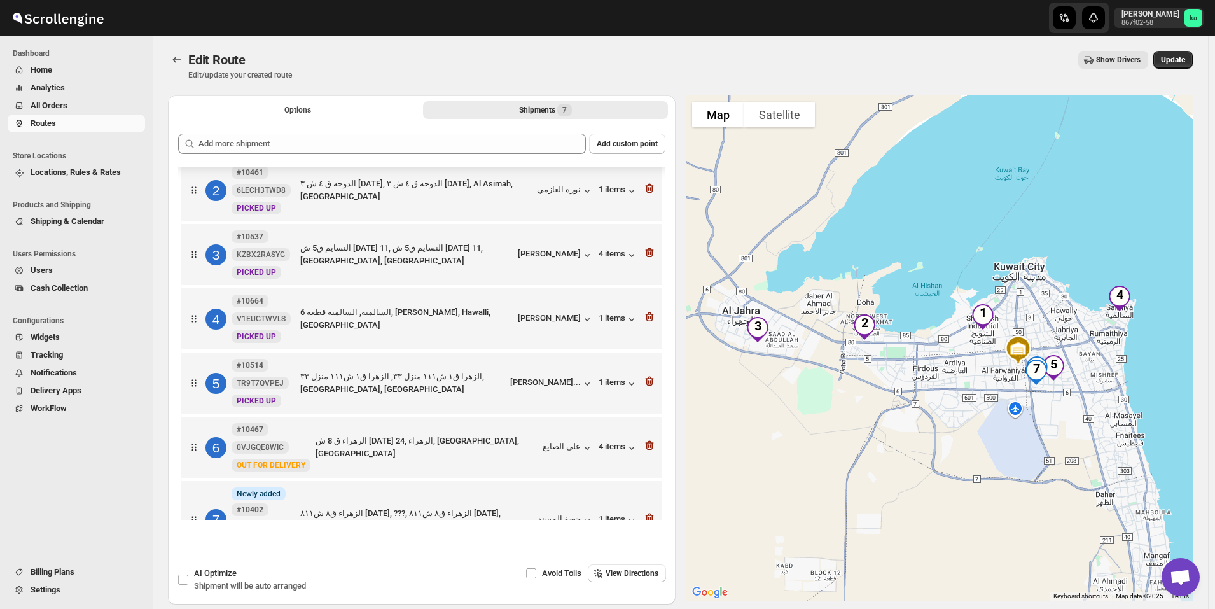
scroll to position [119, 0]
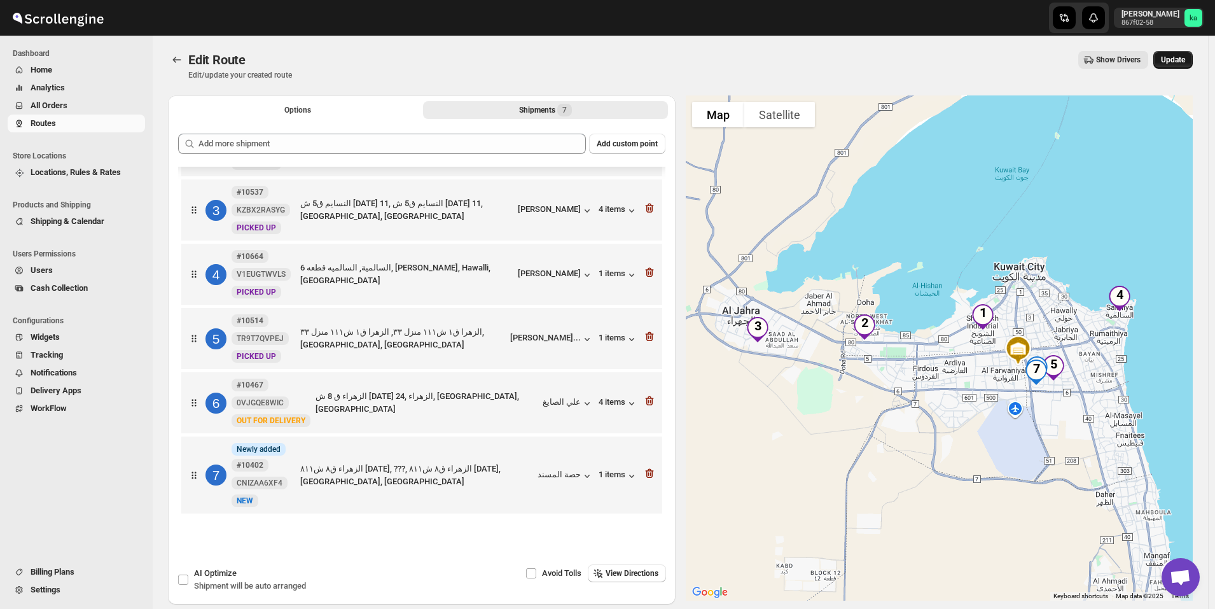
click at [1193, 62] on button "Update" at bounding box center [1172, 60] width 39 height 18
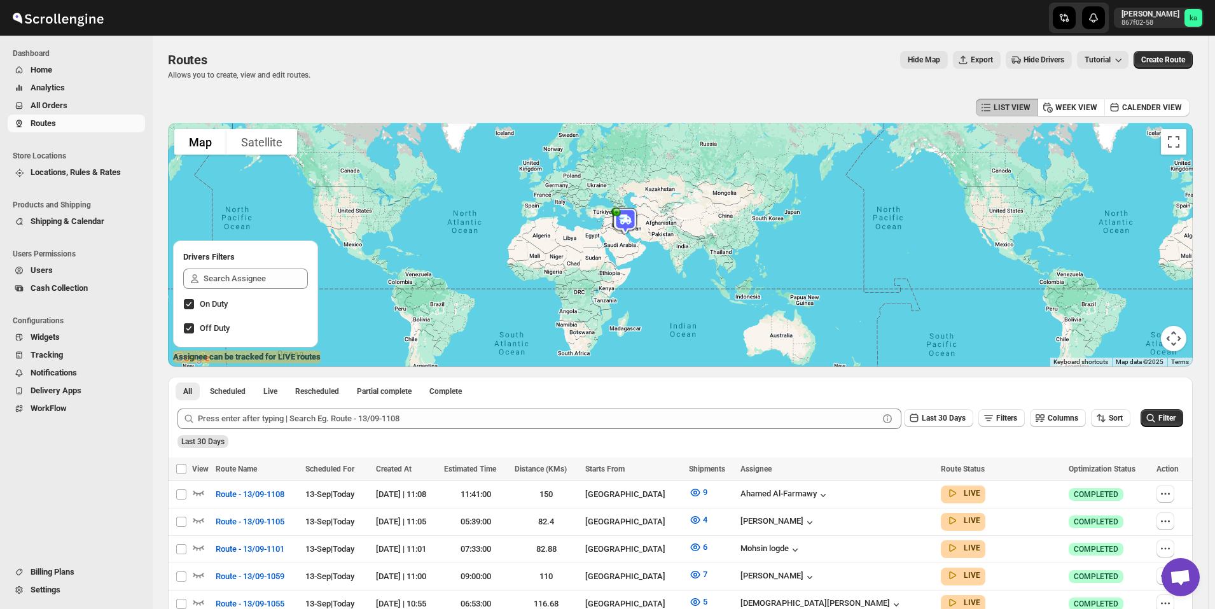
click at [92, 104] on span "All Orders" at bounding box center [87, 105] width 112 height 13
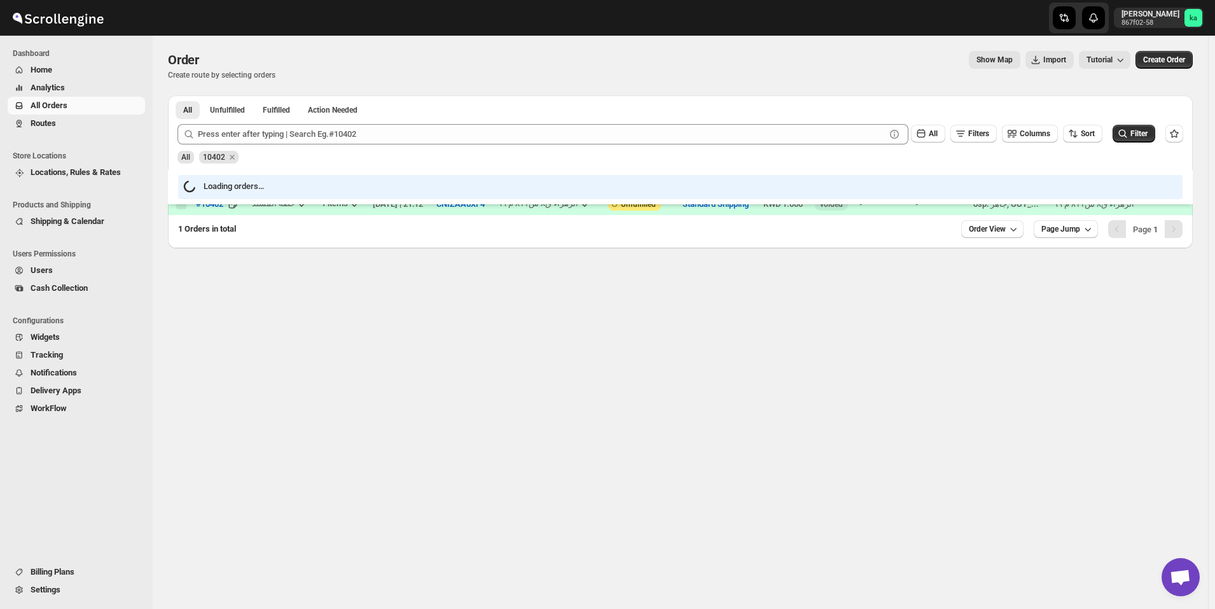
click at [104, 122] on span "Routes" at bounding box center [87, 123] width 112 height 13
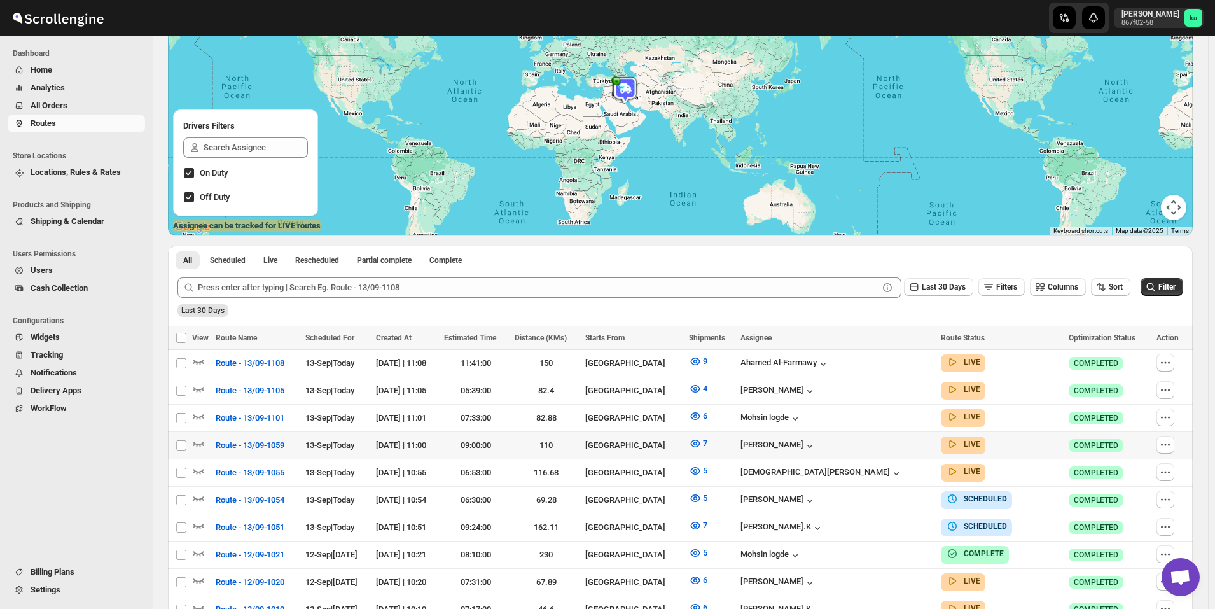
scroll to position [127, 0]
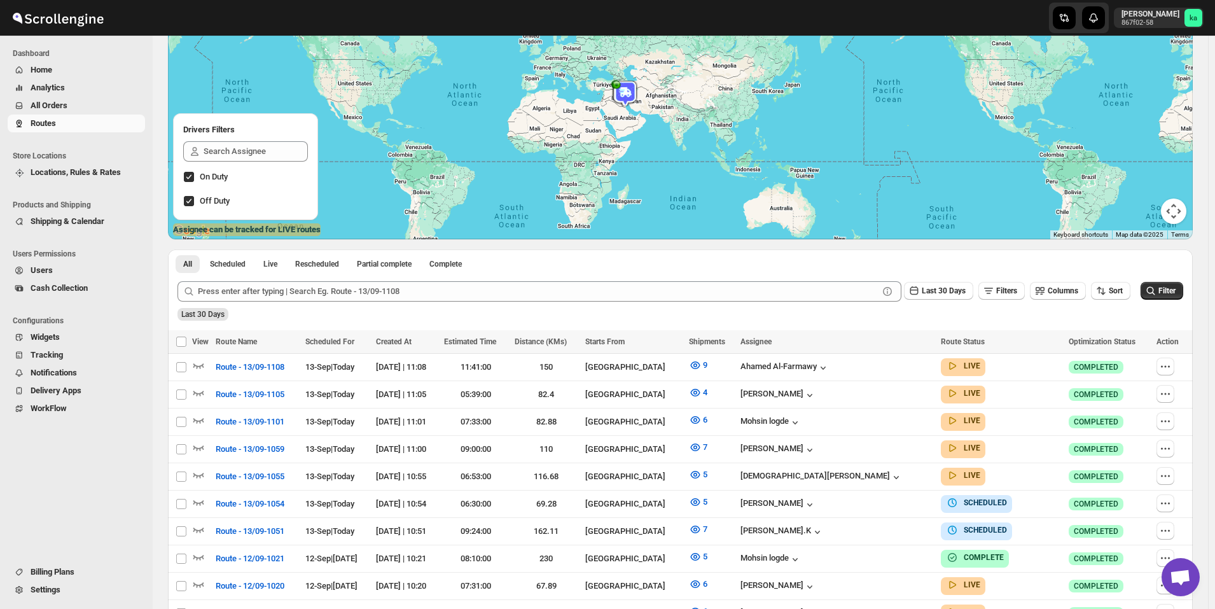
click at [75, 108] on span "All Orders" at bounding box center [87, 105] width 112 height 13
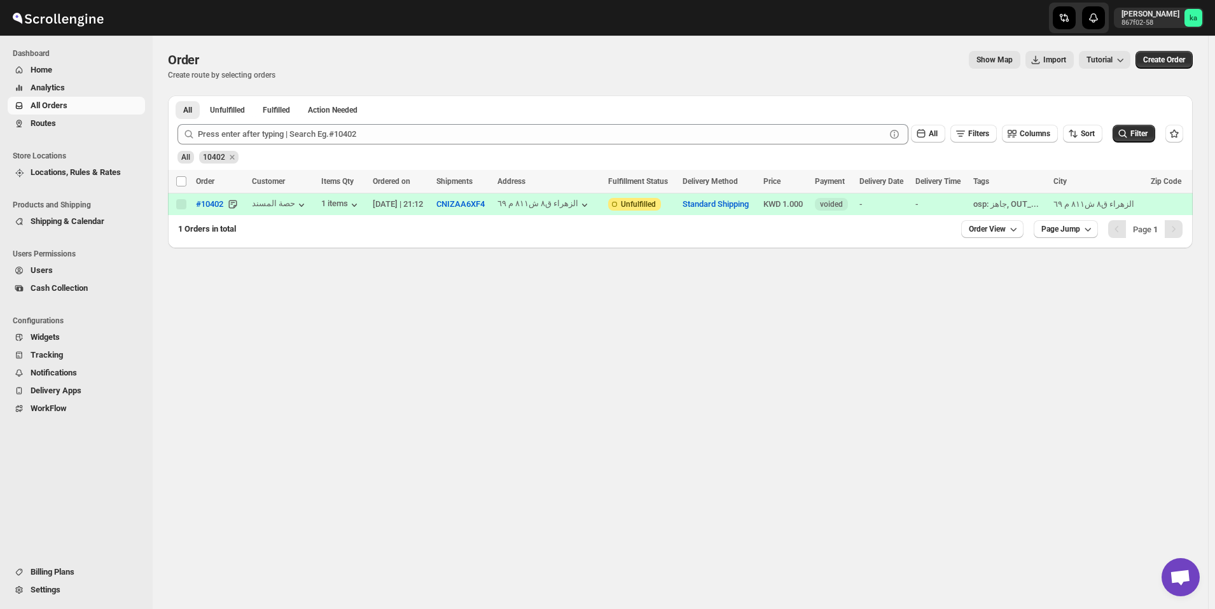
click at [54, 125] on span "Routes" at bounding box center [43, 123] width 25 height 10
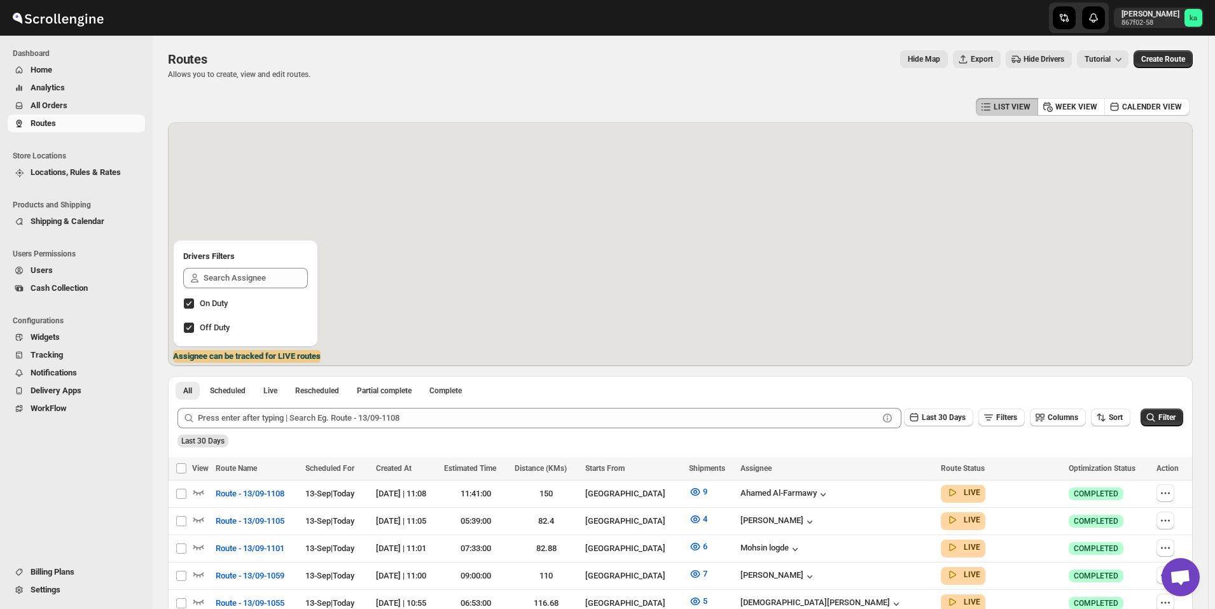
scroll to position [318, 0]
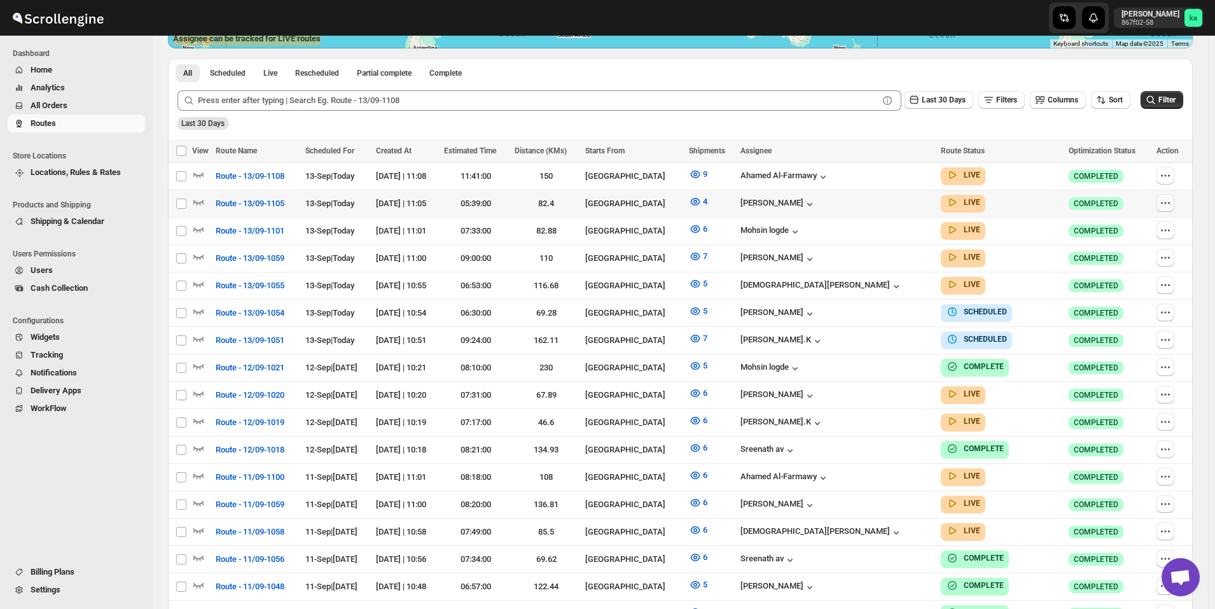
click at [1172, 206] on icon "button" at bounding box center [1165, 203] width 13 height 13
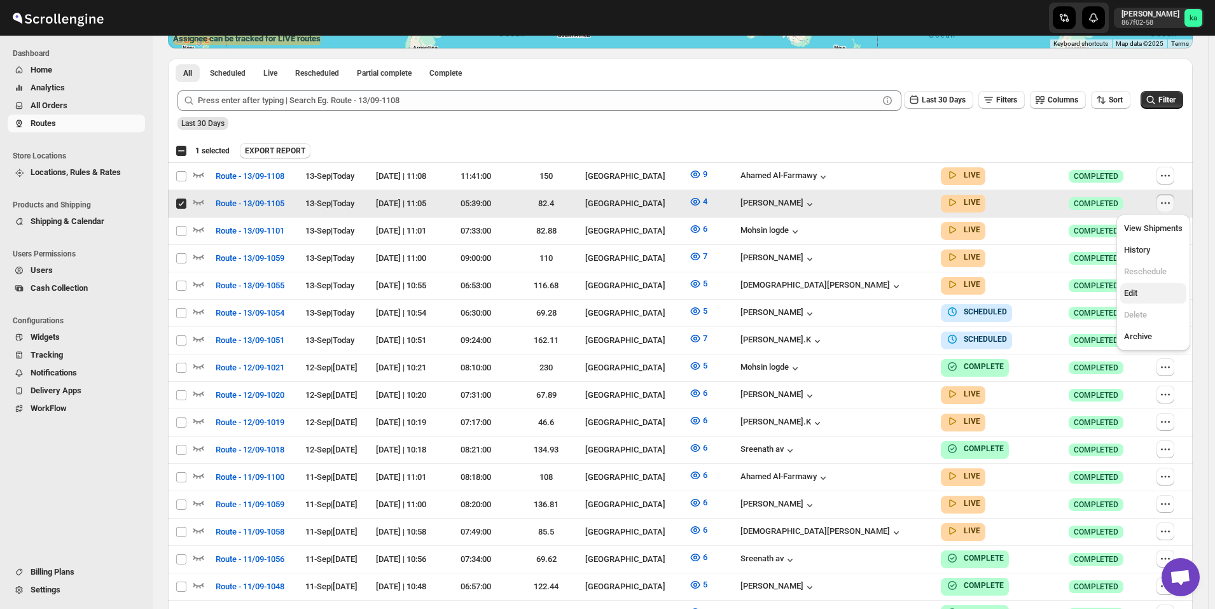
click at [1147, 289] on span "Edit" at bounding box center [1153, 293] width 59 height 13
checkbox input "false"
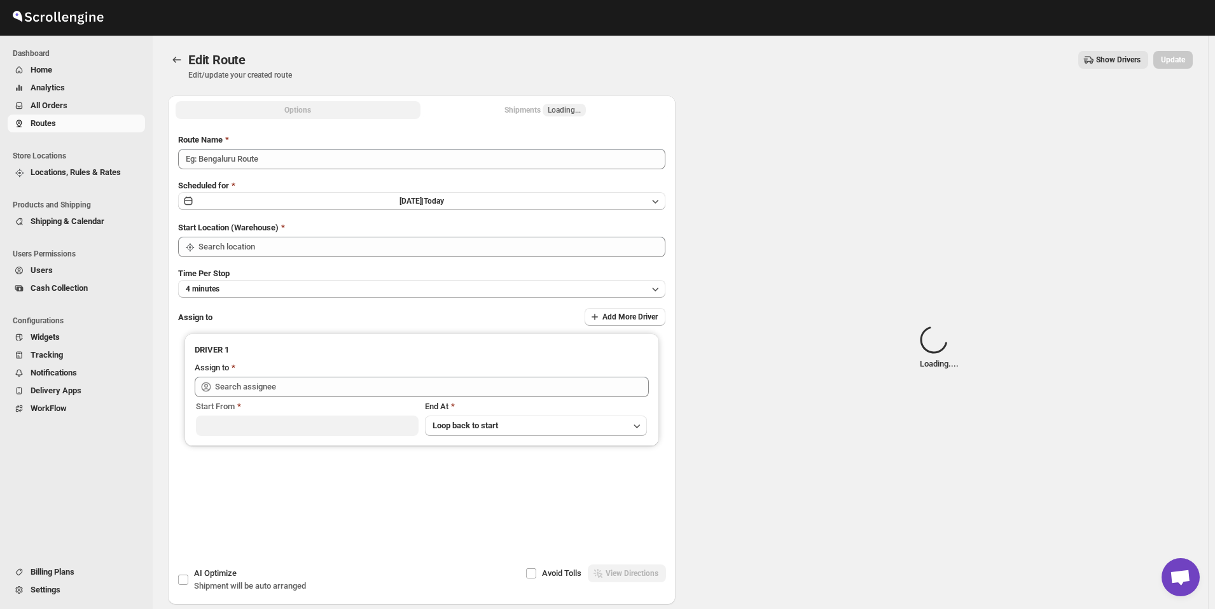
type input "Route - 13/09-1105"
type input "[GEOGRAPHIC_DATA]"
type input "[PERSON_NAME] ([EMAIL_ADDRESS][DOMAIN_NAME])"
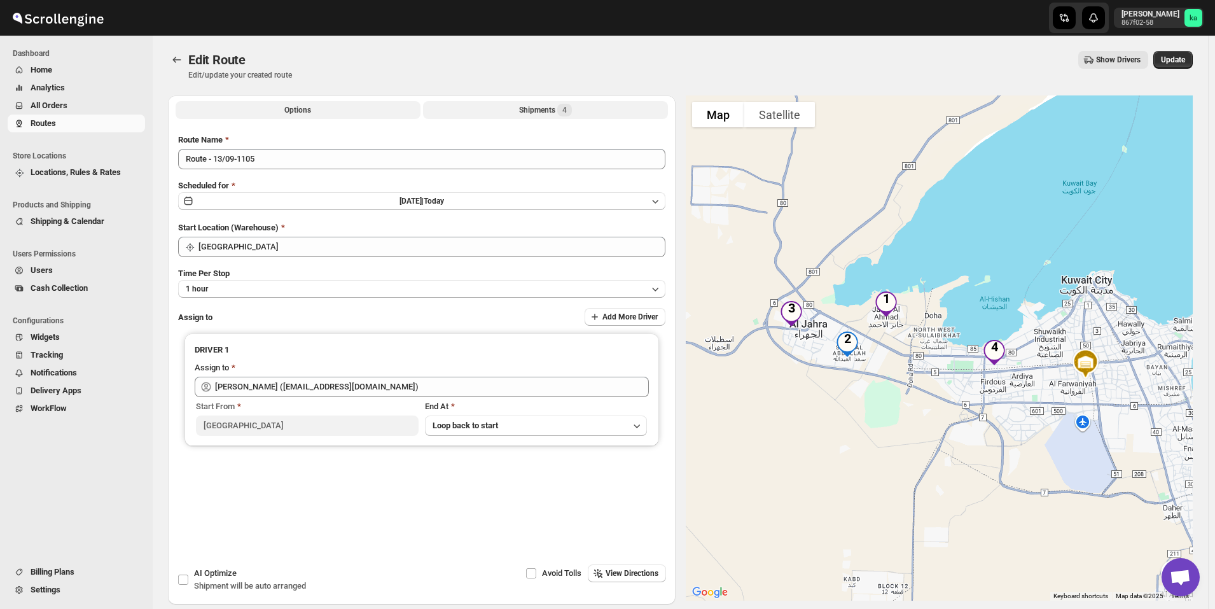
click at [538, 109] on div "Shipments 4" at bounding box center [545, 110] width 53 height 13
